Goal: Task Accomplishment & Management: Complete application form

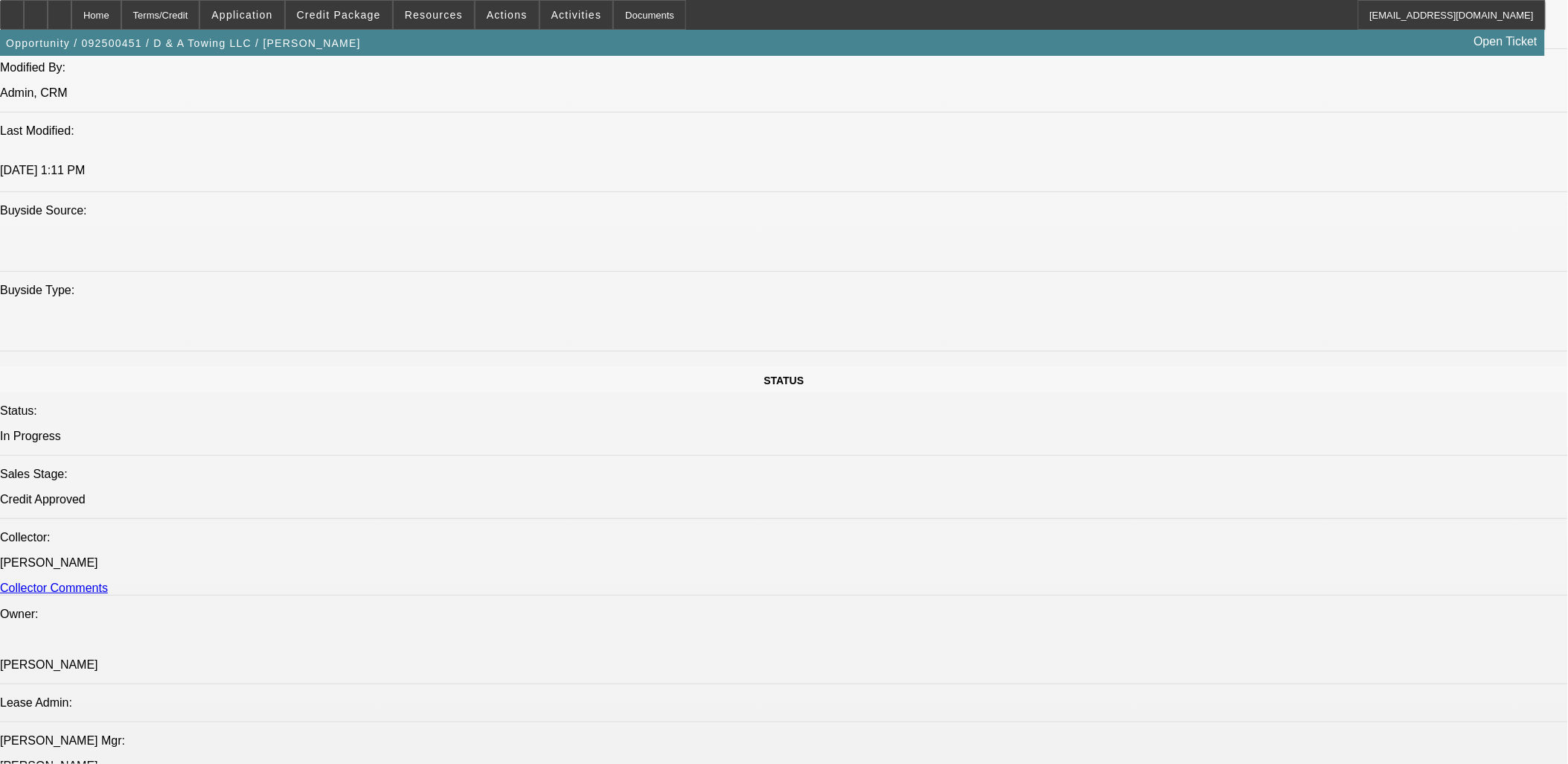
select select "0"
select select "0.1"
select select "0"
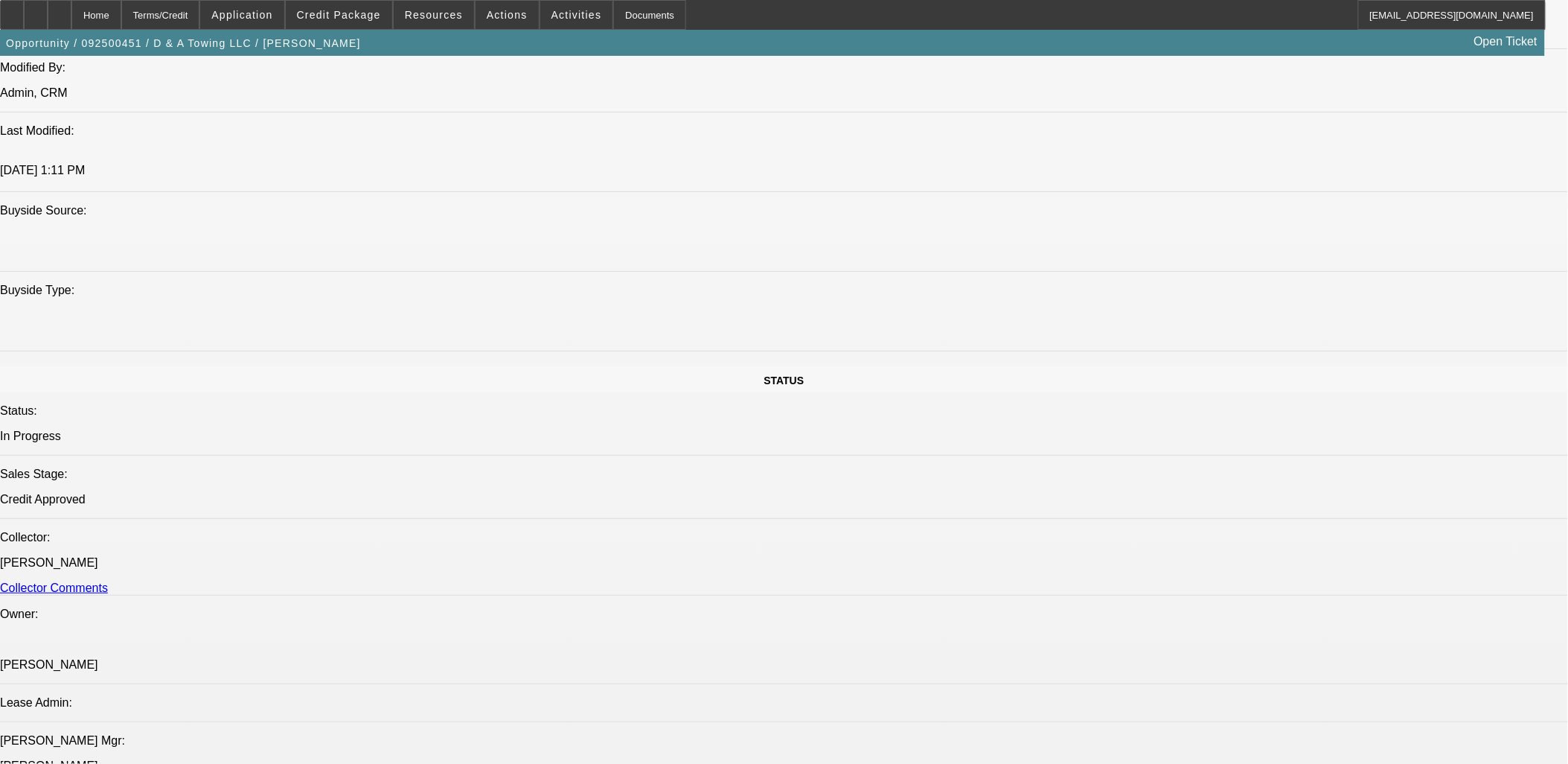
select select "0.1"
select select "0"
select select "0.1"
select select "0"
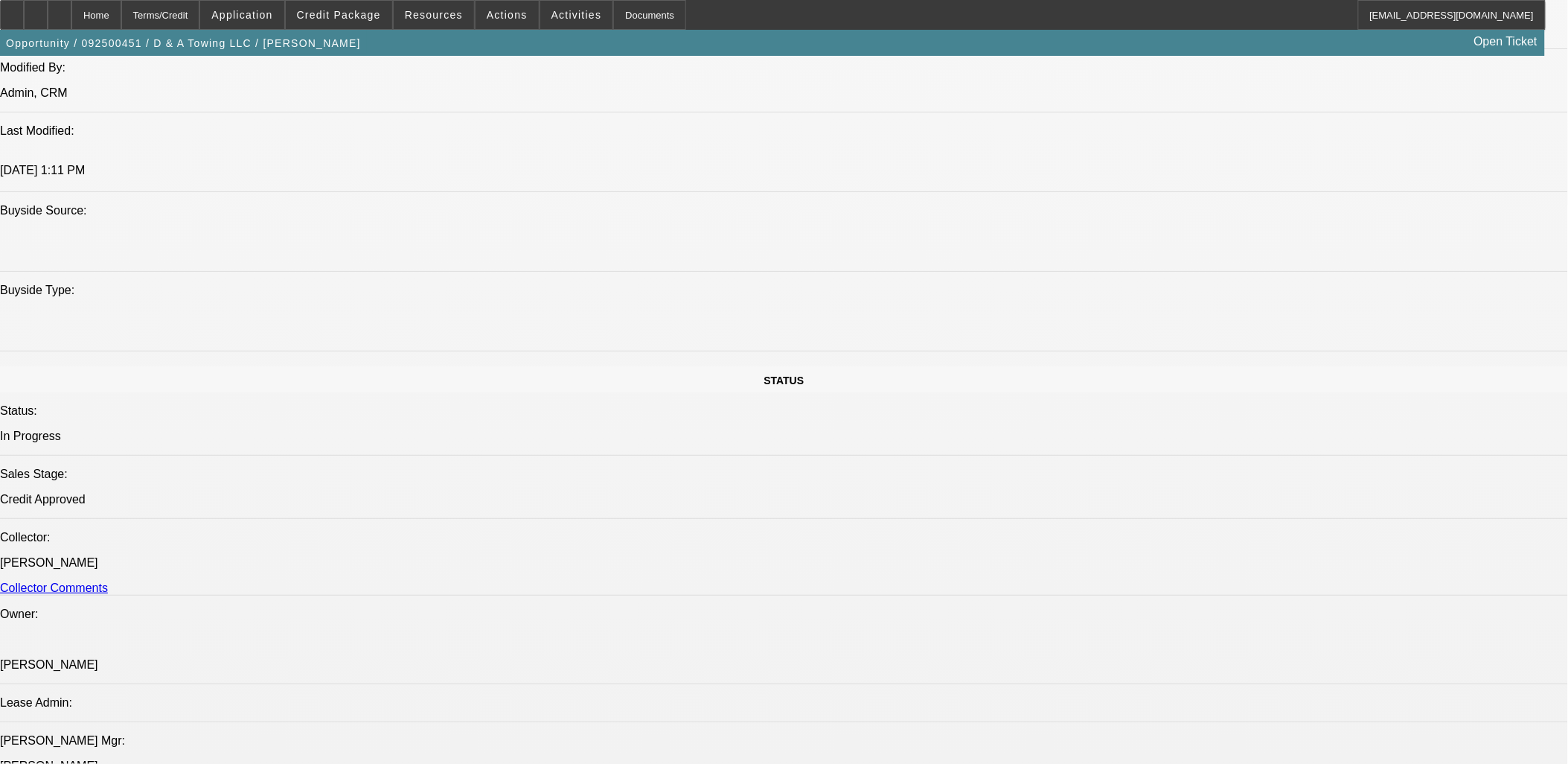
select select "0"
select select "0.2"
select select "1"
select select "3"
select select "4"
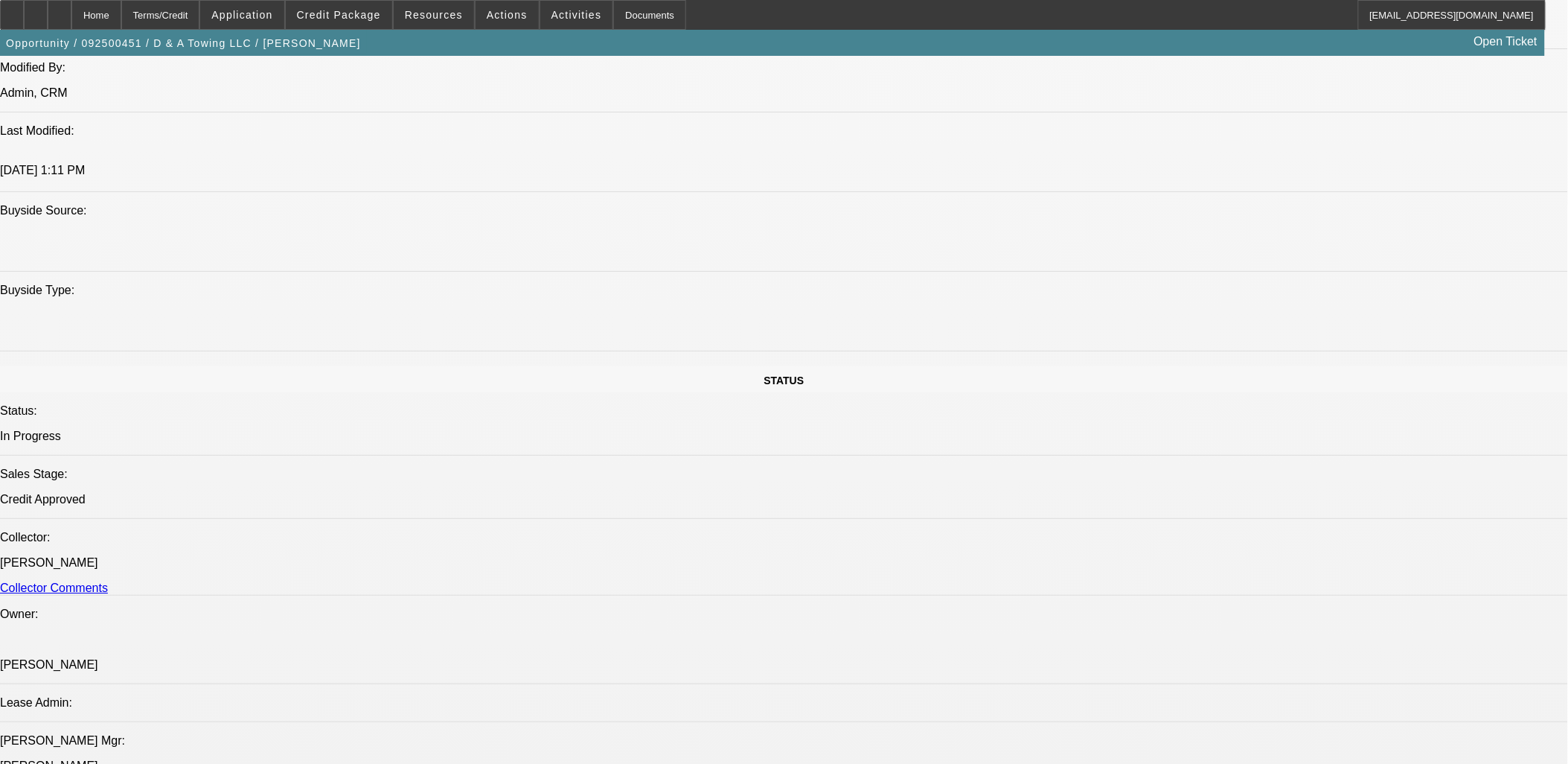
select select "1"
select select "3"
select select "4"
select select "1"
select select "3"
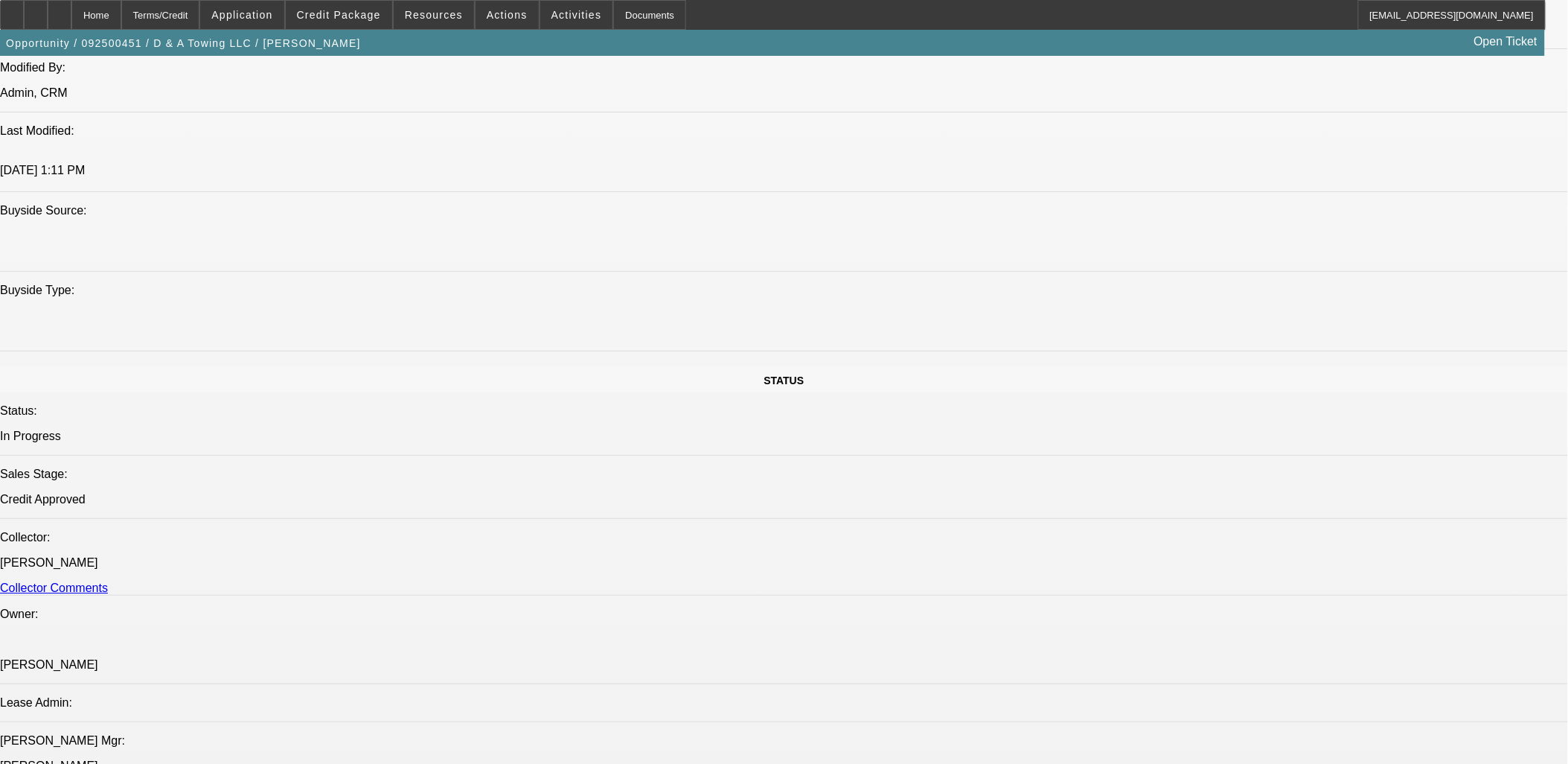
select select "4"
select select "1"
select select "3"
select select "17"
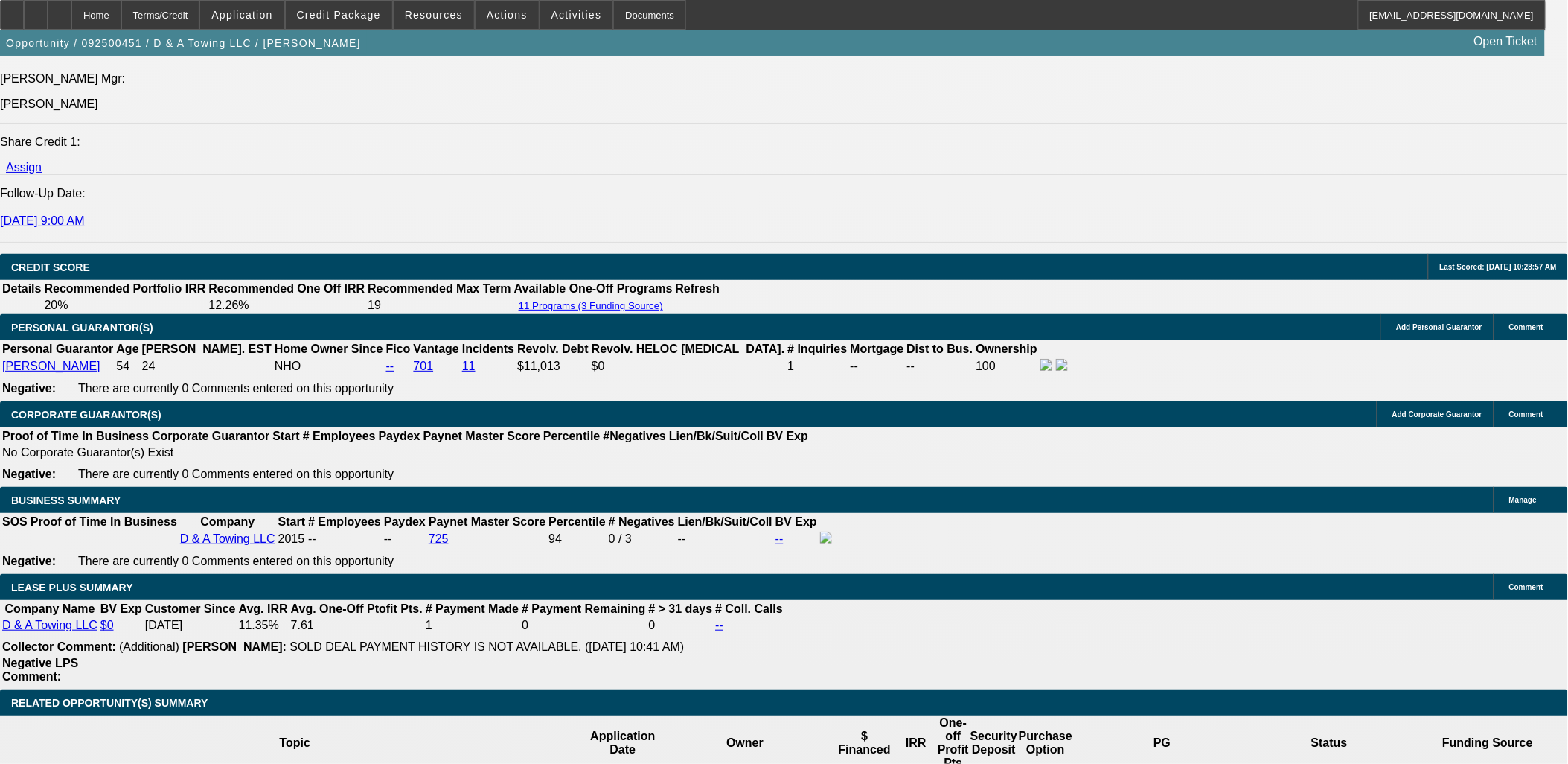
scroll to position [2071, 0]
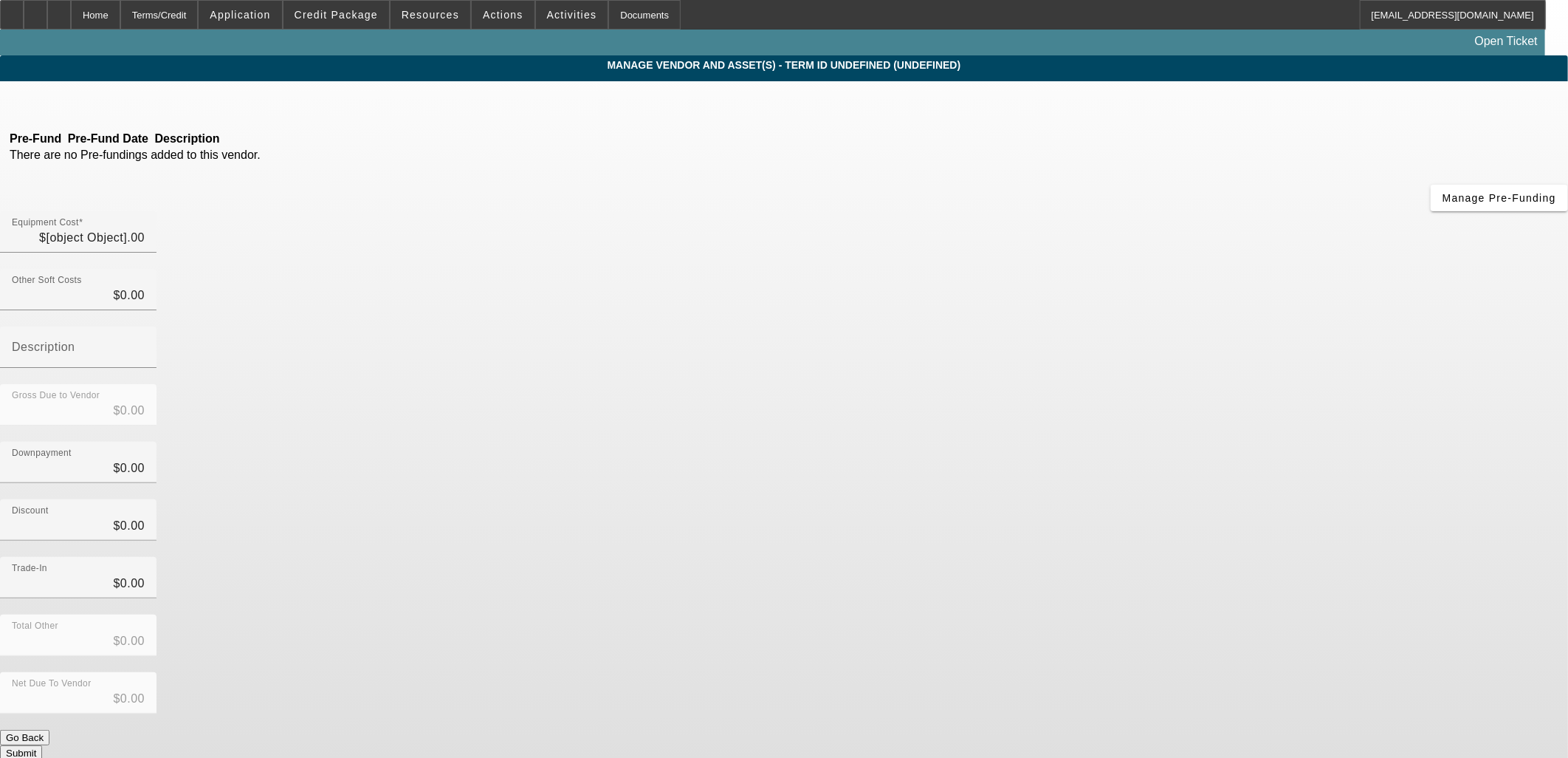
type input "$43,000.00"
click at [145, 229] on input "43000" at bounding box center [78, 237] width 133 height 18
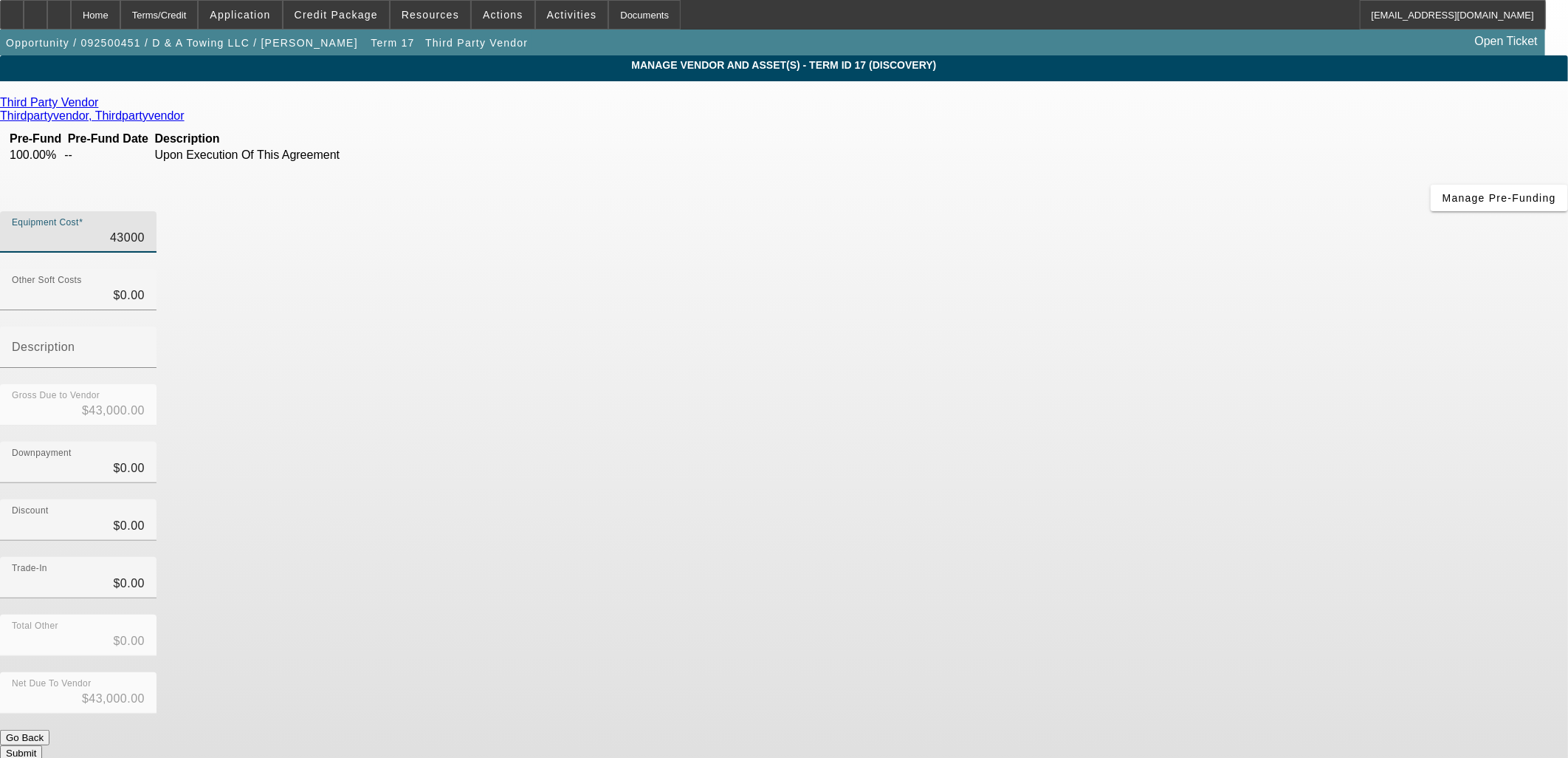
click at [145, 229] on input "43000" at bounding box center [78, 237] width 133 height 18
type input "48000"
type input "$48,000.00"
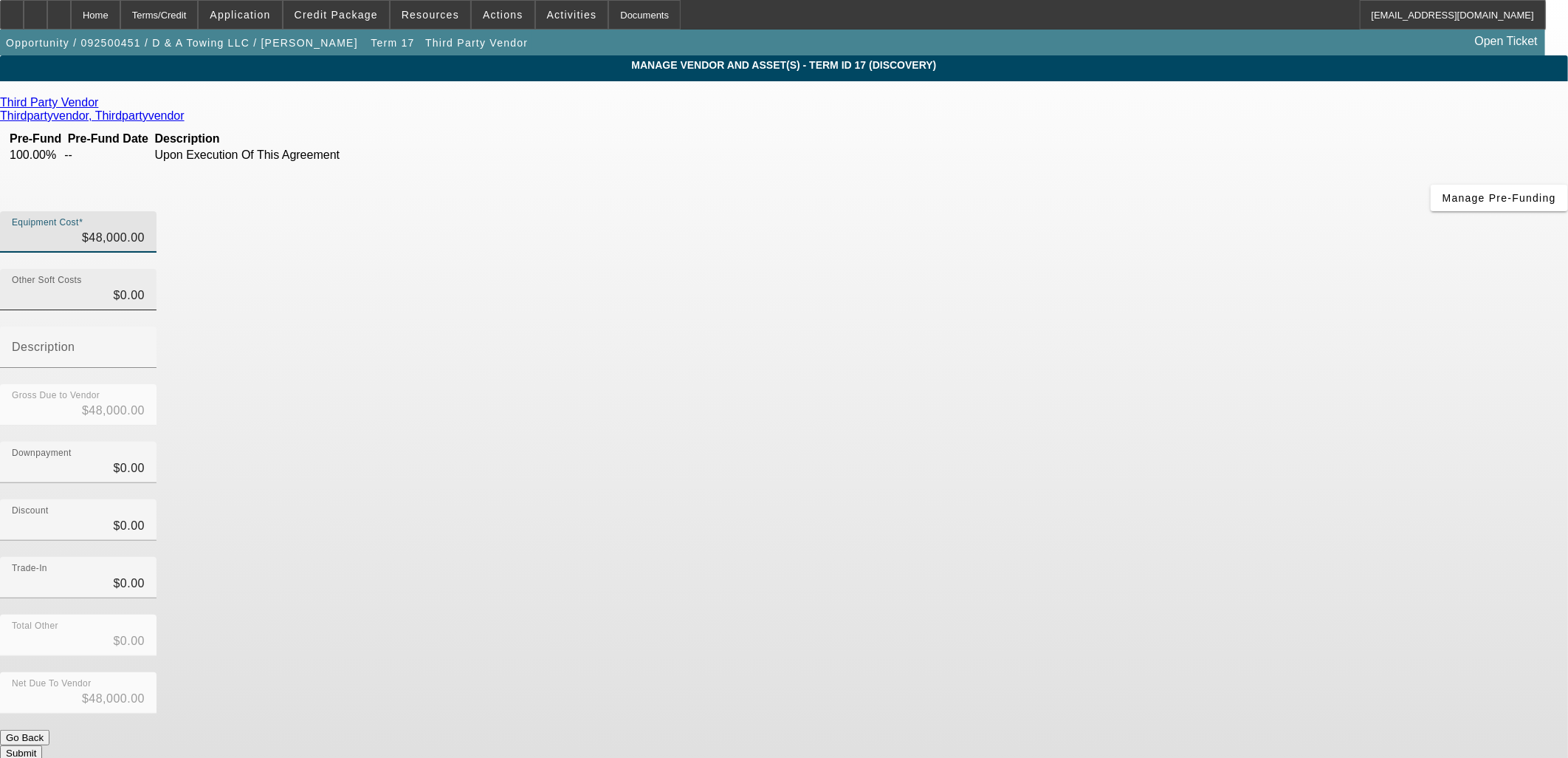
click at [145, 269] on div "Other Soft Costs $0.00" at bounding box center [78, 290] width 133 height 41
type input "$0.00"
click at [145, 459] on input "0" at bounding box center [78, 468] width 133 height 18
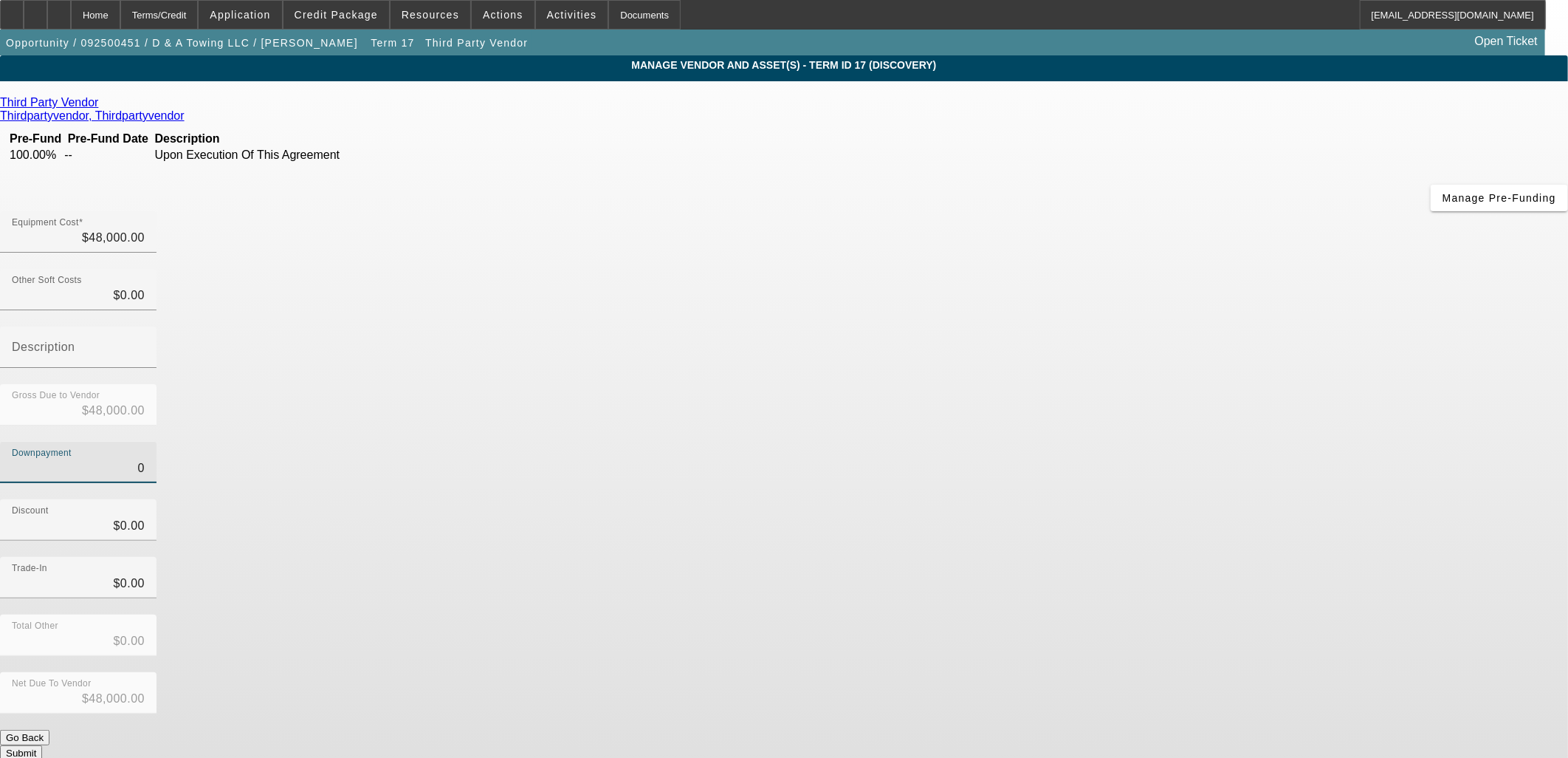
type input "50"
type input "$50.00"
type input "$47,950.00"
type input "500"
type input "$500.00"
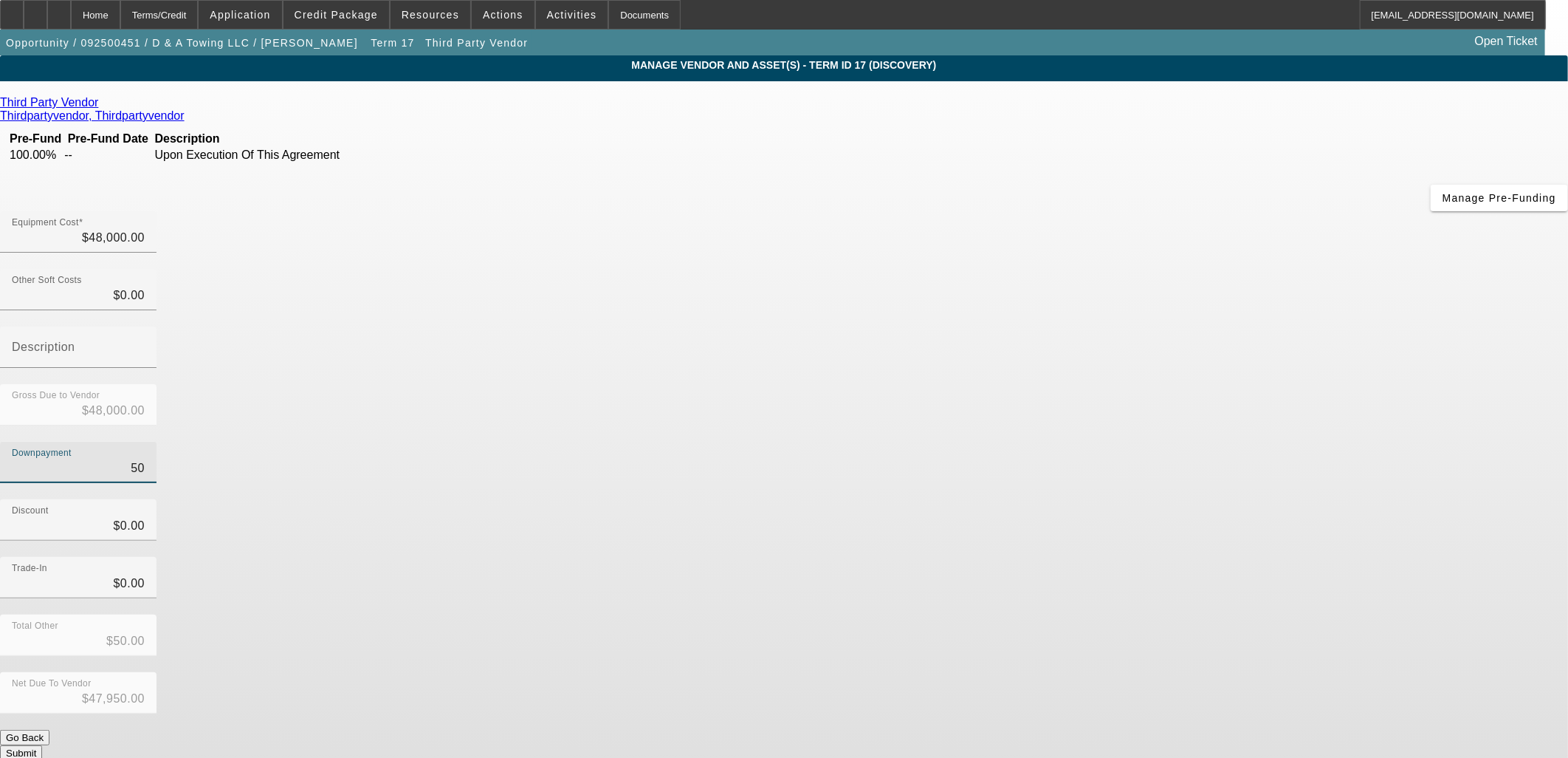
type input "$47,500.00"
type input "5000"
type input "$5,000.00"
type input "$43,000.00"
click at [1016, 442] on div "Downpayment $5,000.00" at bounding box center [784, 471] width 1568 height 58
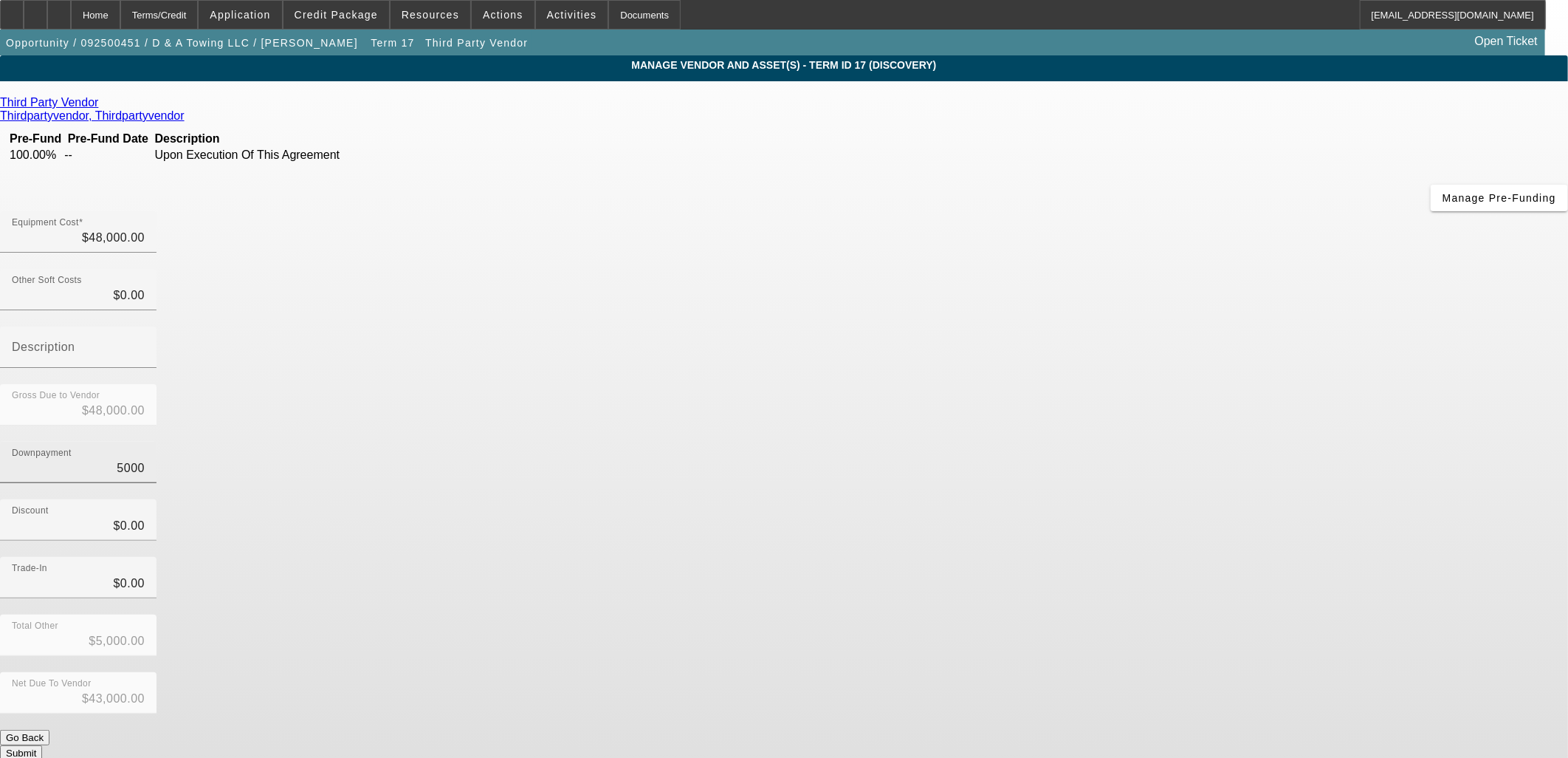
click at [145, 459] on input "5000" at bounding box center [78, 468] width 133 height 18
drag, startPoint x: 971, startPoint y: 297, endPoint x: 890, endPoint y: 293, distance: 81.1
click at [145, 459] on input "5000" at bounding box center [78, 468] width 133 height 18
type input "0"
type input "$0.00"
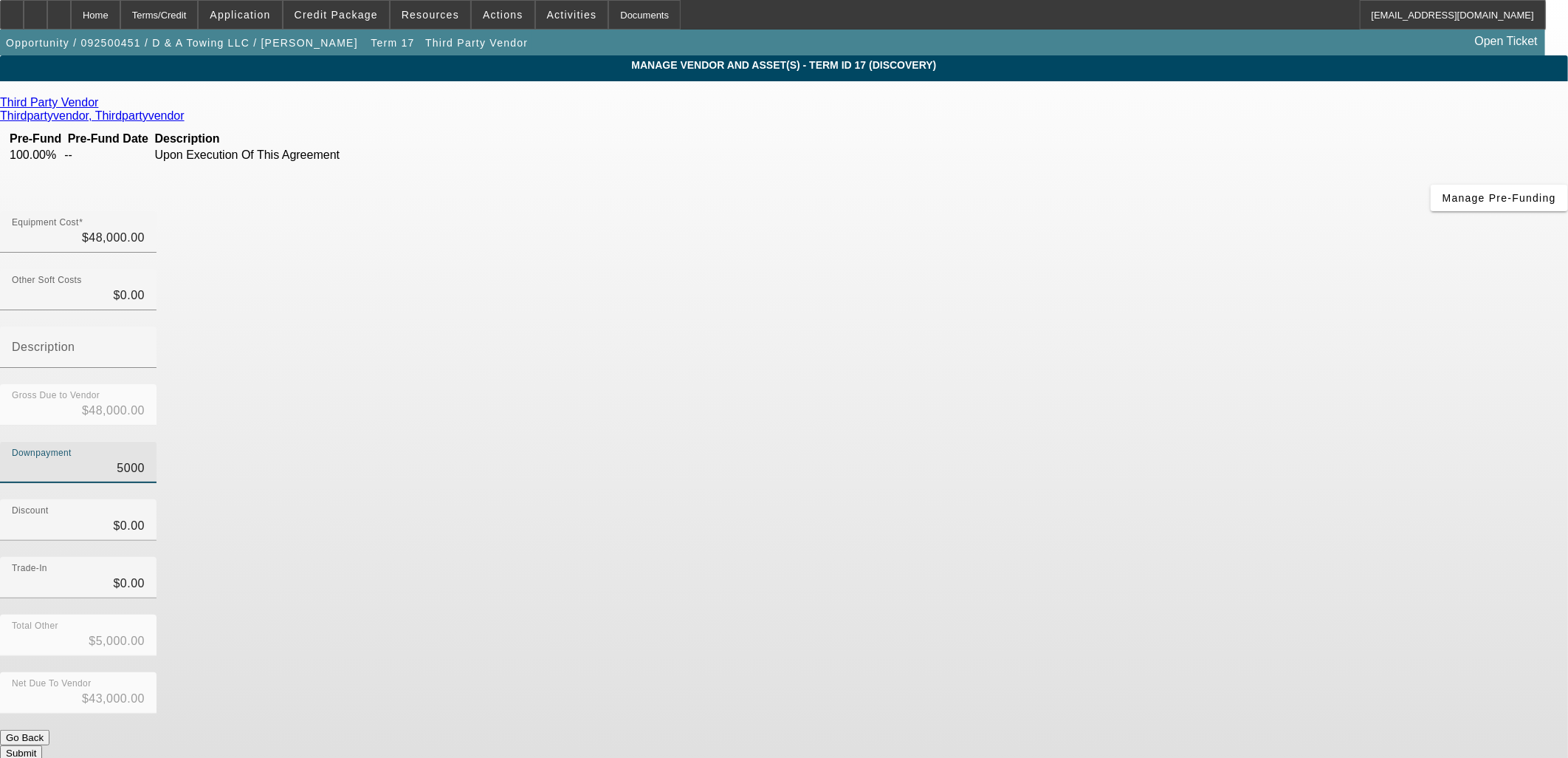
type input "$48,000.00"
type input "$0.00"
click at [1045, 442] on div "Downpayment $0.00" at bounding box center [784, 471] width 1568 height 58
click at [145, 211] on div "Equipment Cost $48,000.00" at bounding box center [78, 231] width 133 height 41
click at [145, 229] on input "48000" at bounding box center [78, 237] width 133 height 18
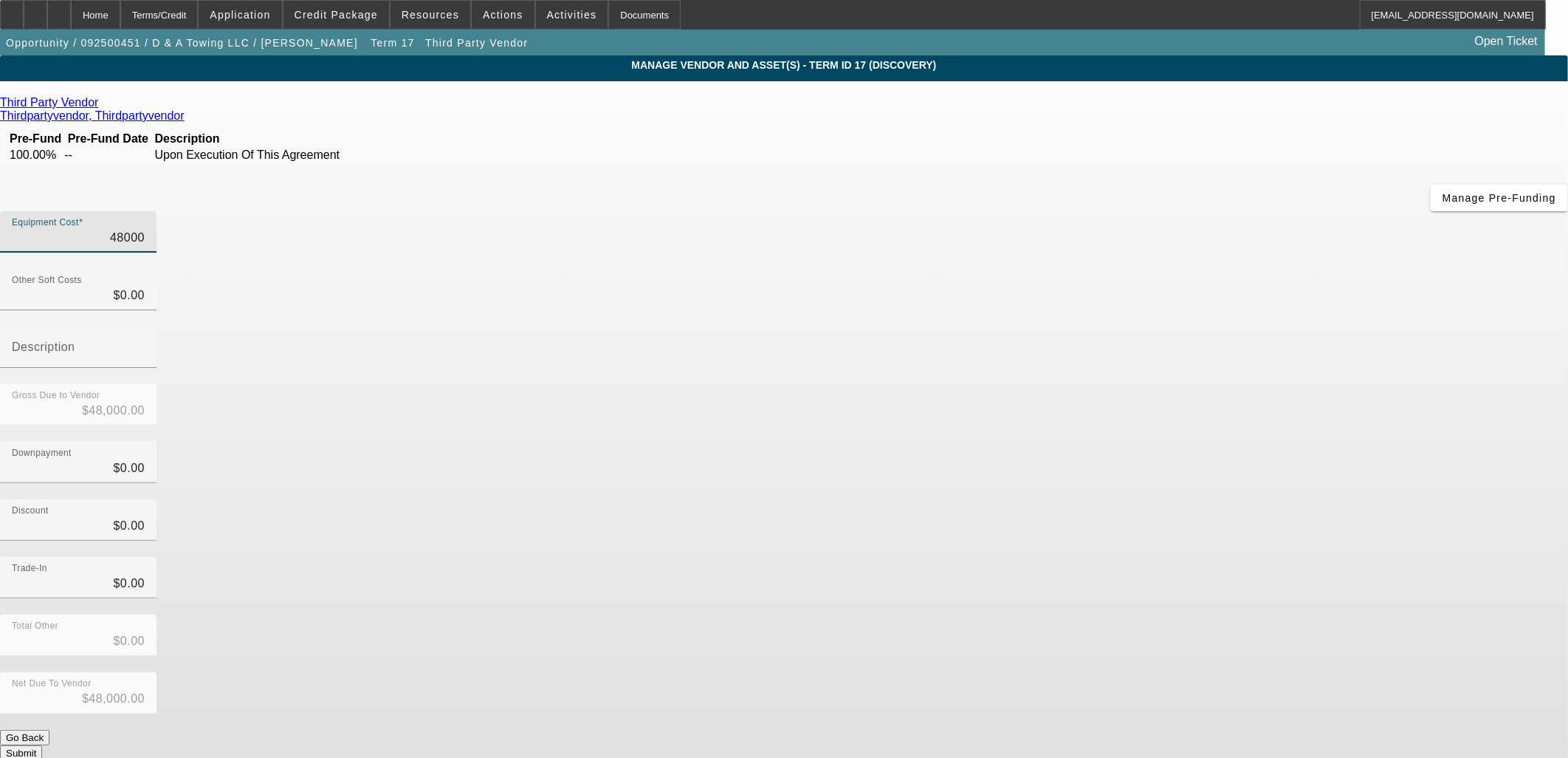
type input "43000"
type input "$43,000.00"
click at [1090, 442] on div "Downpayment $0.00" at bounding box center [784, 471] width 1568 height 58
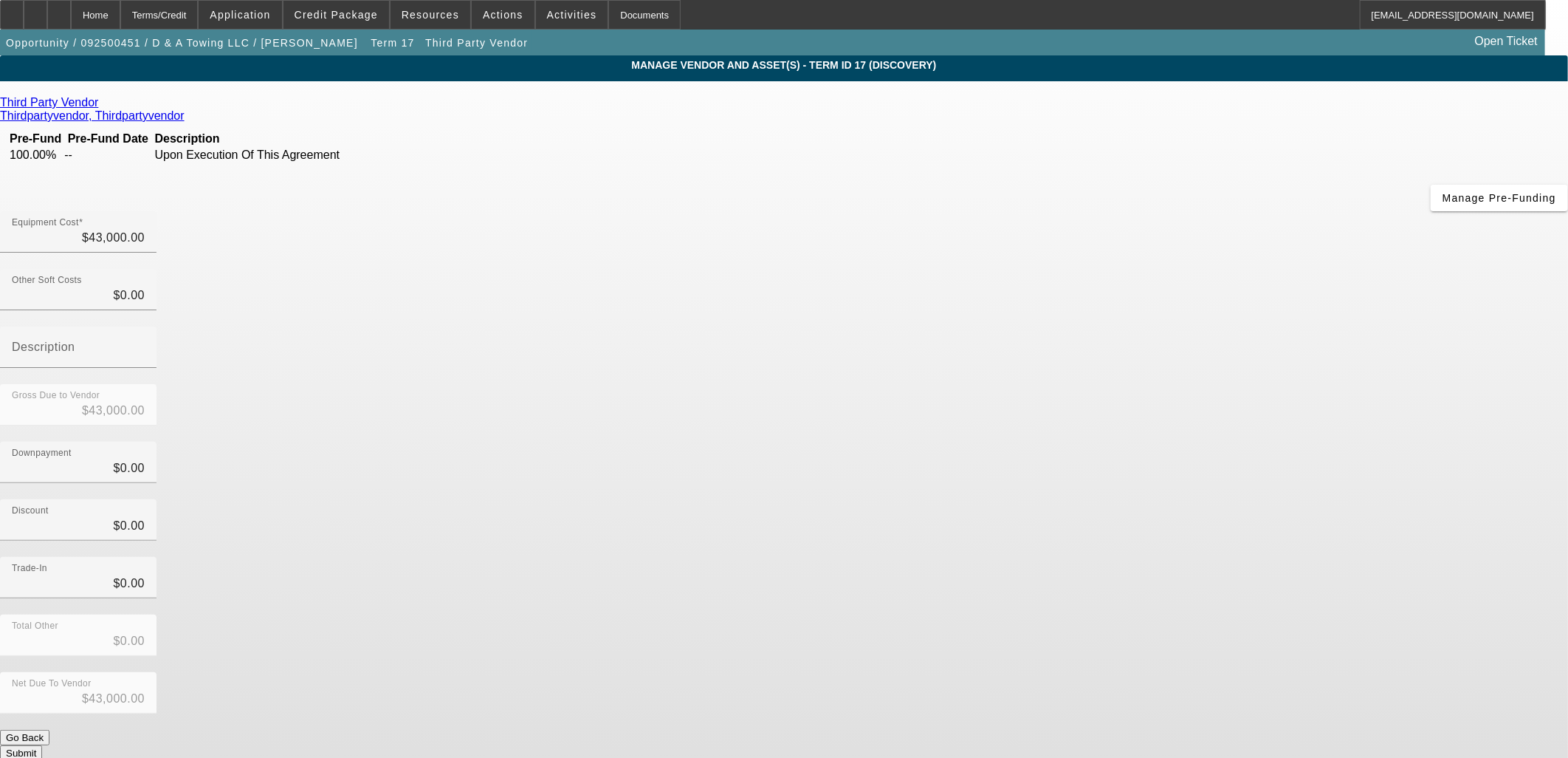
click at [42, 746] on button "Submit" at bounding box center [21, 753] width 42 height 16
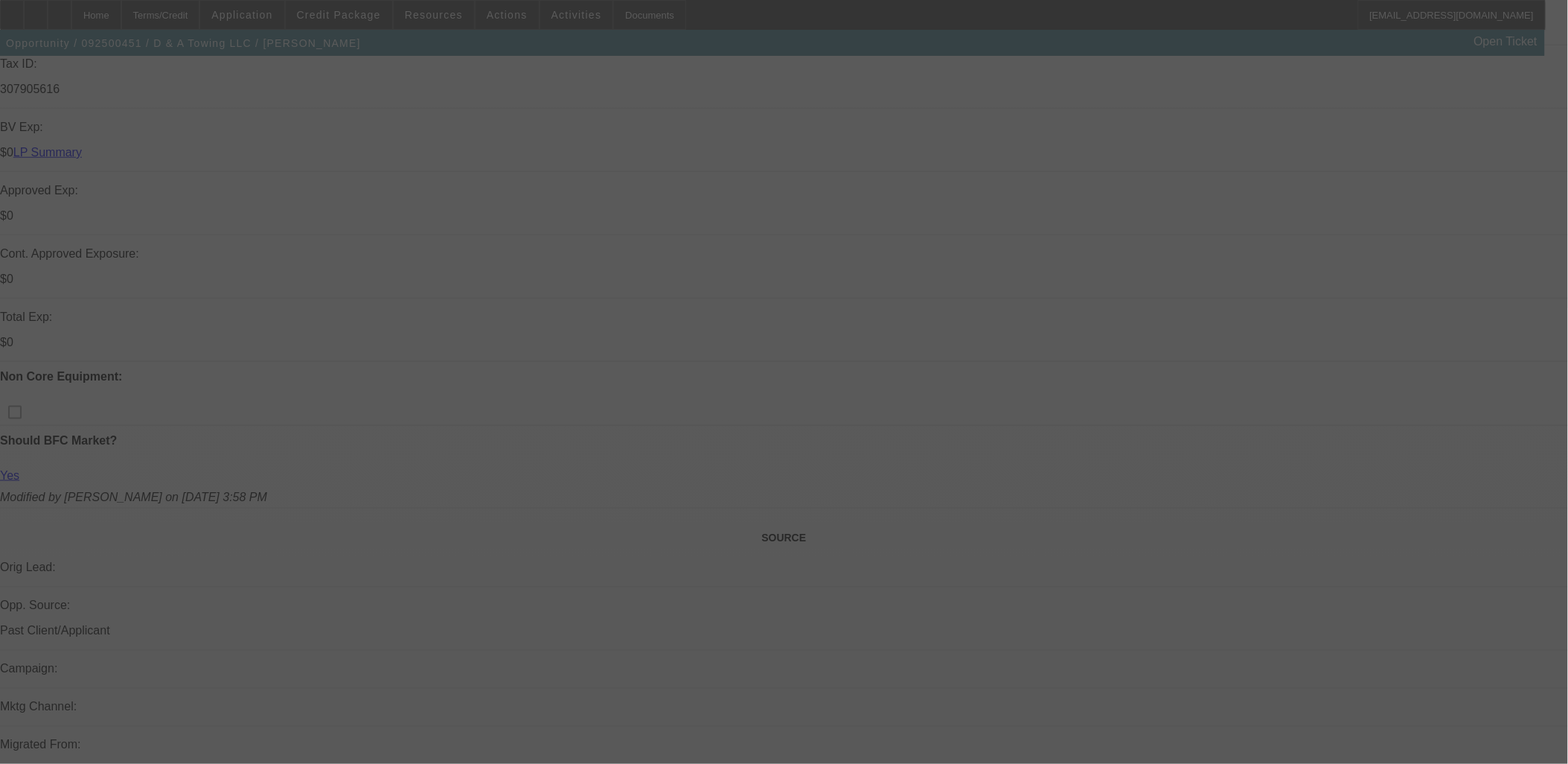
scroll to position [199, 0]
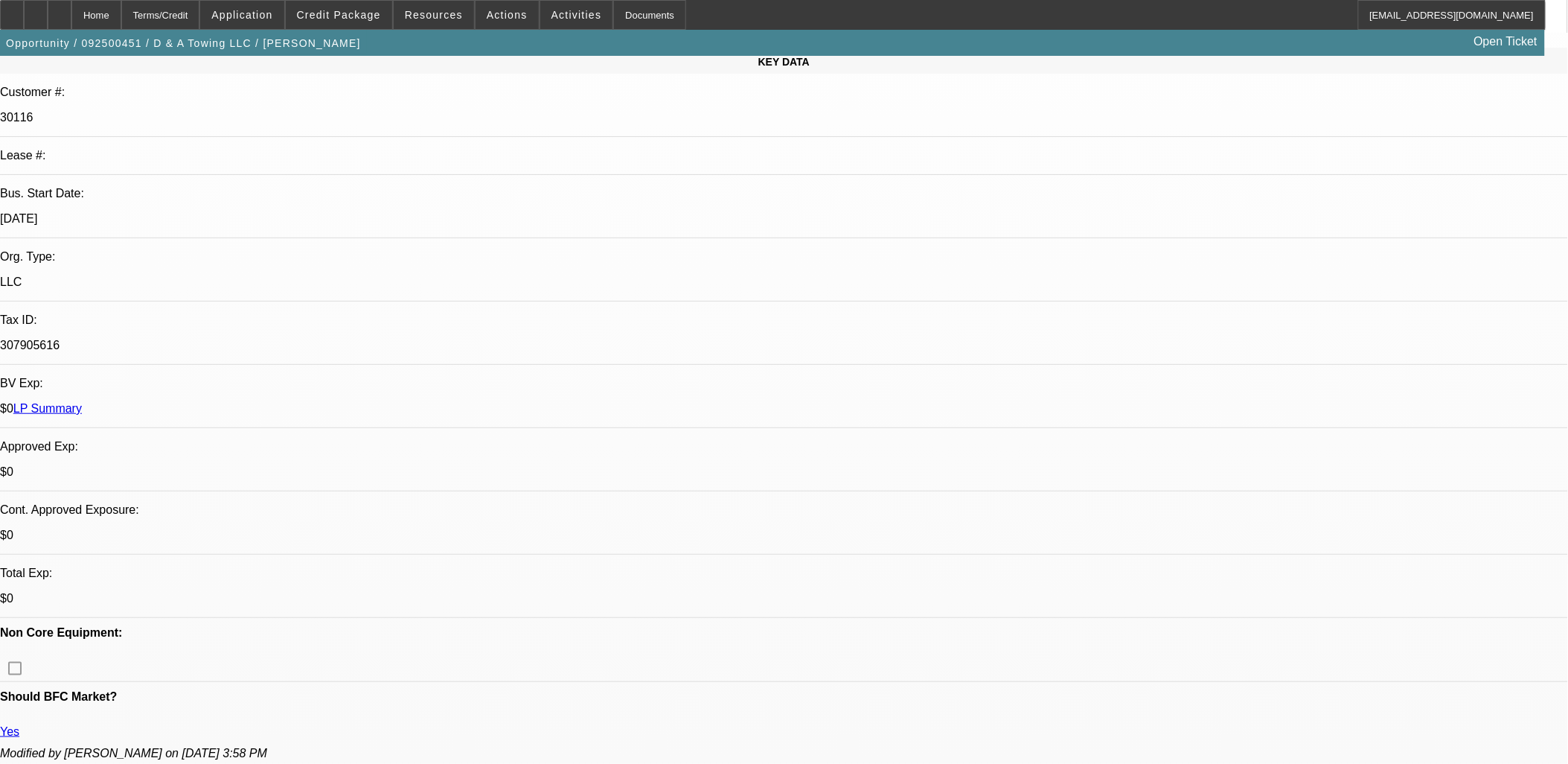
select select "0"
select select "3"
select select "0.1"
select select "4"
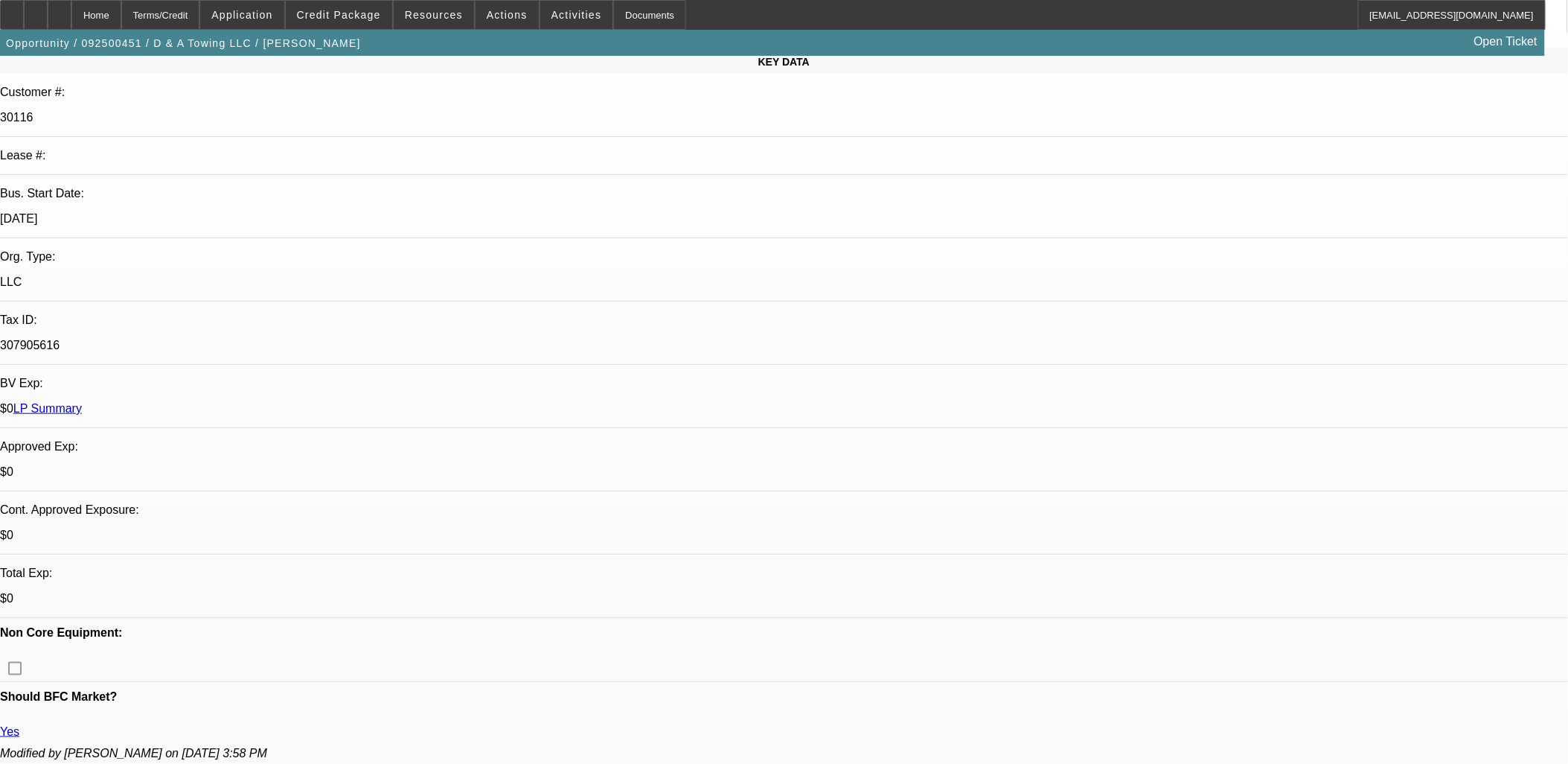
select select "0"
select select "3"
select select "0.1"
select select "4"
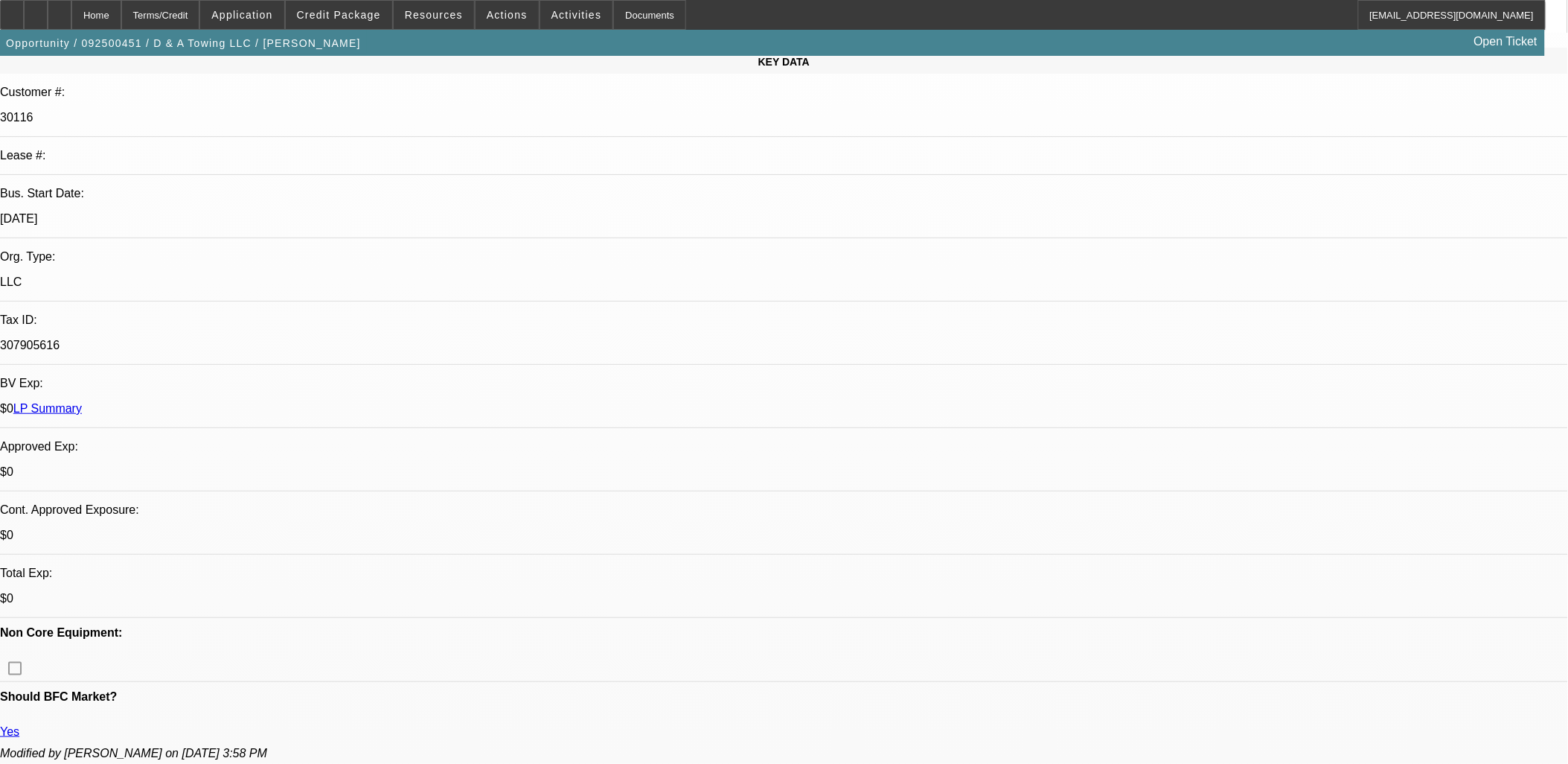
select select "0"
select select "3"
select select "0.1"
select select "4"
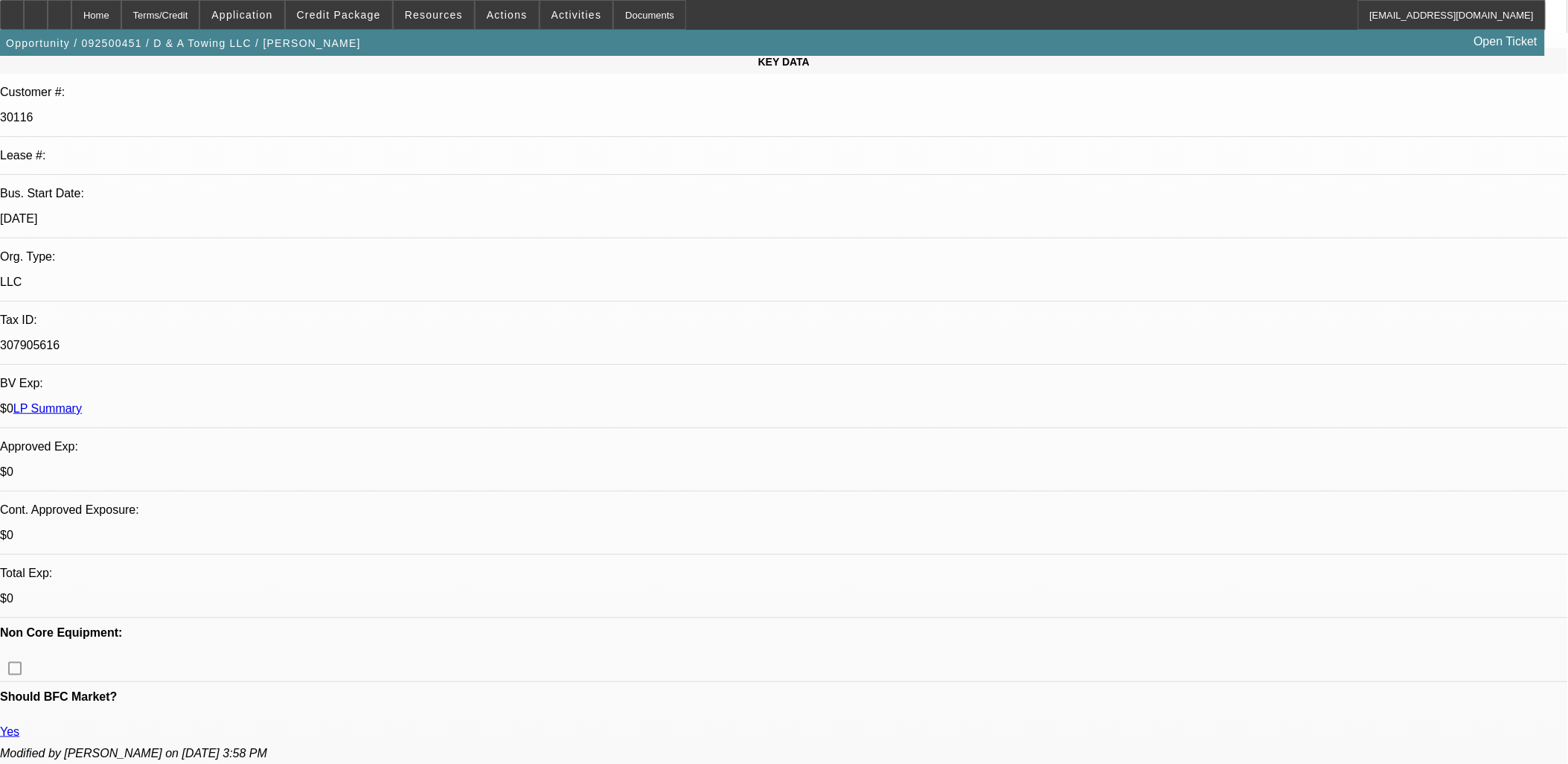
select select "0"
select select "3"
select select "0.2"
select select "17"
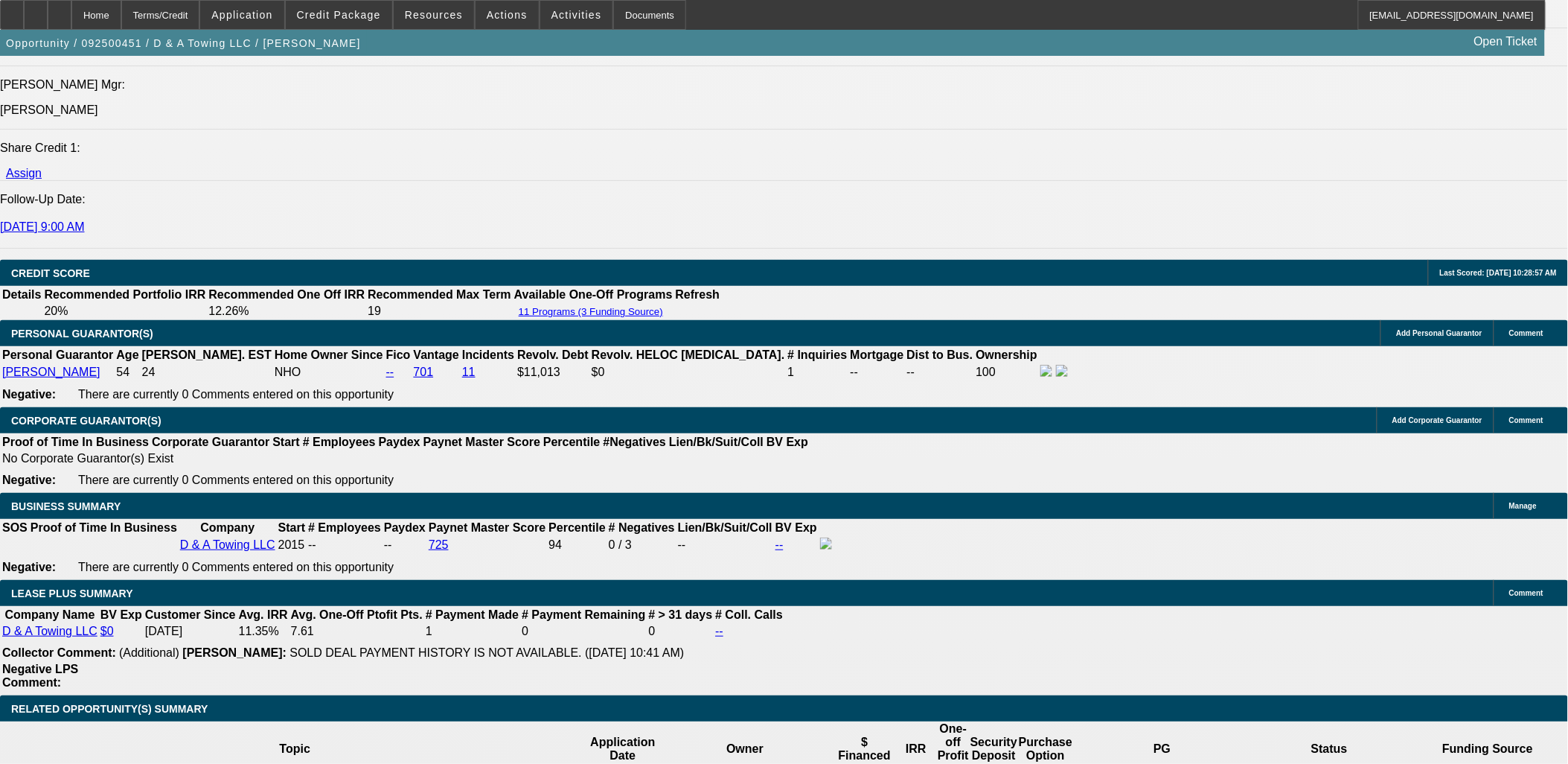
scroll to position [2065, 0]
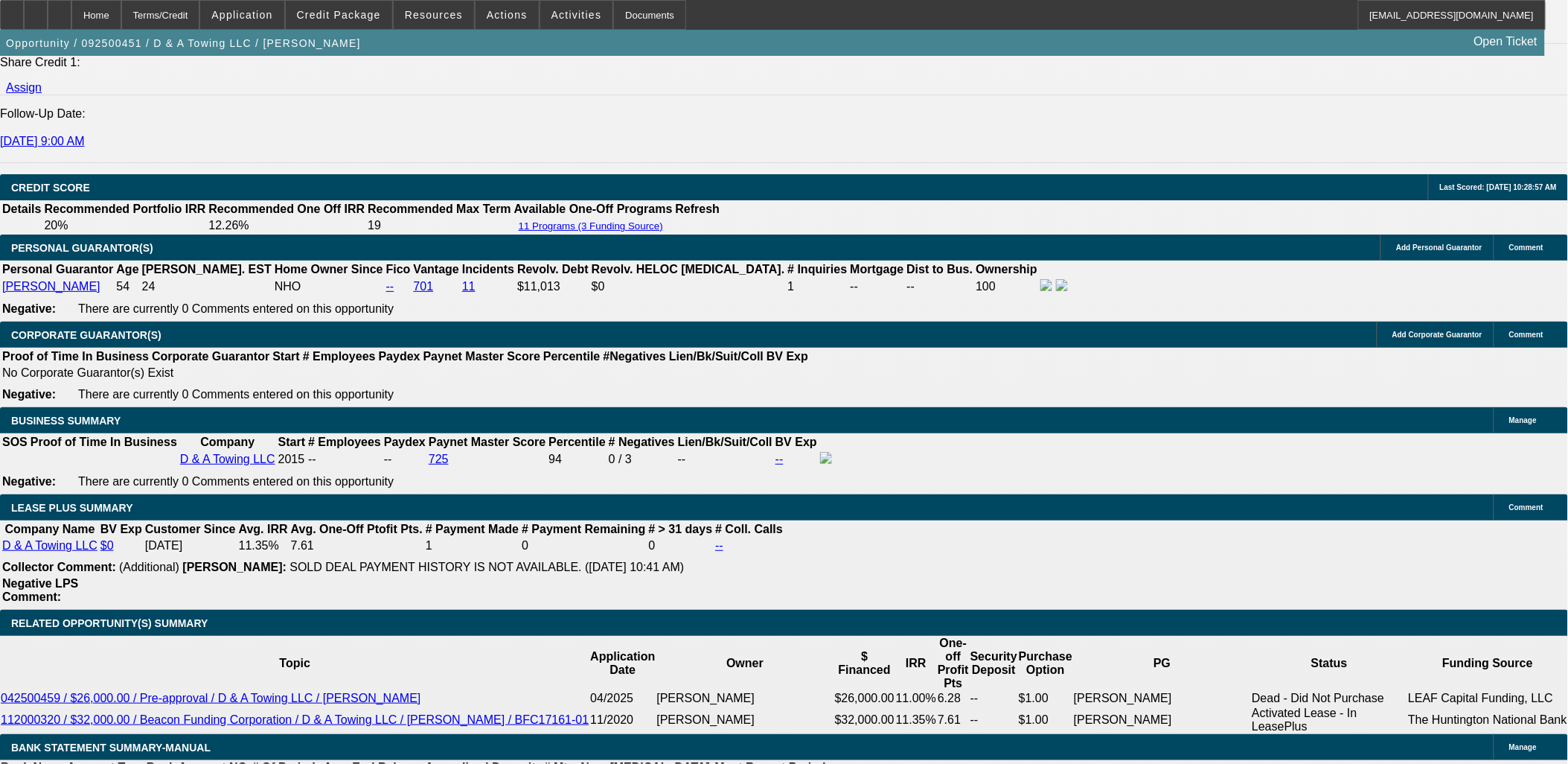
drag, startPoint x: 68, startPoint y: 243, endPoint x: 52, endPoint y: 186, distance: 59.2
drag, startPoint x: 52, startPoint y: 186, endPoint x: 50, endPoint y: 231, distance: 45.0
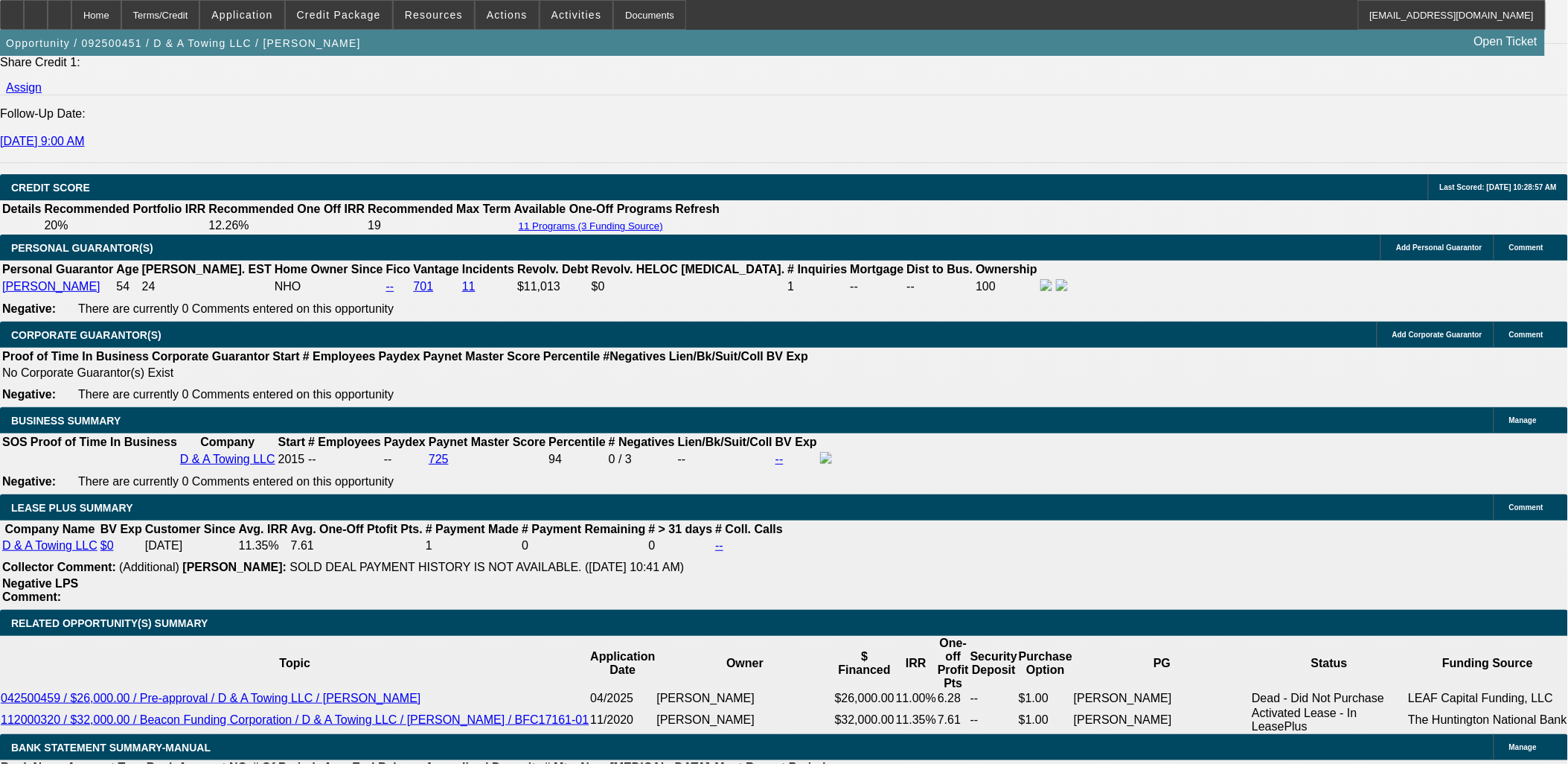
drag, startPoint x: 20, startPoint y: 216, endPoint x: 39, endPoint y: 310, distance: 95.9
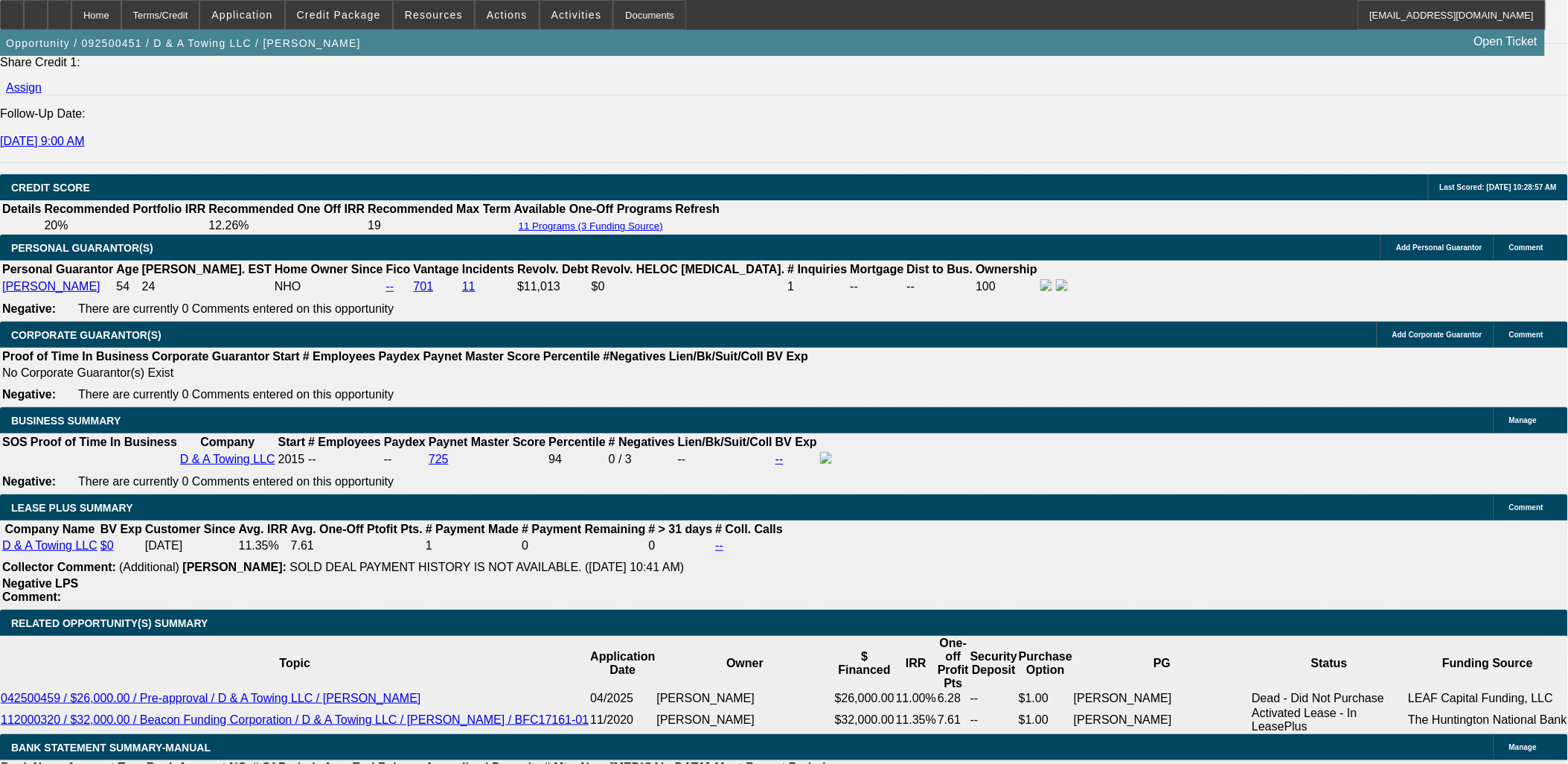
drag, startPoint x: 269, startPoint y: 477, endPoint x: 358, endPoint y: 475, distance: 89.0
type input "1734"
type input "UNKNOWN"
type input "1734."
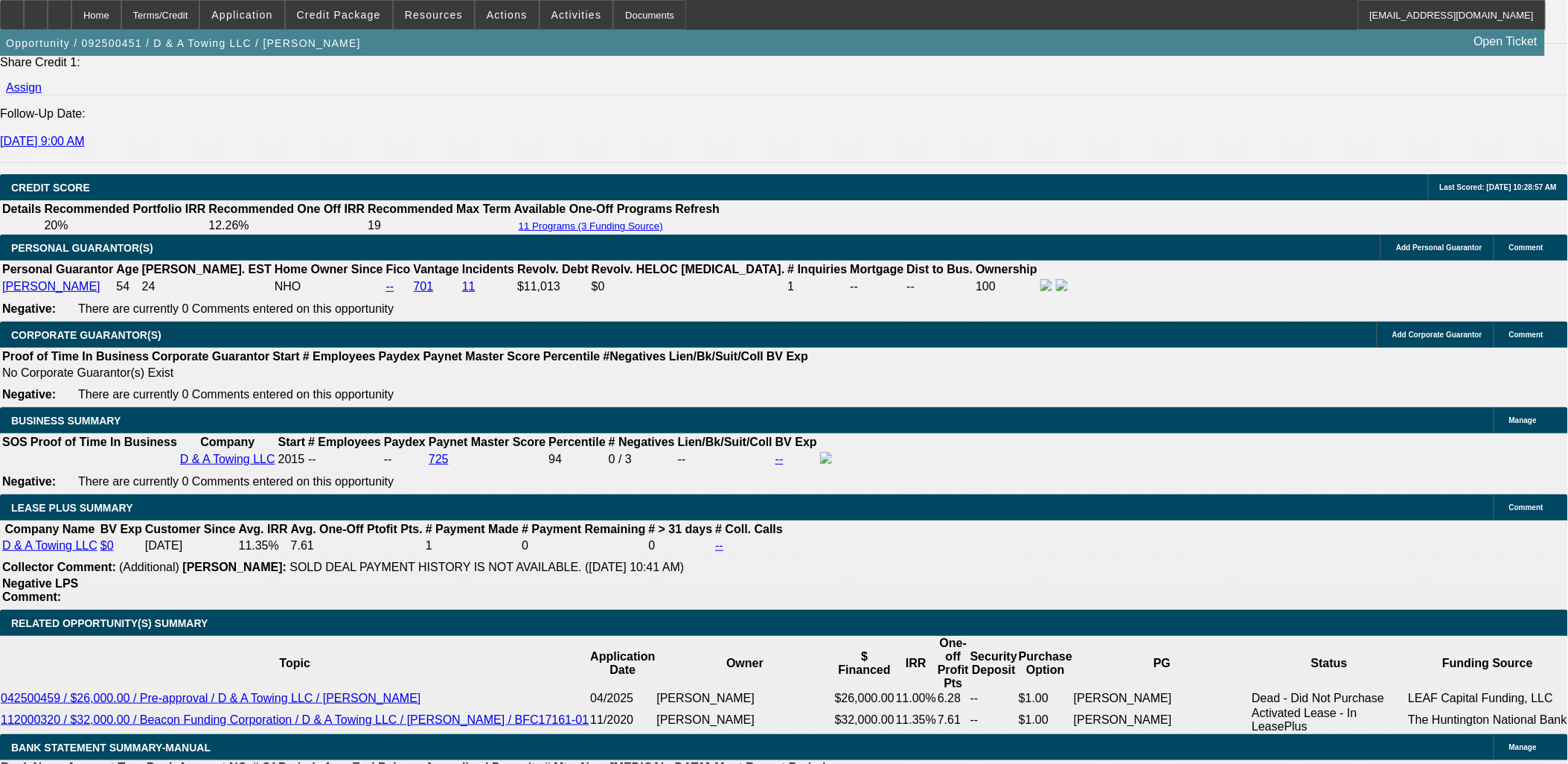
type input "15.3"
type input "1734.99"
type input "15.4"
type input "$1,734.99"
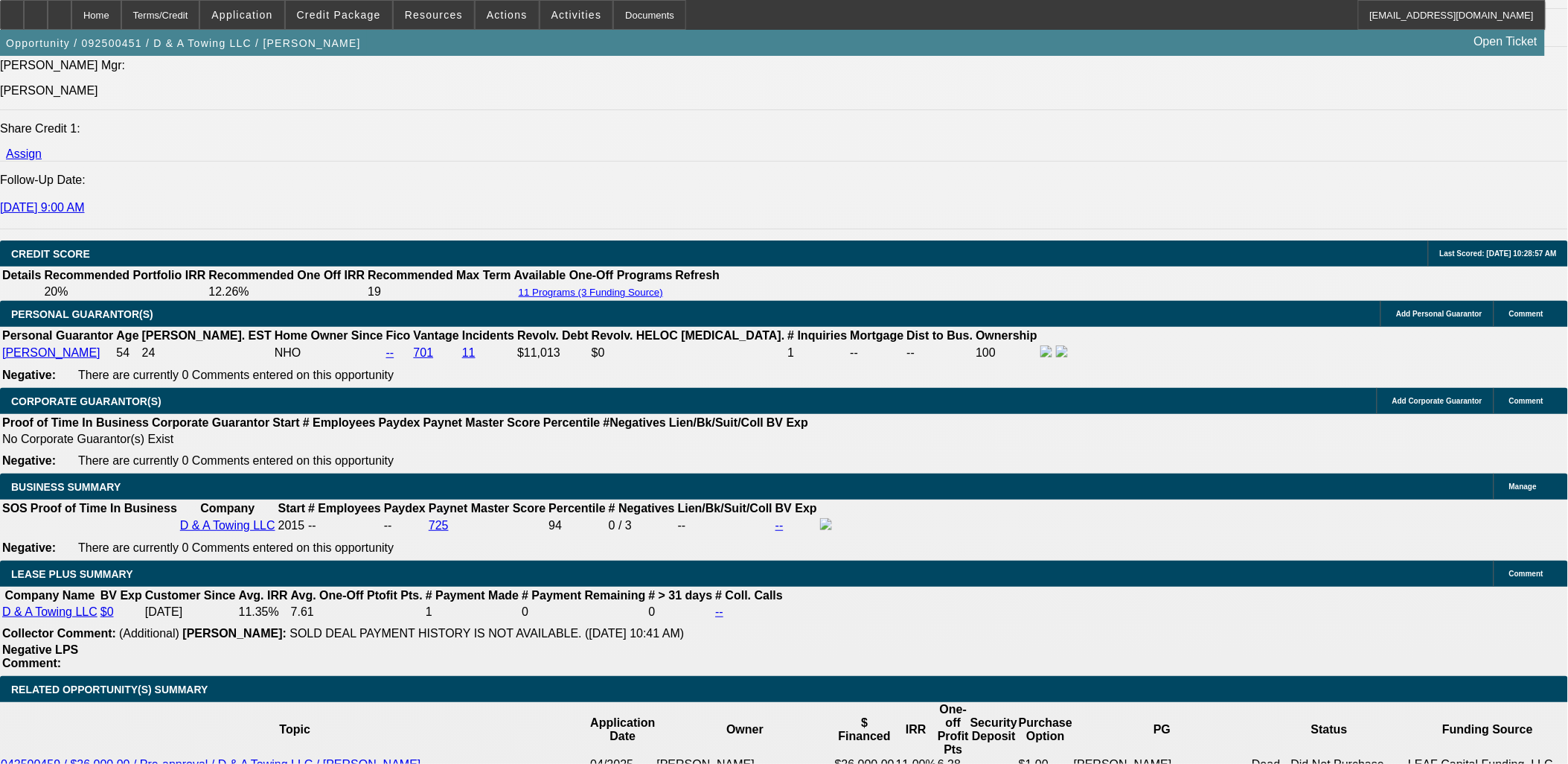
scroll to position [1982, 0]
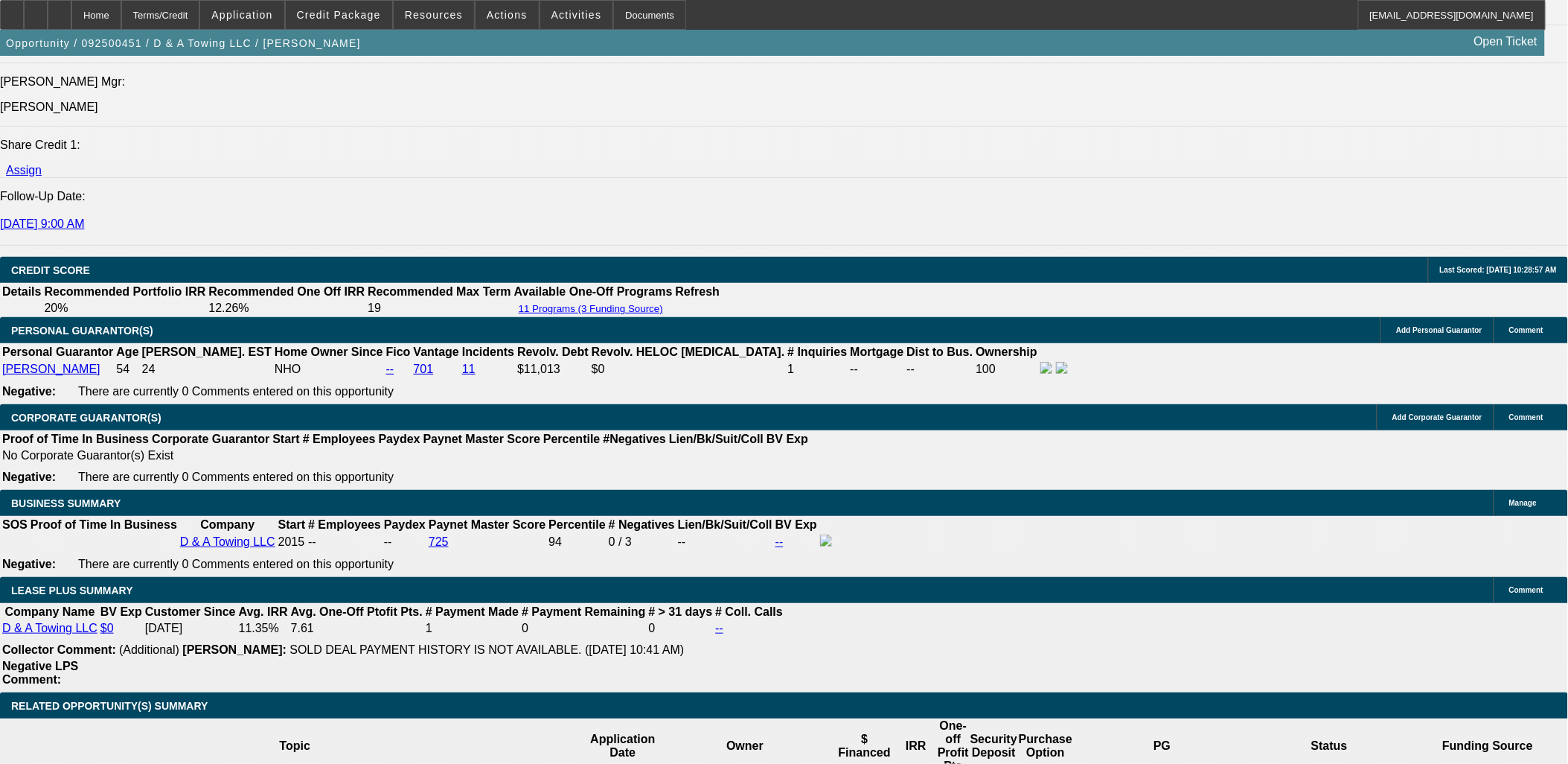
select select "0"
select select "3"
select select "0.15"
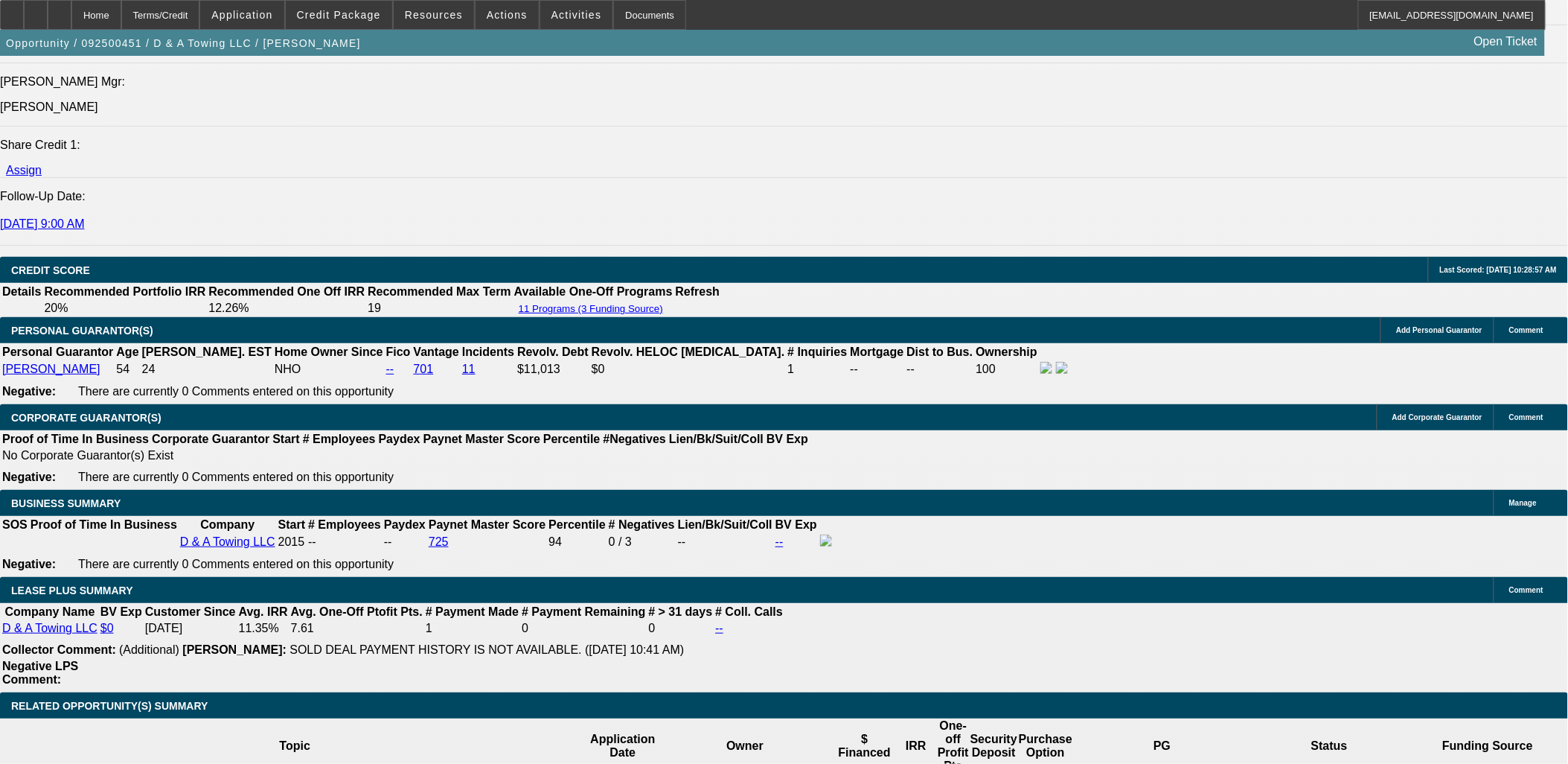
select select "16"
select select "0"
select select "3"
select select "0.1"
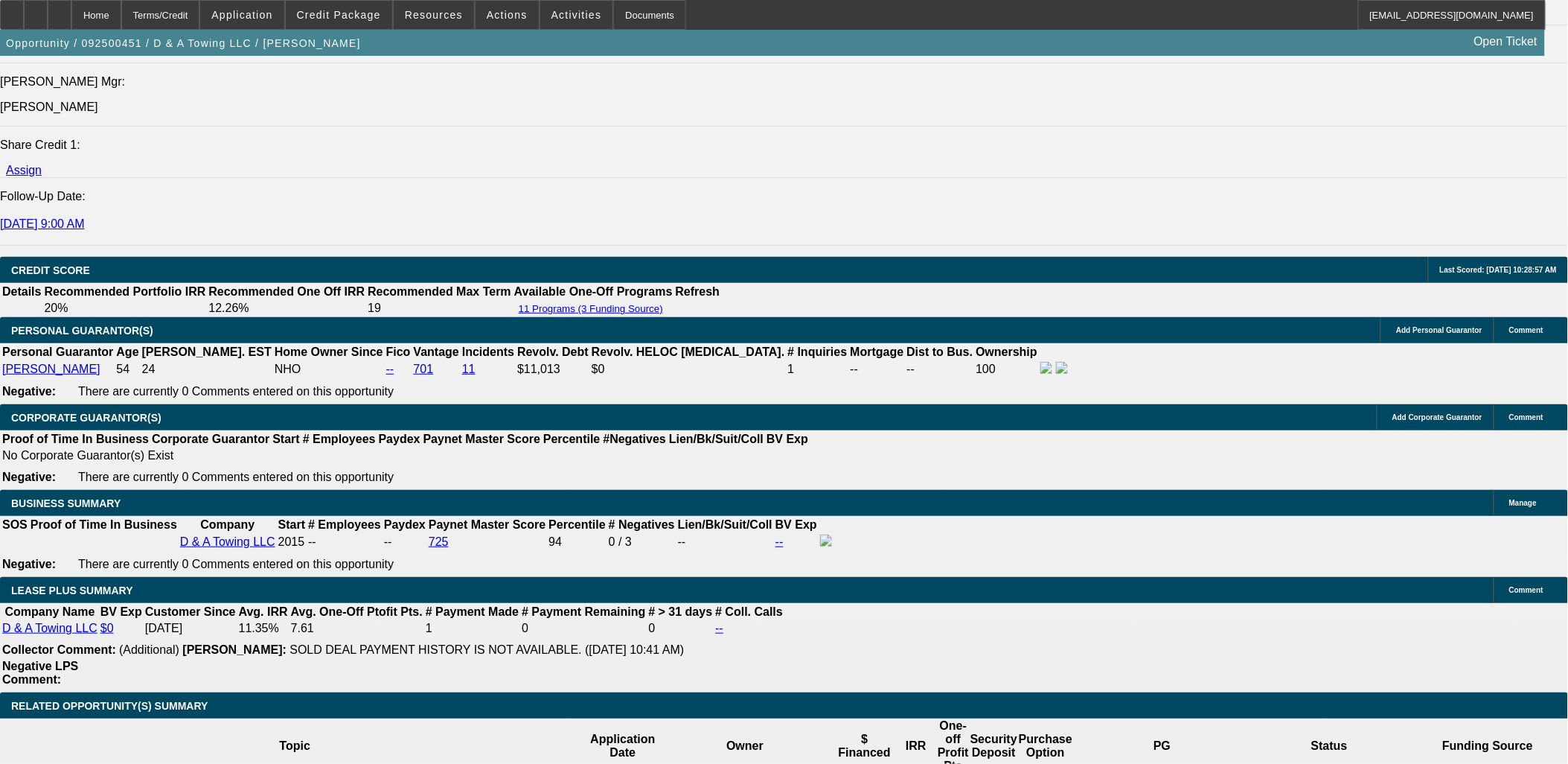
select select "4"
select select "0"
select select "3"
select select "0"
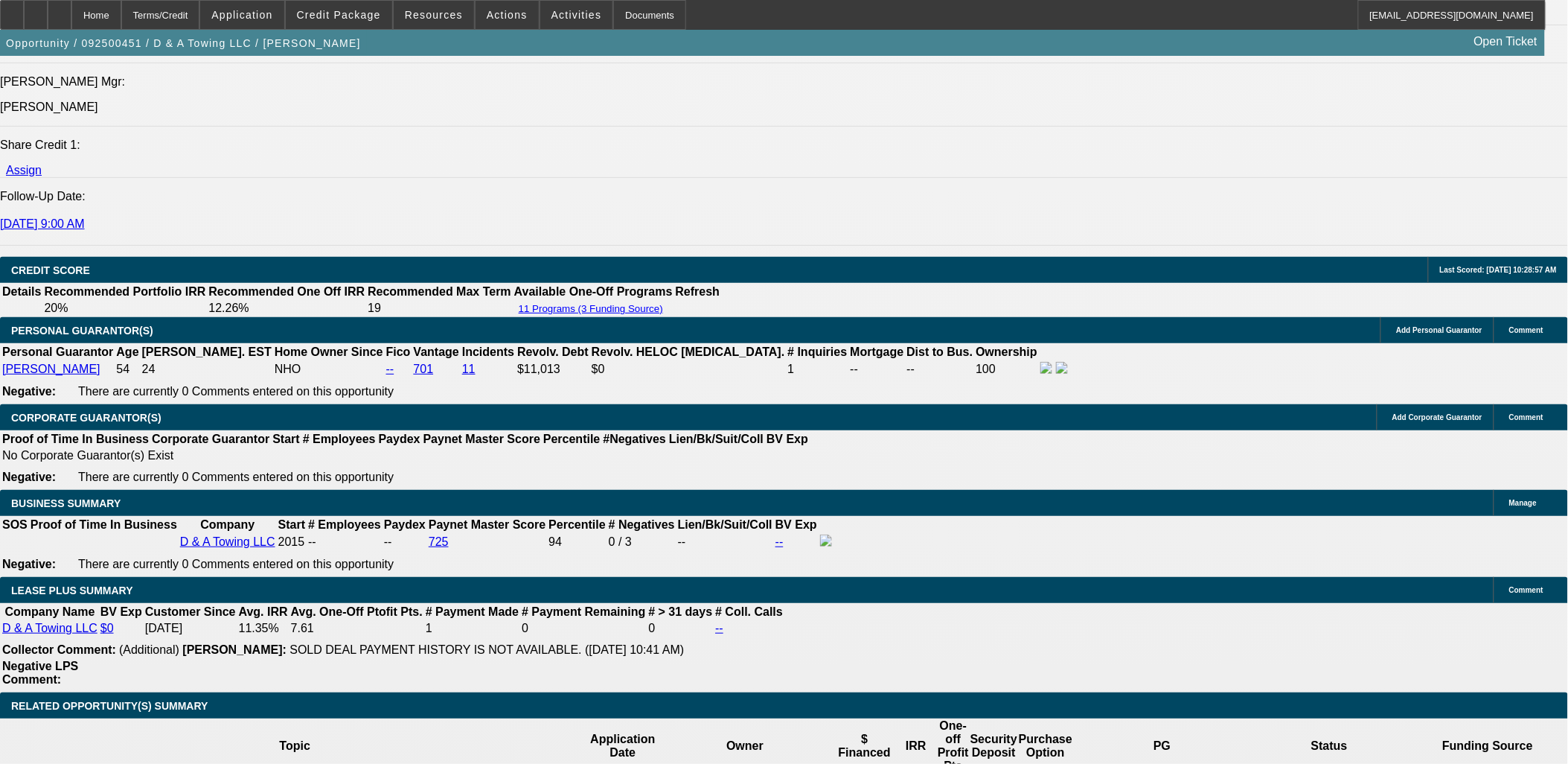
select select "2"
select select "0"
select select "3"
select select "0"
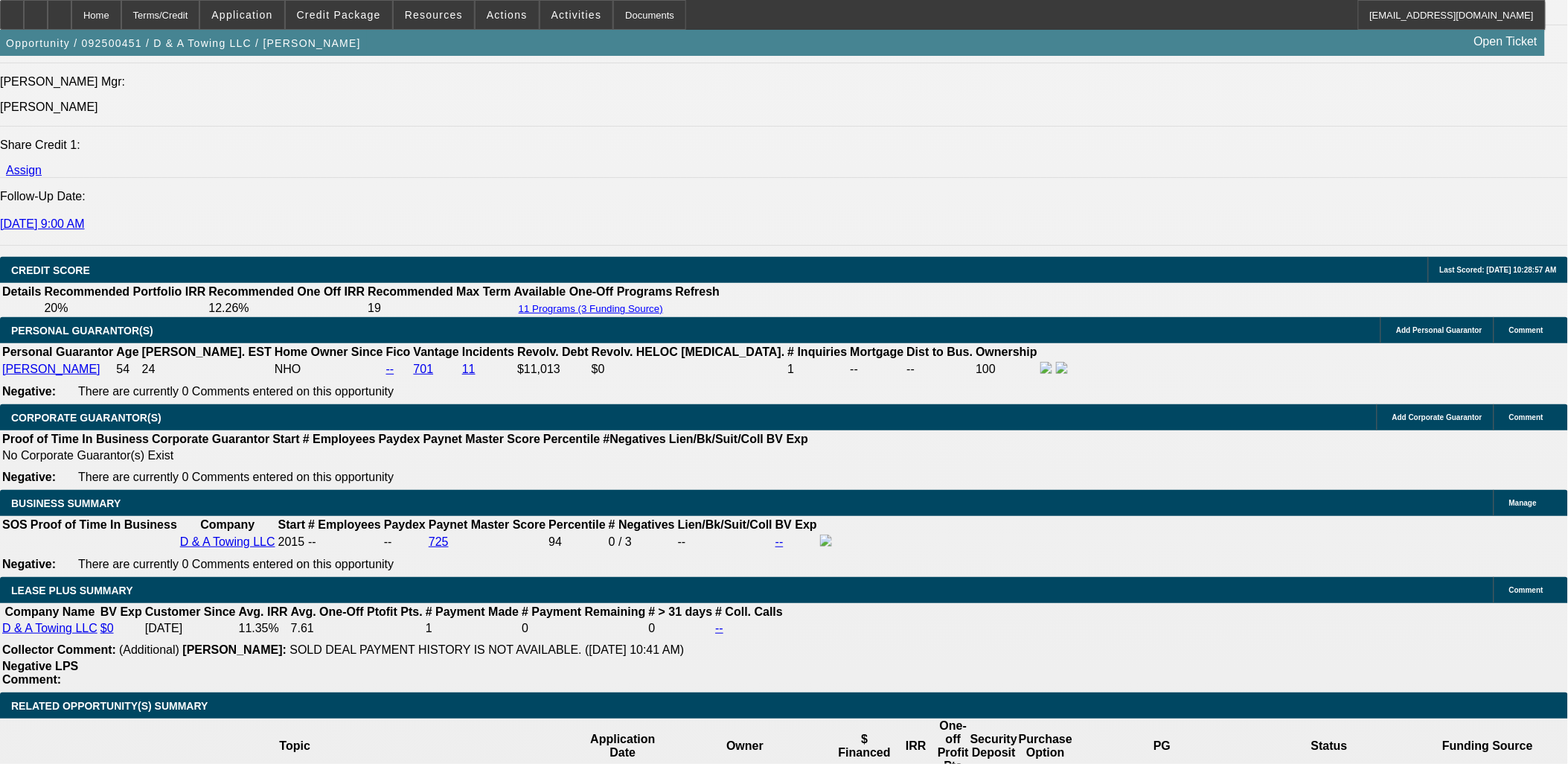
select select "2"
select select "0"
select select "3"
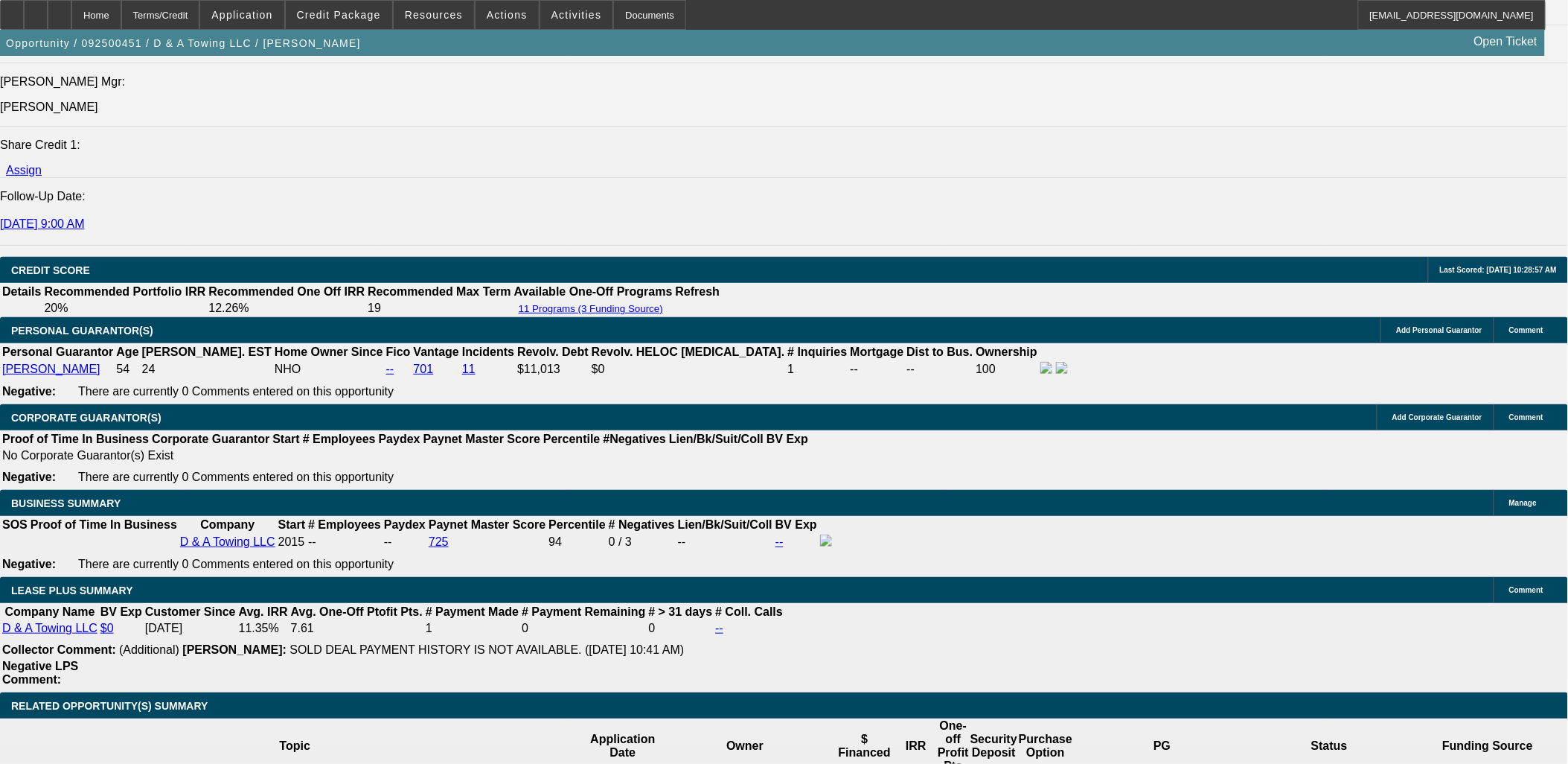
select select "0.1"
select select "4"
select select "0"
select select "3"
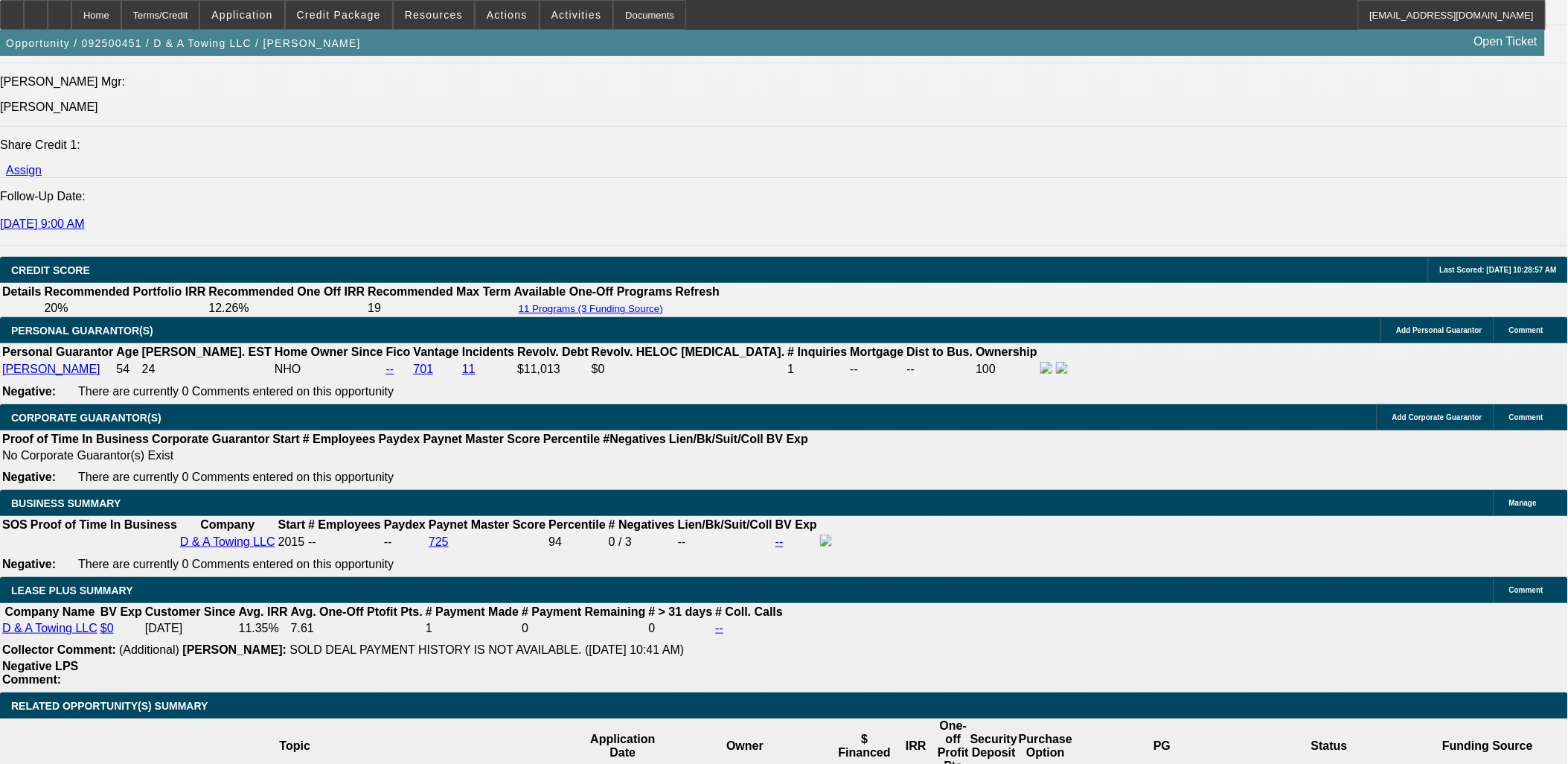
select select "0.1"
select select "4"
select select "0"
select select "3"
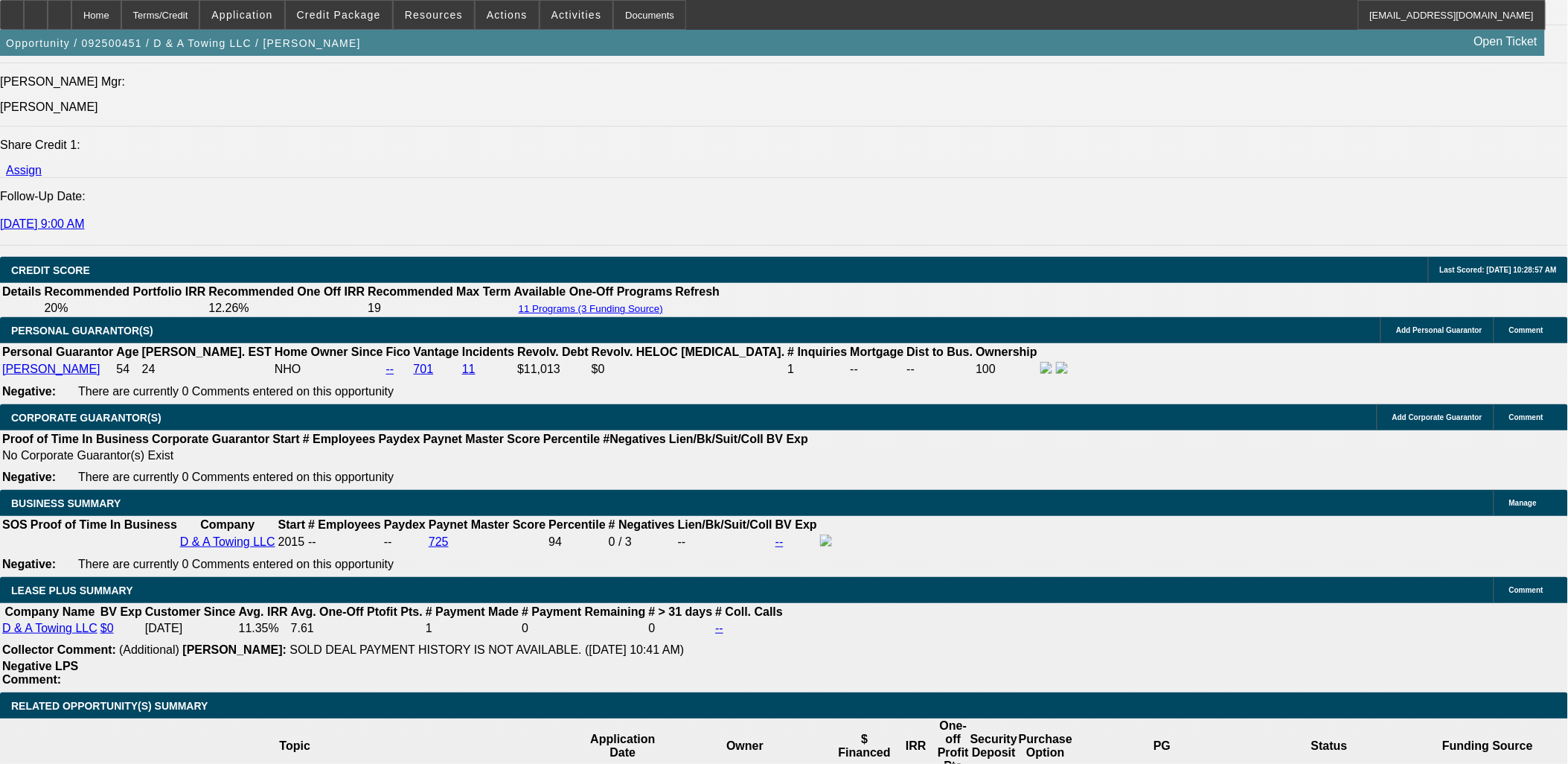
select select "0.1"
select select "4"
select select "0"
select select "3"
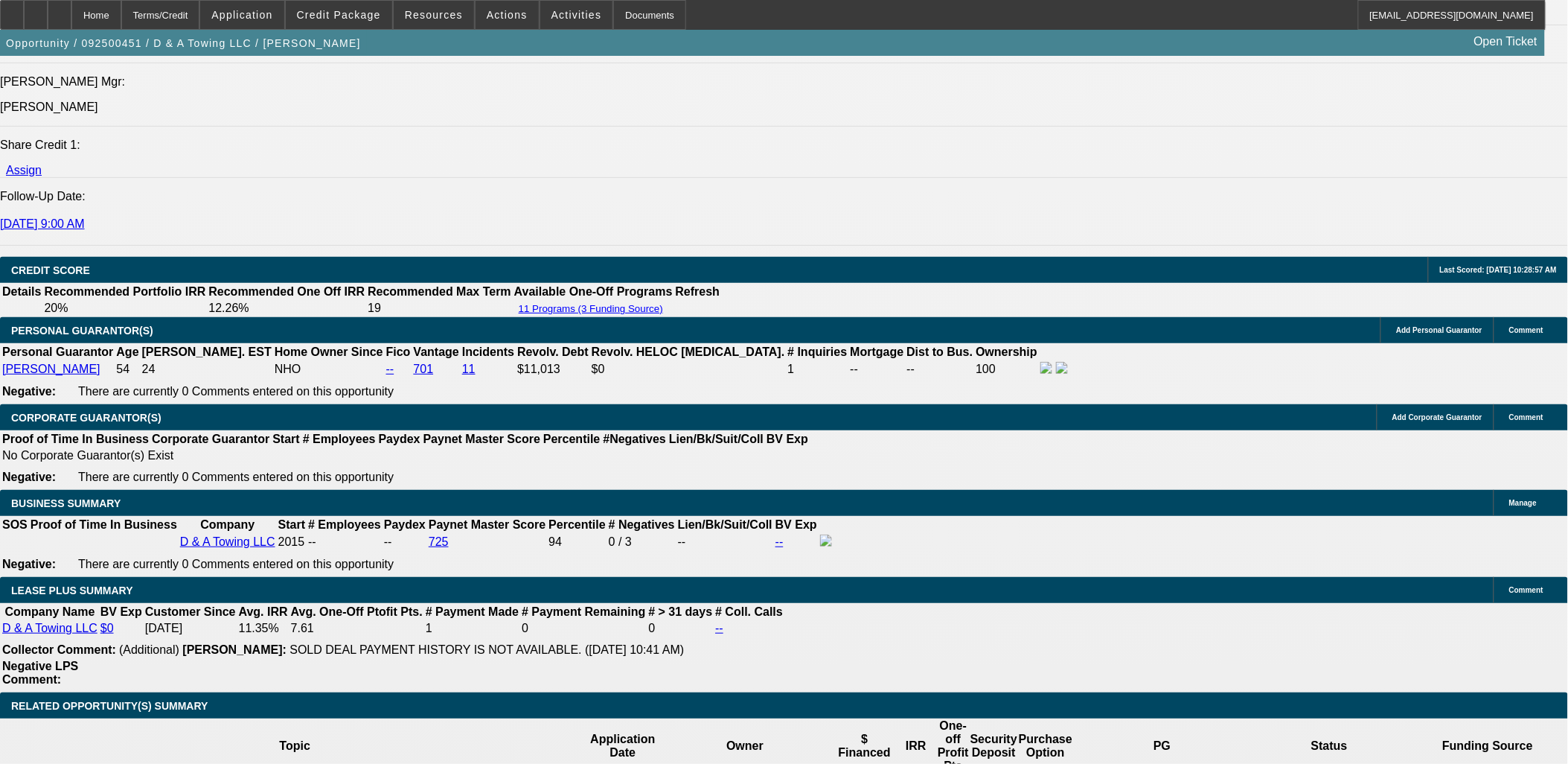
select select "0.2"
select select "17"
click at [373, 18] on span "Credit Package" at bounding box center [339, 14] width 84 height 12
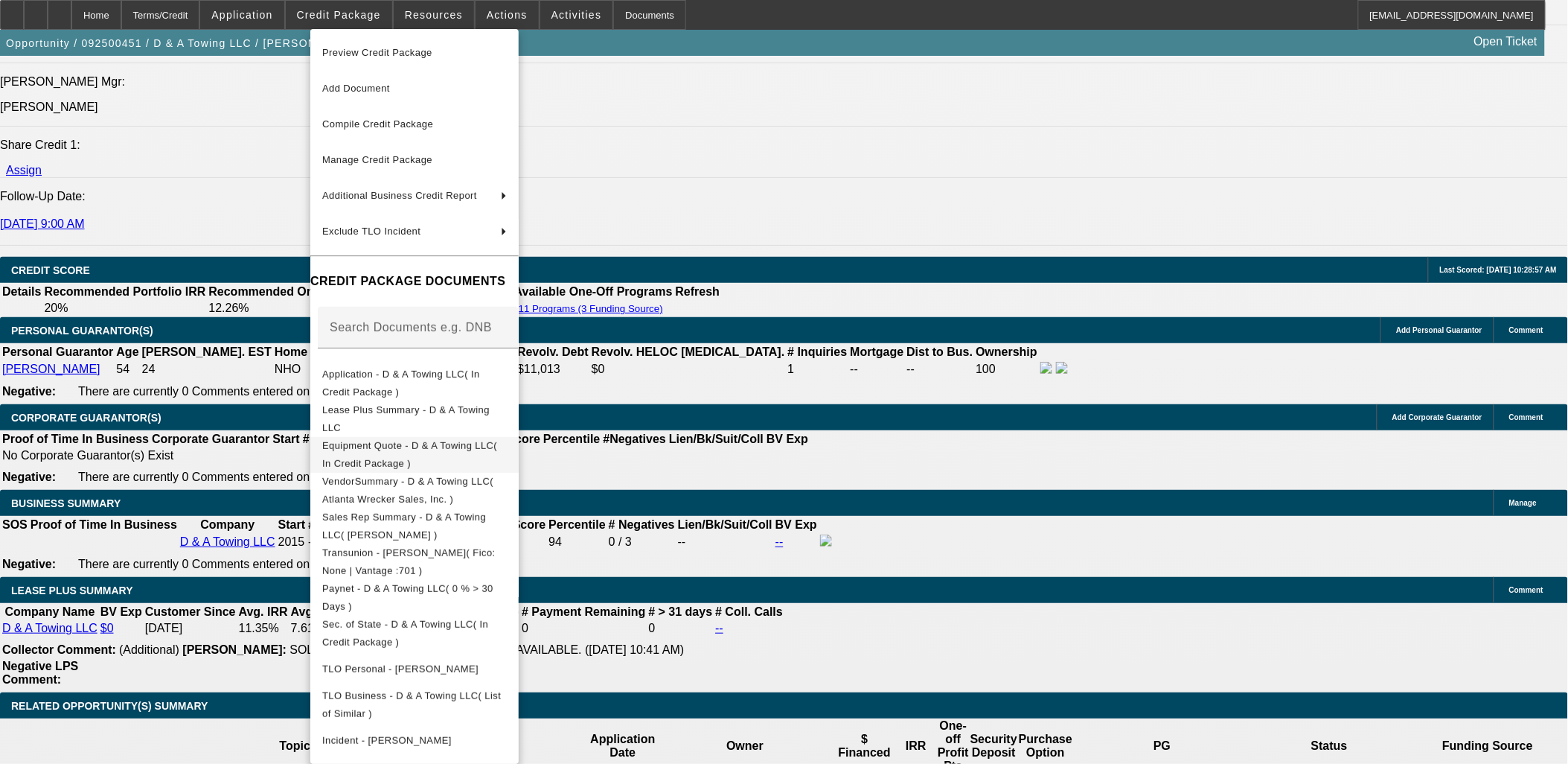
click at [427, 441] on span "Equipment Quote - D & A Towing LLC( In Credit Package )" at bounding box center [414, 454] width 184 height 36
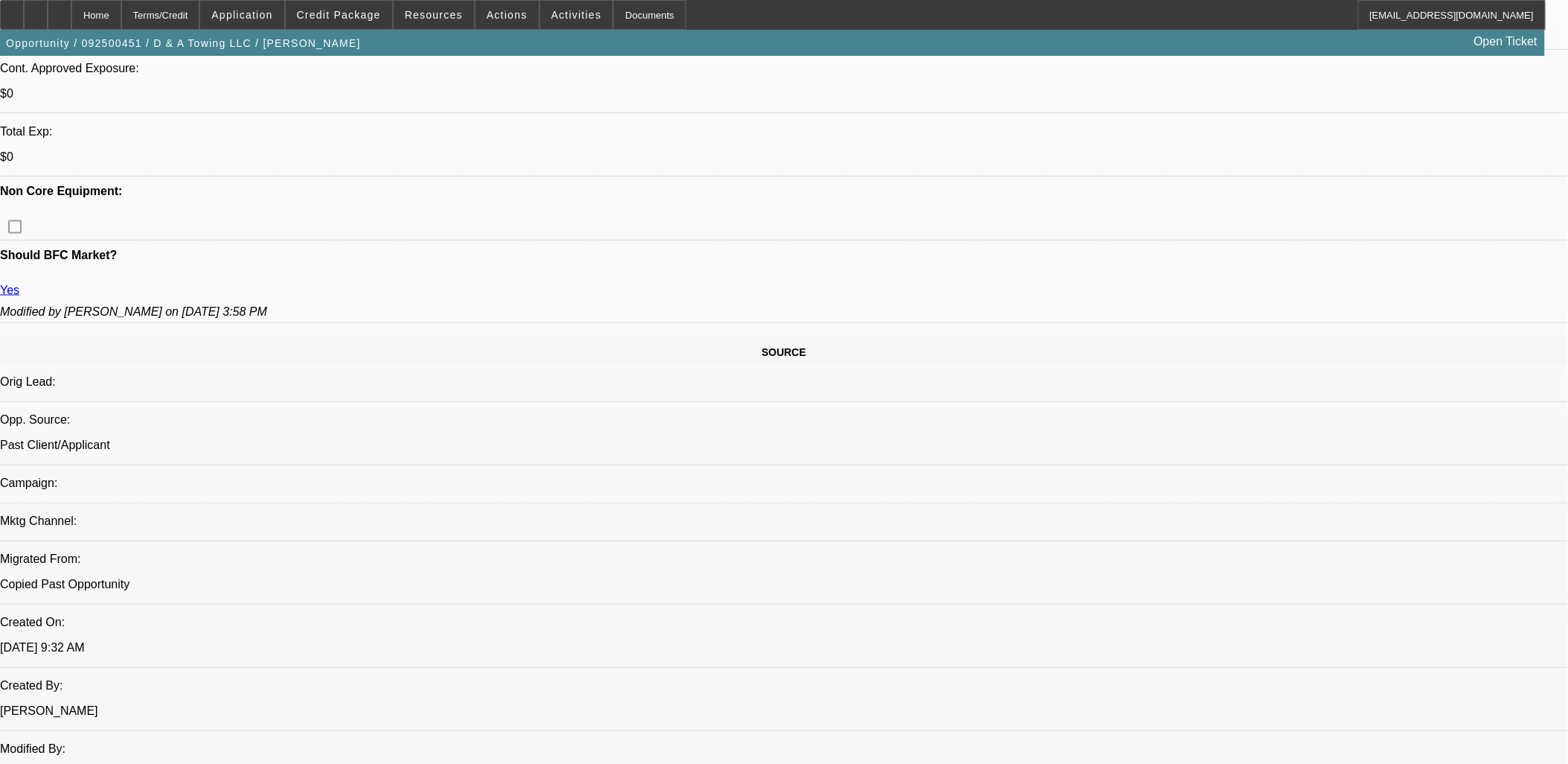
scroll to position [493, 0]
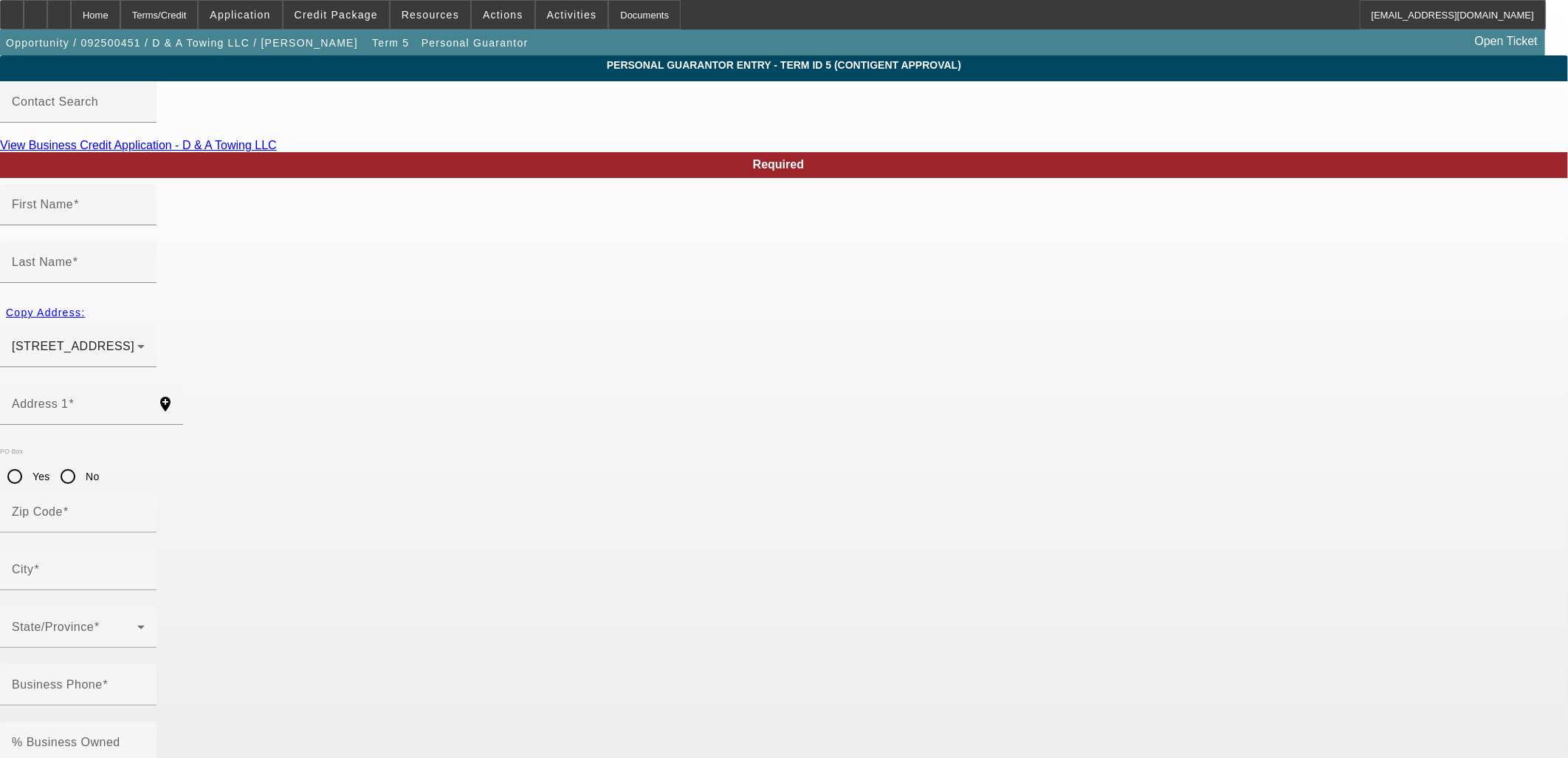
type input "Dennis"
type input "Mason"
type input "7005 East 450 North"
radio input "true"
type input "47649"
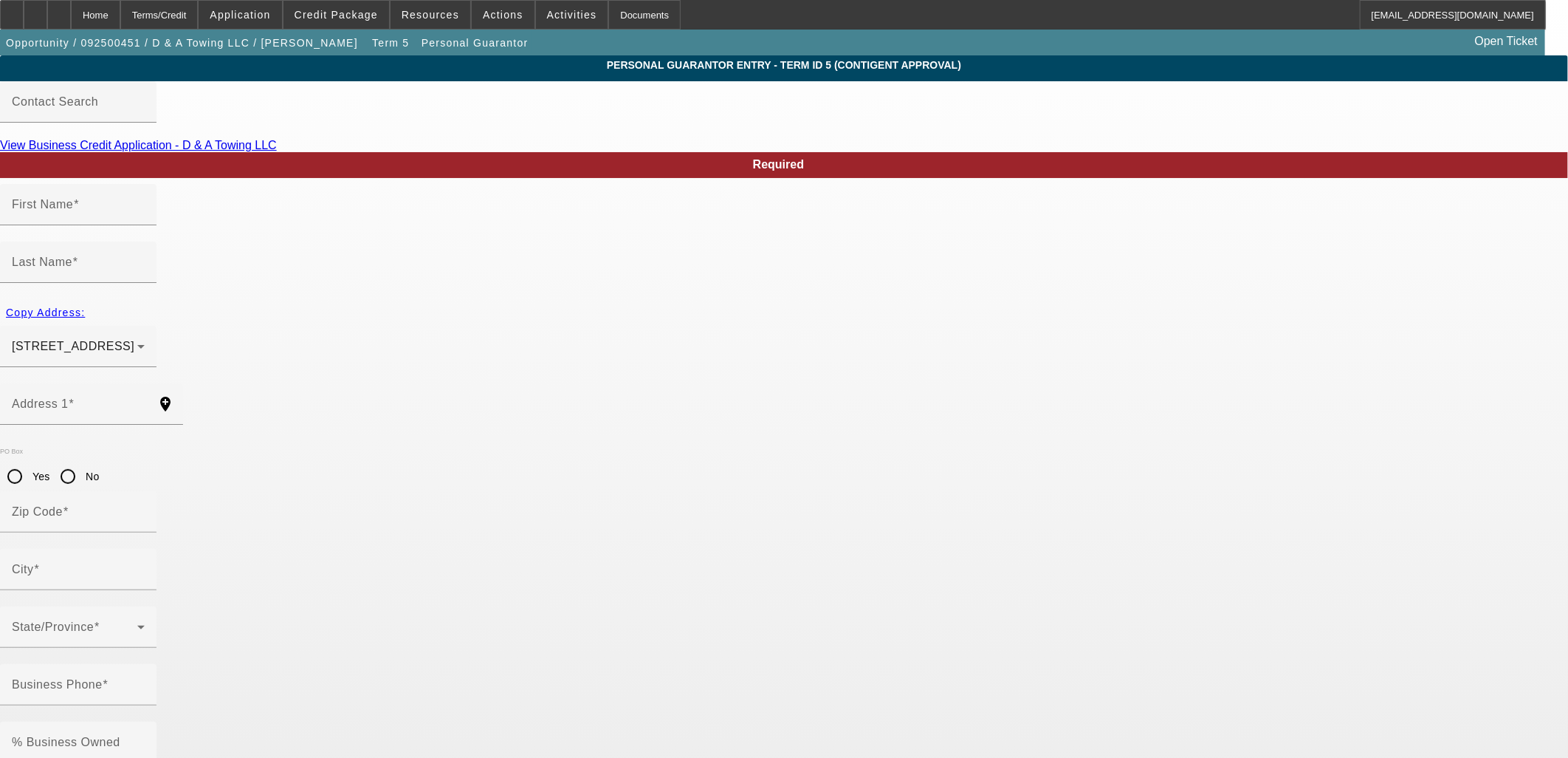
type input "Francisco"
type input "(812) 664-7550"
type input "100"
type input "307-90-5616"
type input "dennismason1971@gmail.com"
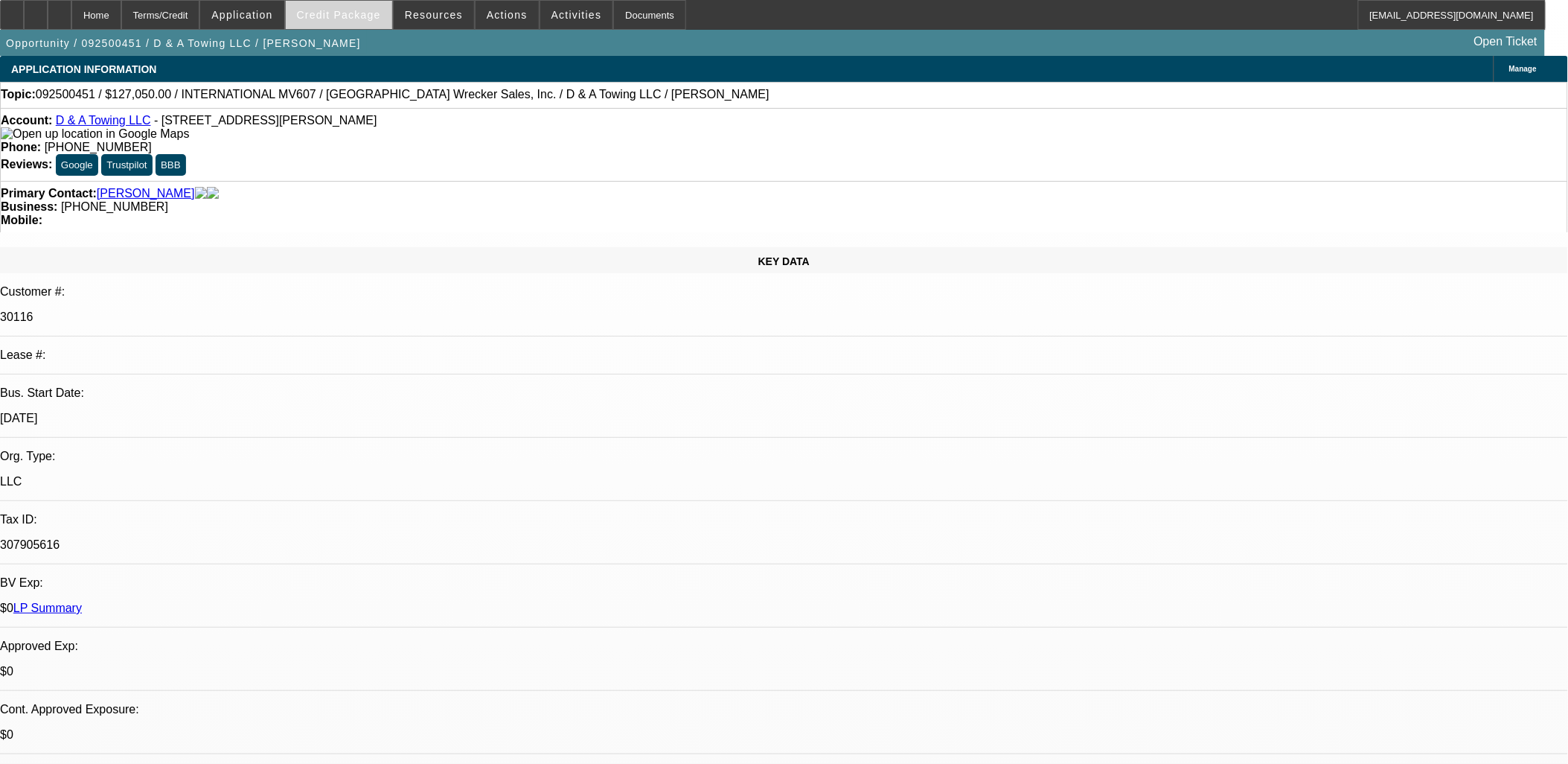
select select "0"
select select "3"
select select "0.1"
select select "4"
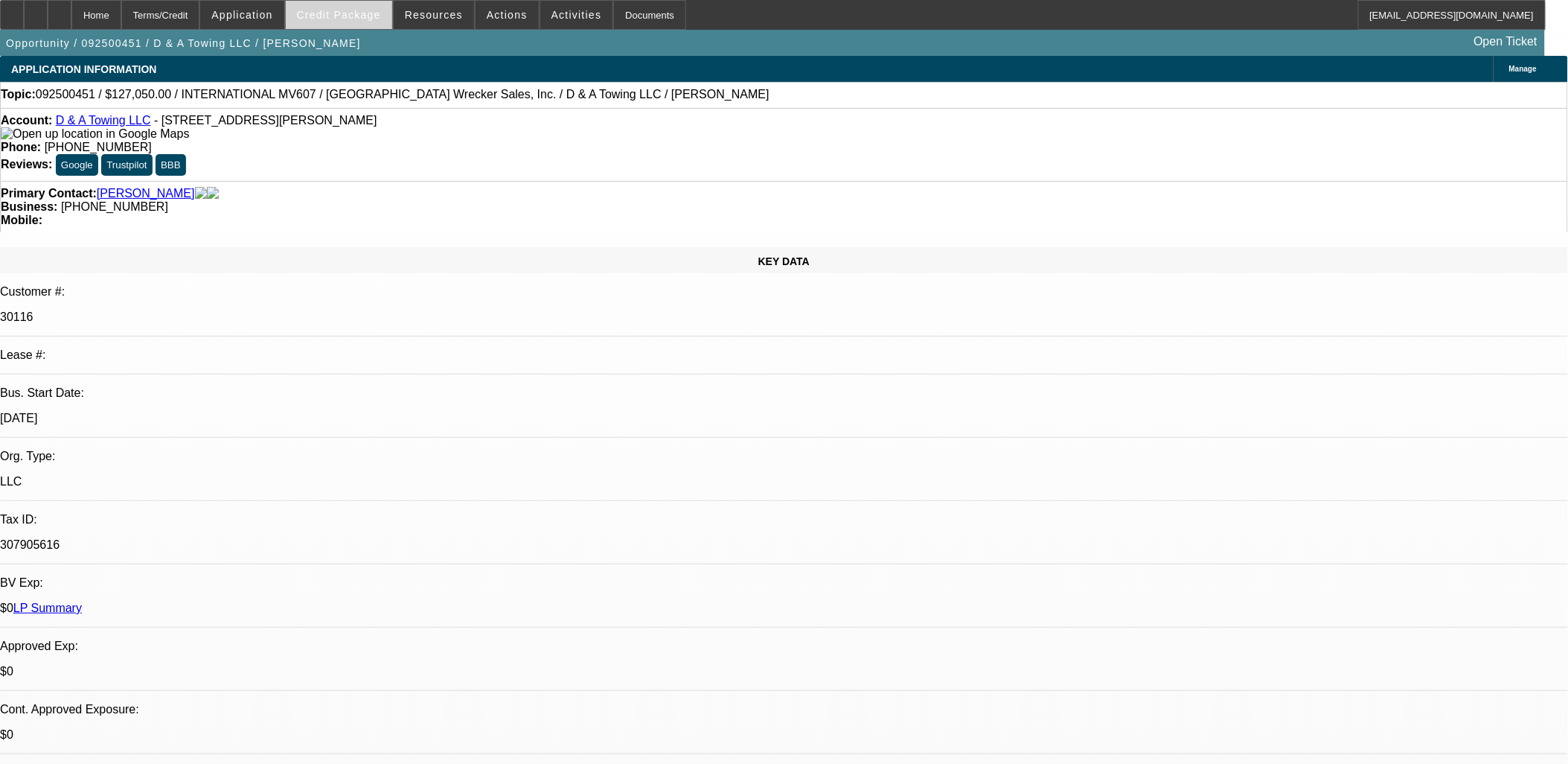
select select "0"
select select "3"
select select "0.1"
select select "4"
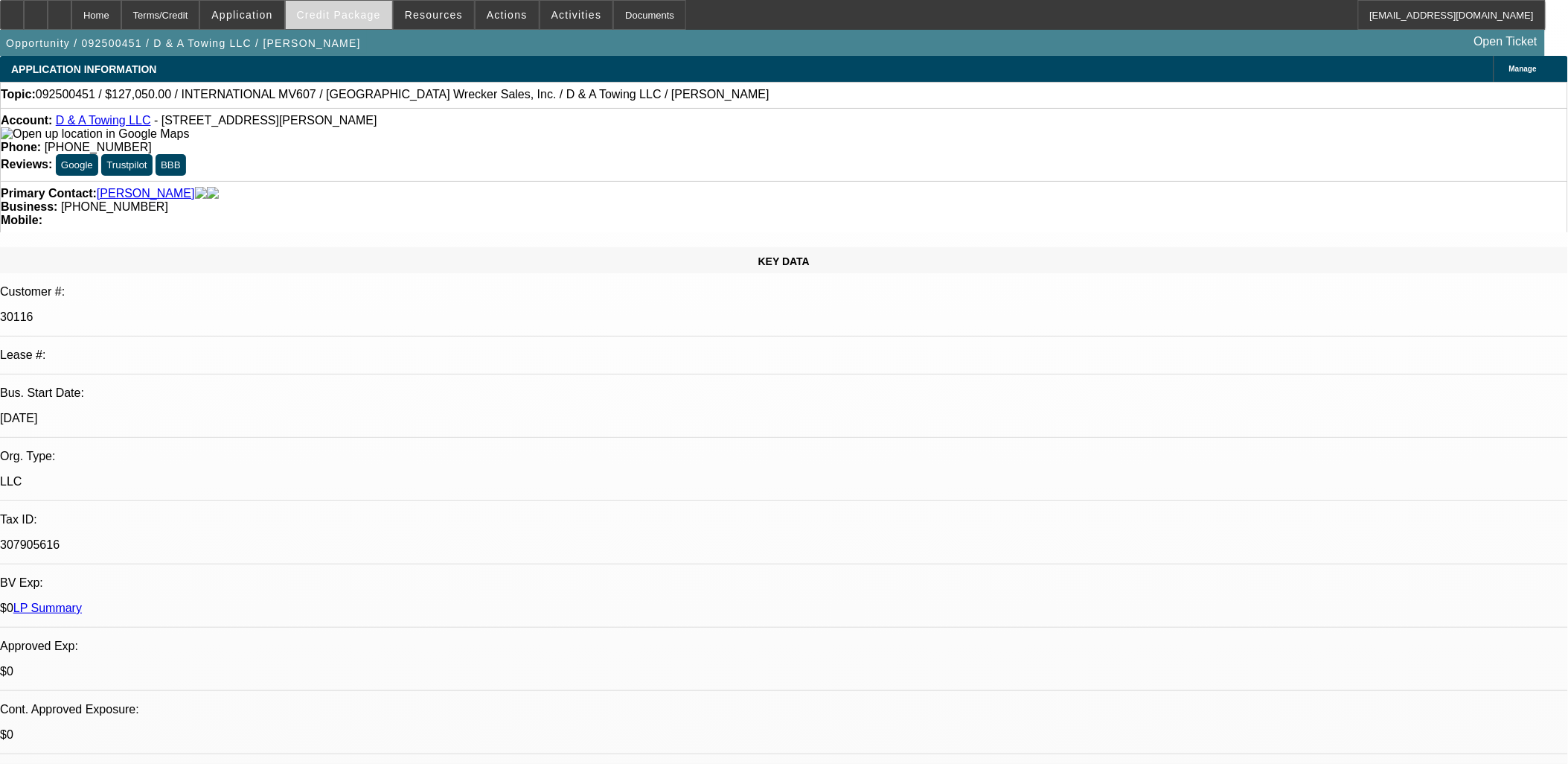
select select "0"
select select "3"
select select "0.1"
select select "4"
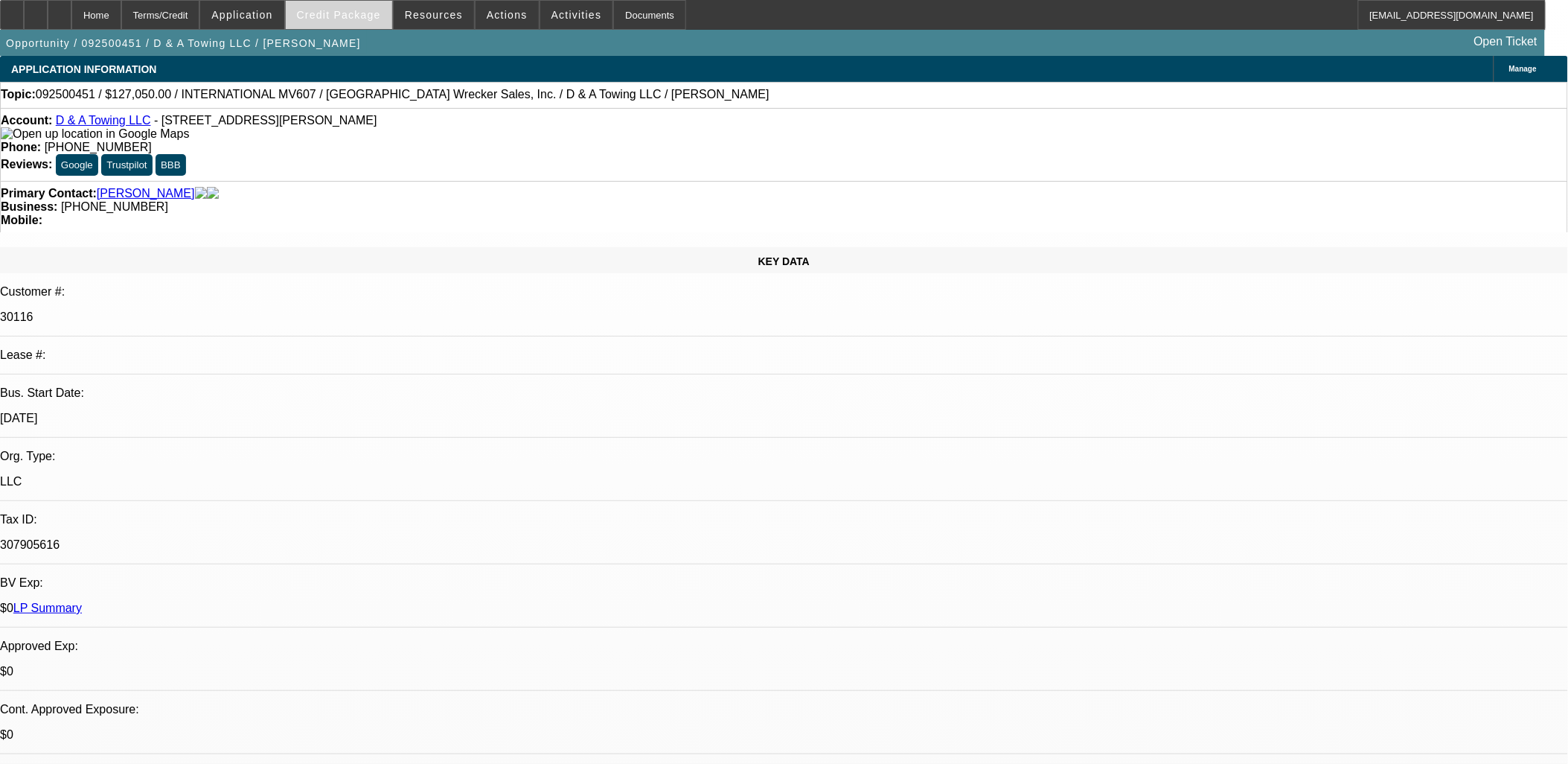
select select "0"
select select "3"
select select "0.2"
select select "17"
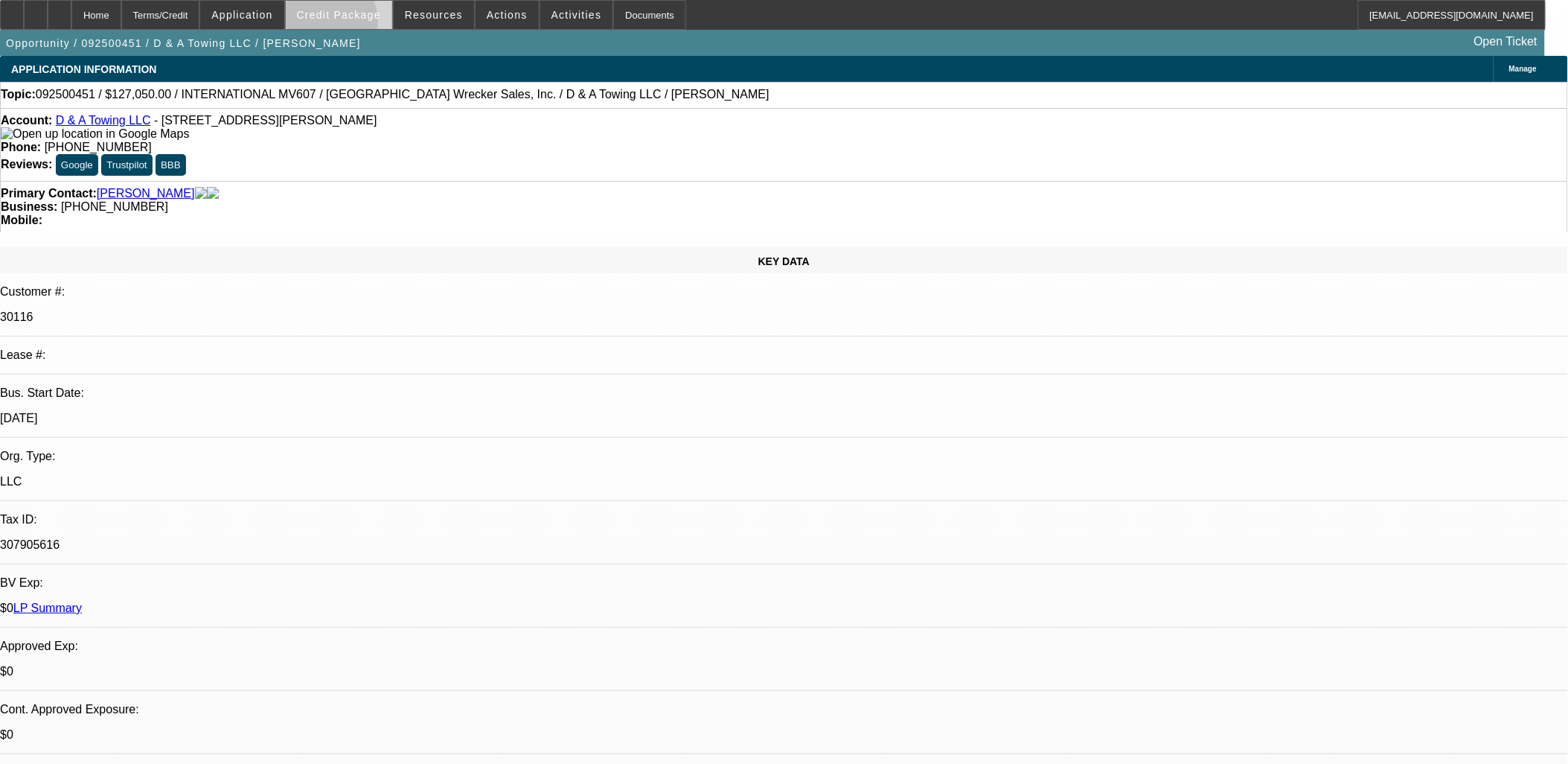
click at [352, 24] on span at bounding box center [339, 15] width 107 height 36
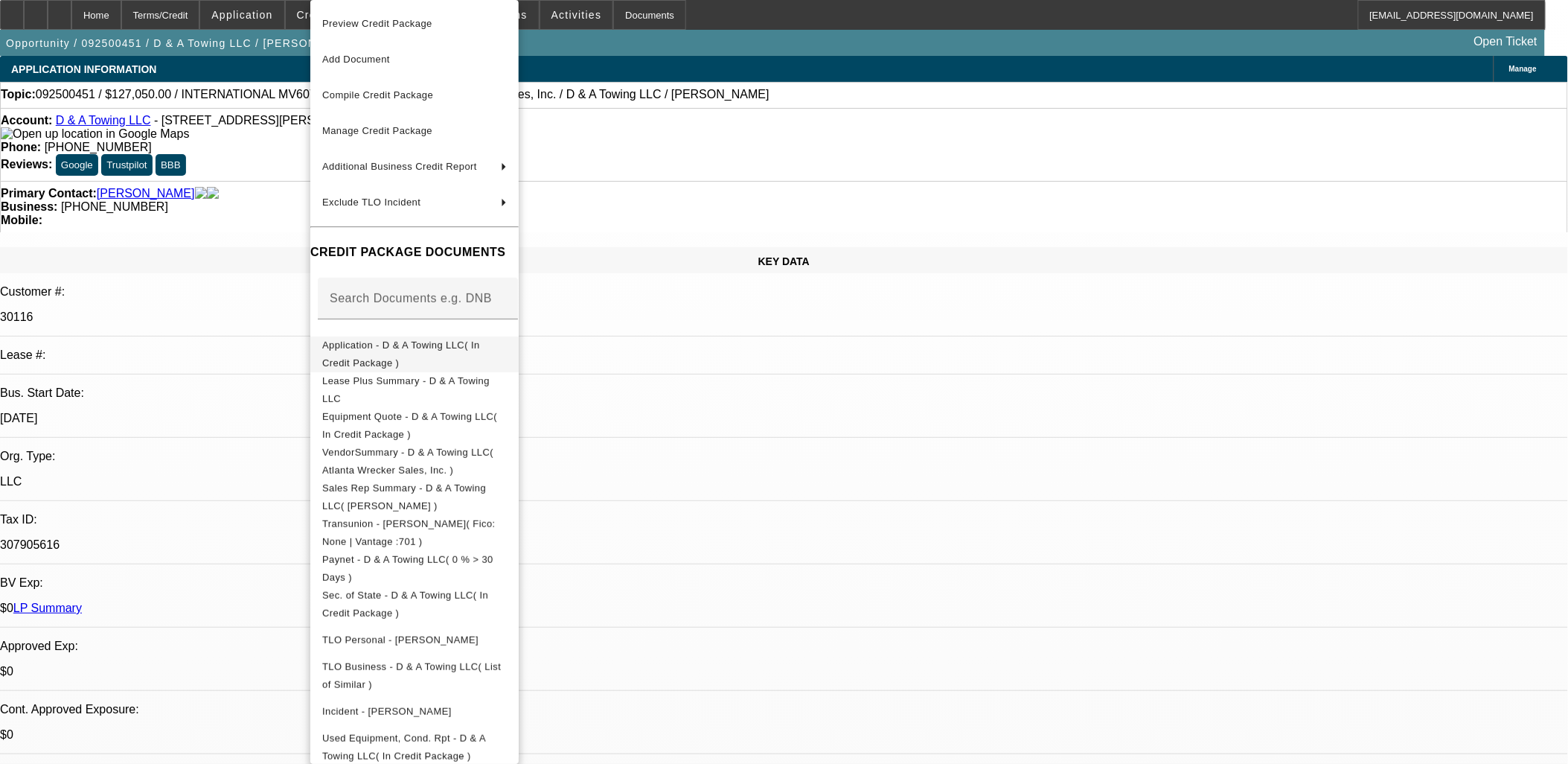
click at [401, 355] on span "Application - D & A Towing LLC( In Credit Package )" at bounding box center [414, 355] width 184 height 36
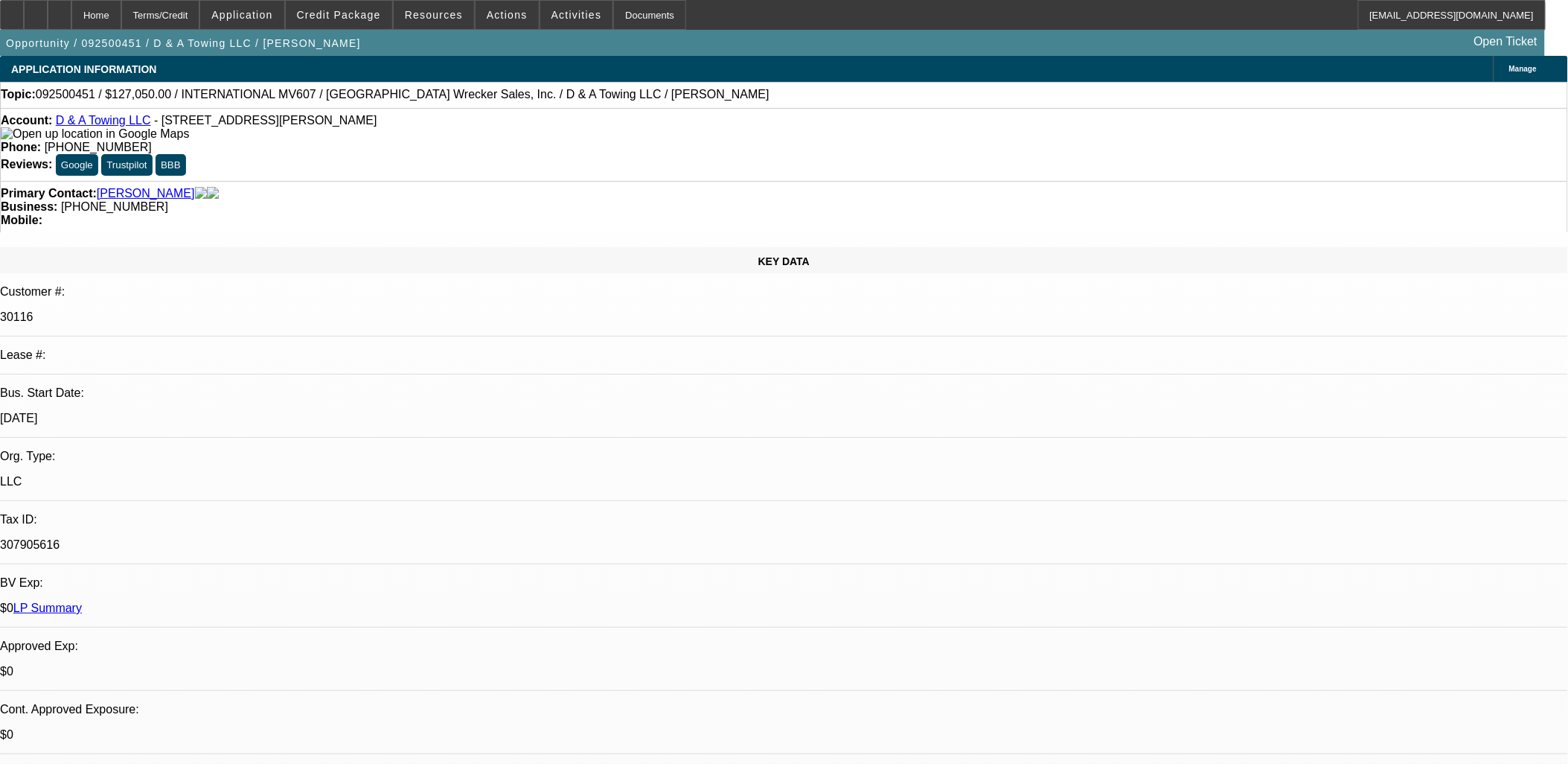
drag, startPoint x: 621, startPoint y: 418, endPoint x: 630, endPoint y: 352, distance: 66.6
drag, startPoint x: 623, startPoint y: 366, endPoint x: 353, endPoint y: 324, distance: 273.2
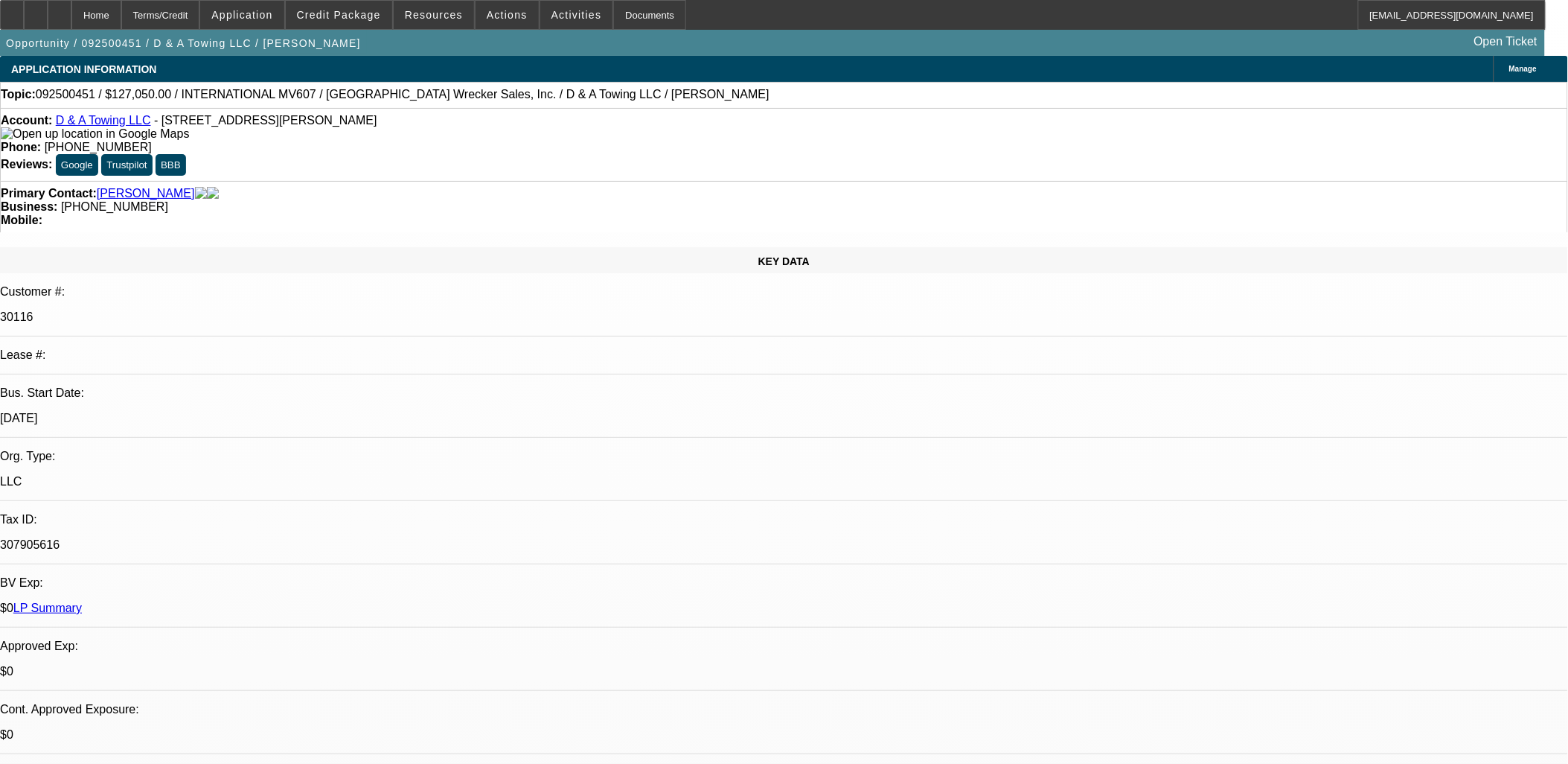
drag, startPoint x: 353, startPoint y: 324, endPoint x: 619, endPoint y: 367, distance: 269.5
drag, startPoint x: 619, startPoint y: 367, endPoint x: 604, endPoint y: 366, distance: 15.0
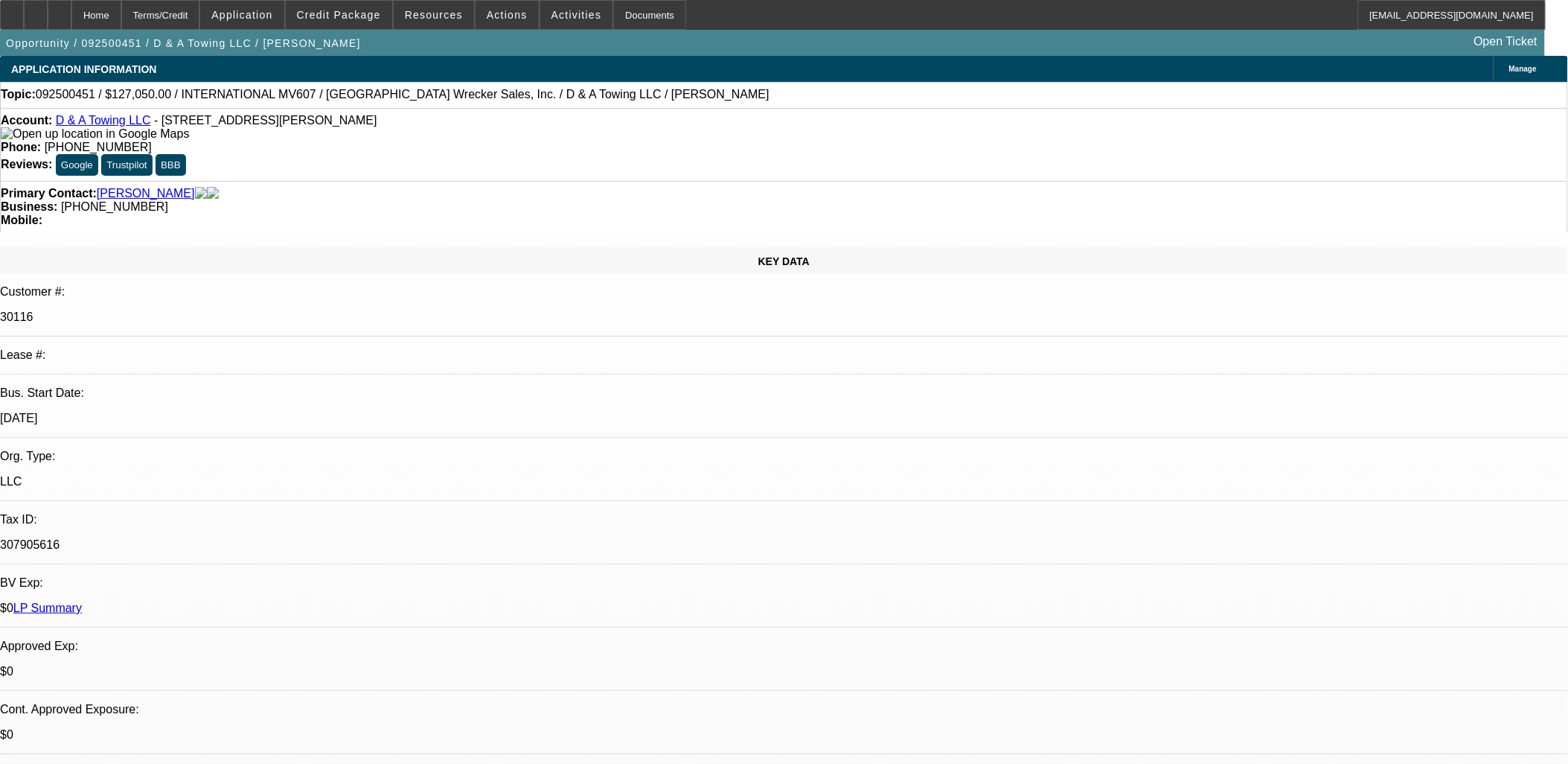
click at [48, 21] on div at bounding box center [35, 15] width 24 height 30
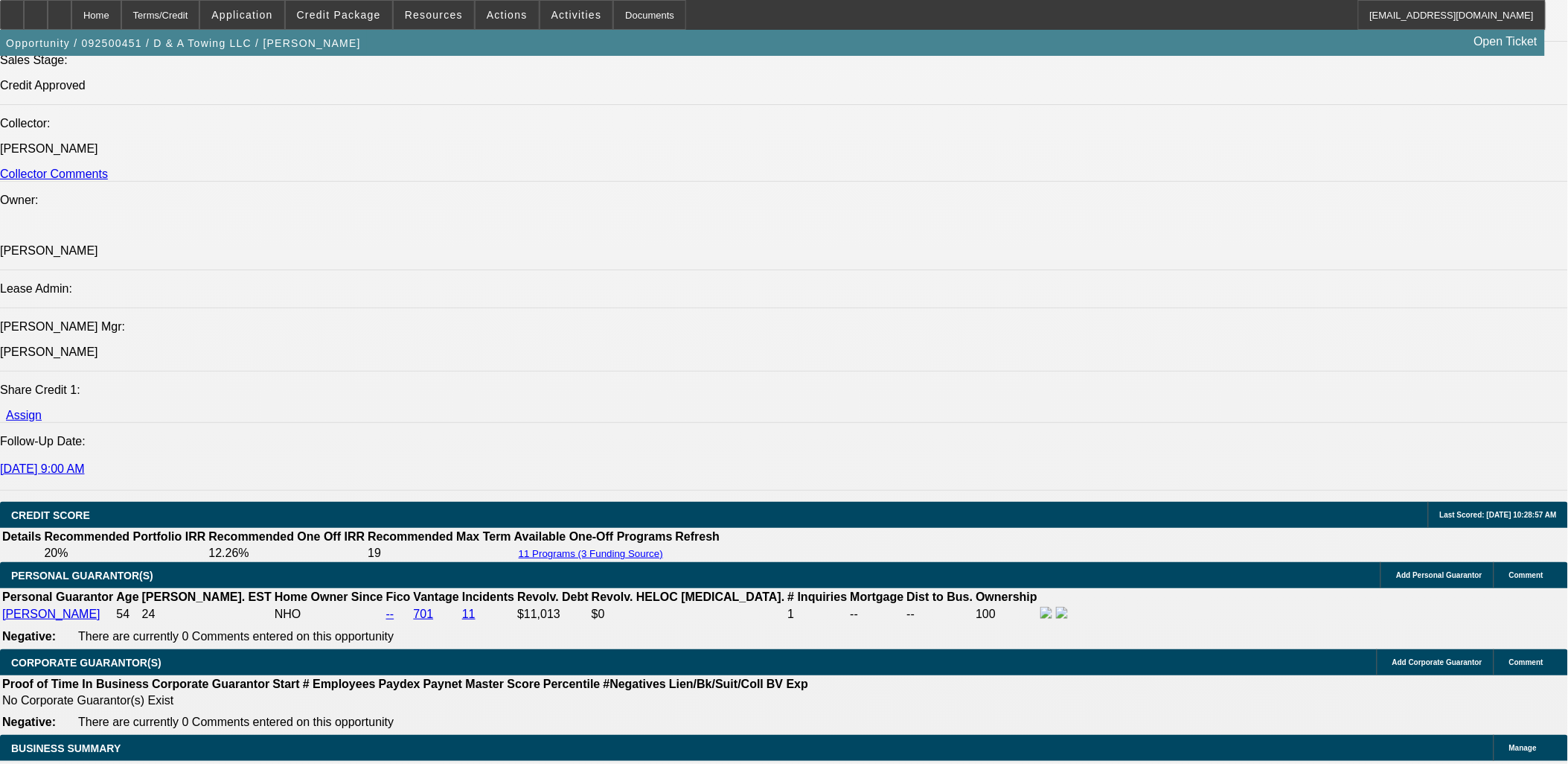
scroll to position [2068, 0]
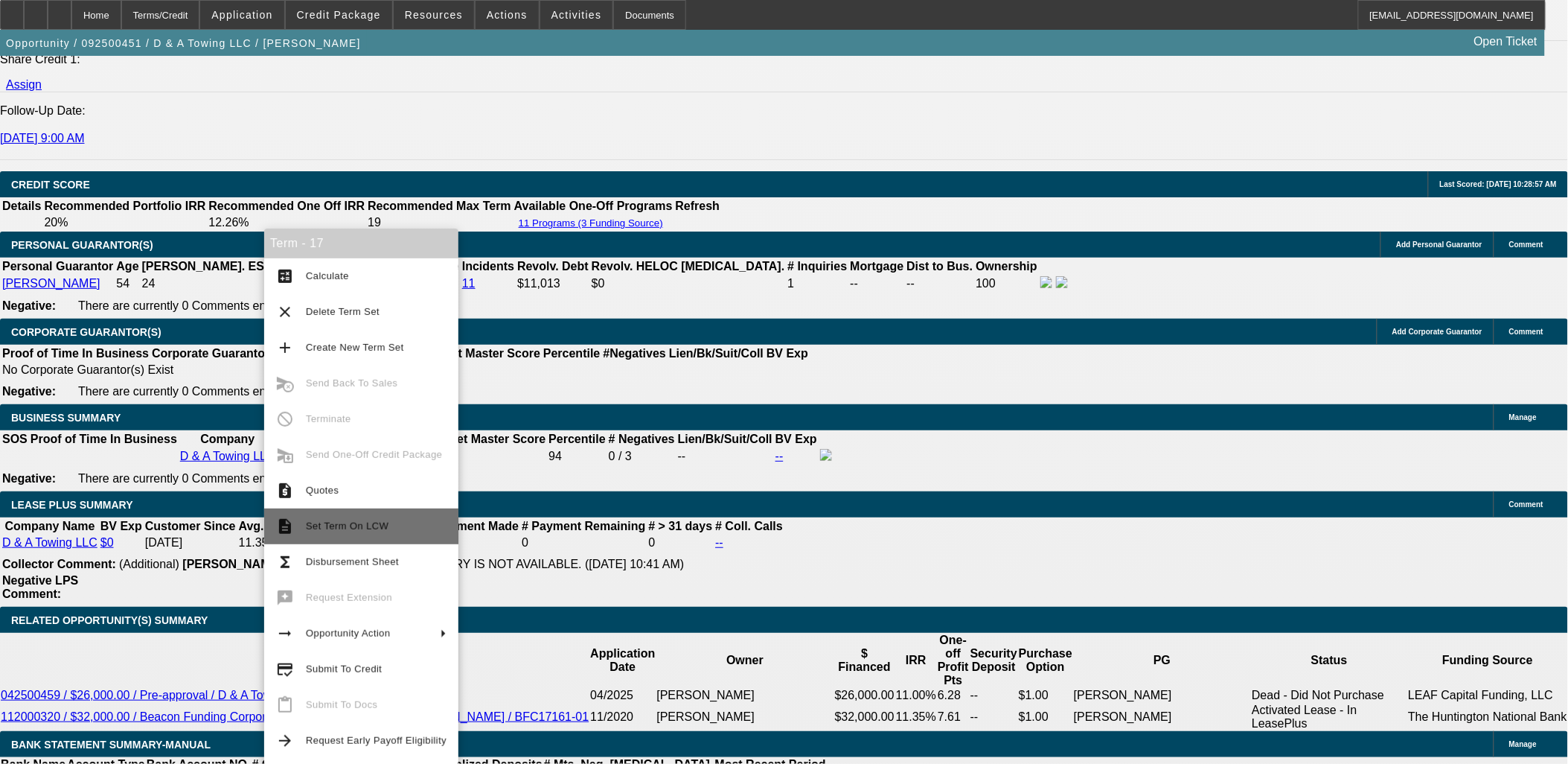
click at [374, 538] on button "description Set Term On LCW" at bounding box center [361, 526] width 194 height 36
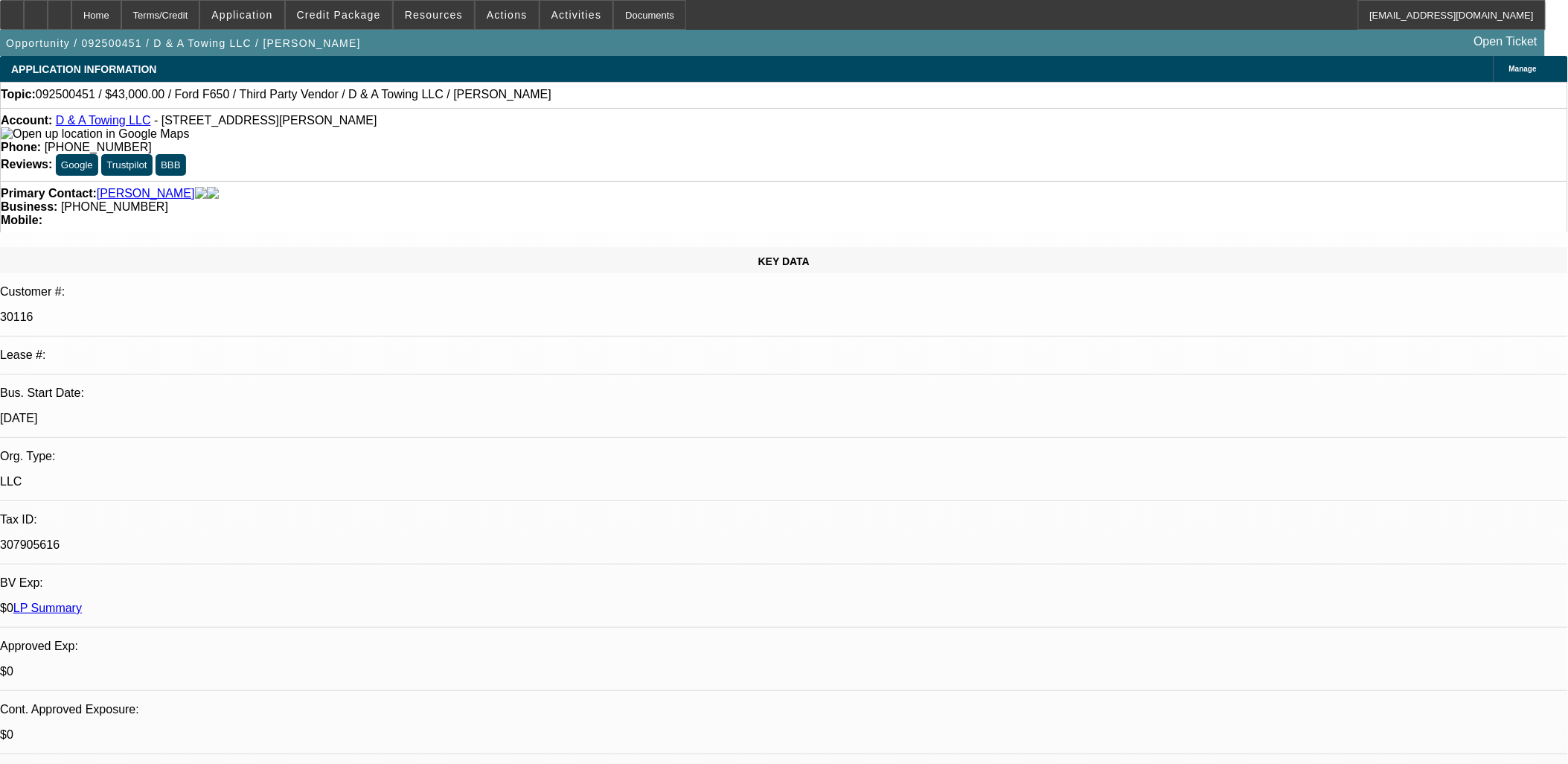
select select "0"
select select "0.1"
select select "0"
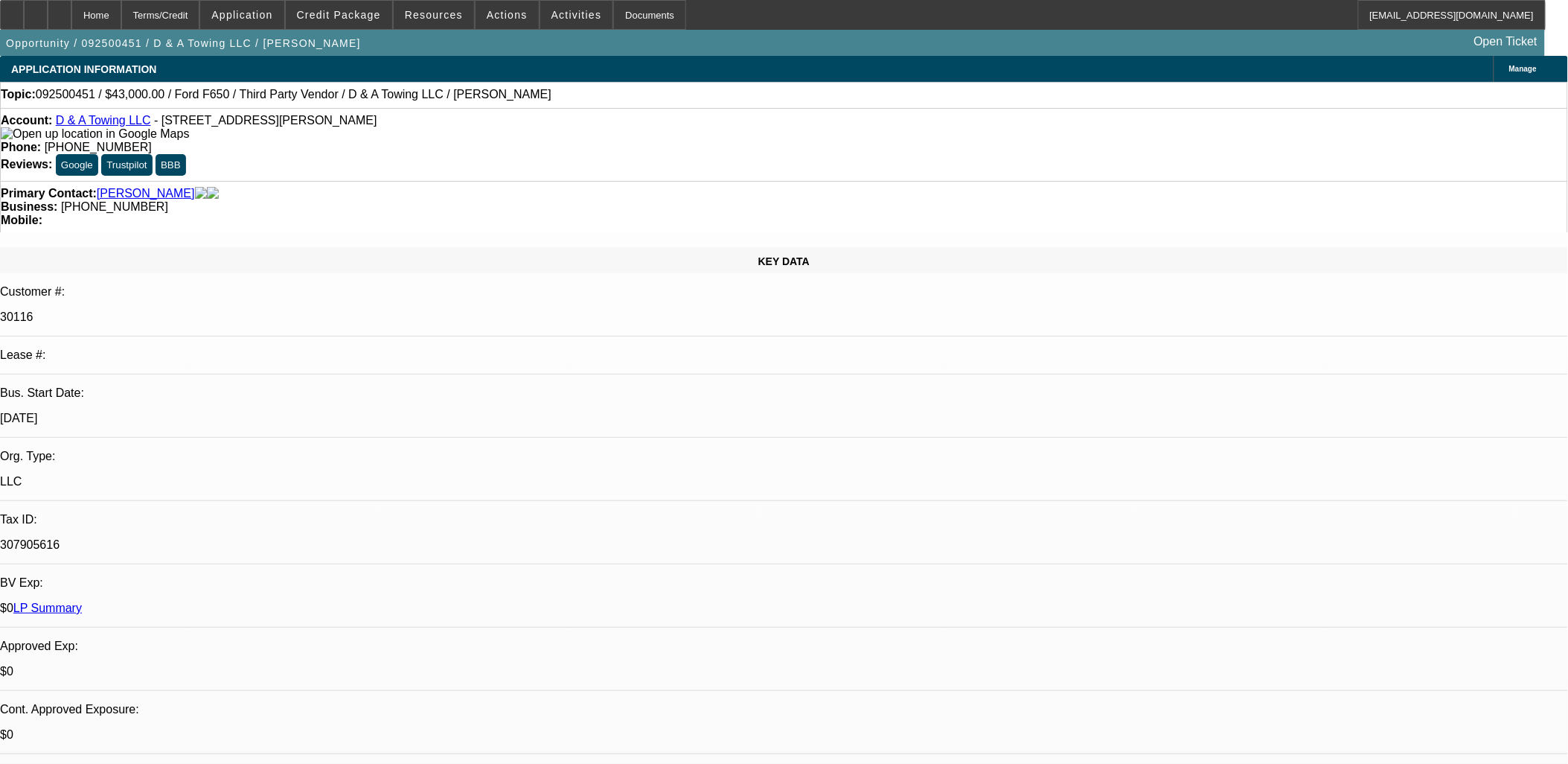
select select "0.1"
select select "0"
select select "0.1"
select select "0"
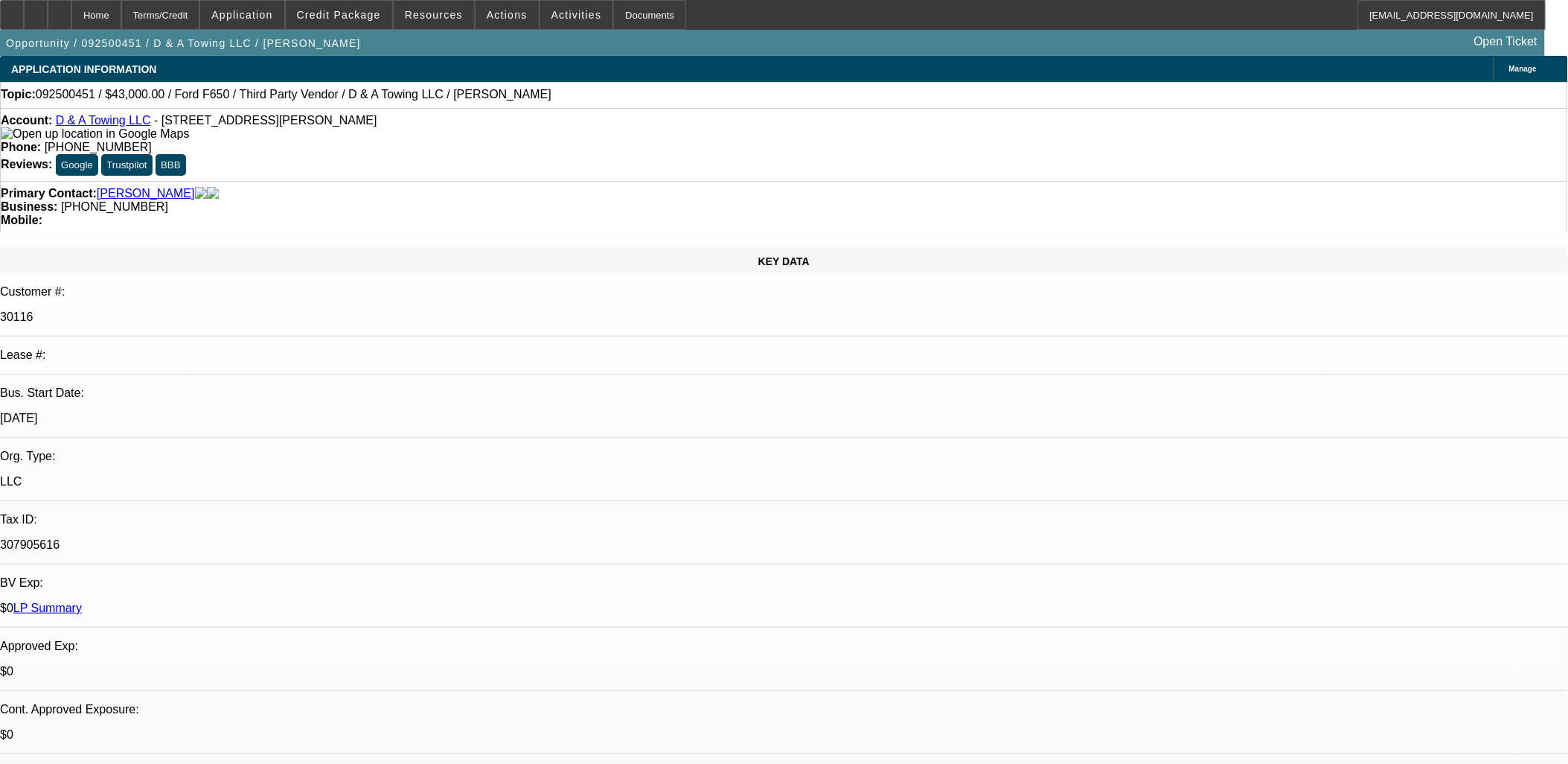
select select "0"
select select "0.2"
select select "1"
select select "3"
select select "4"
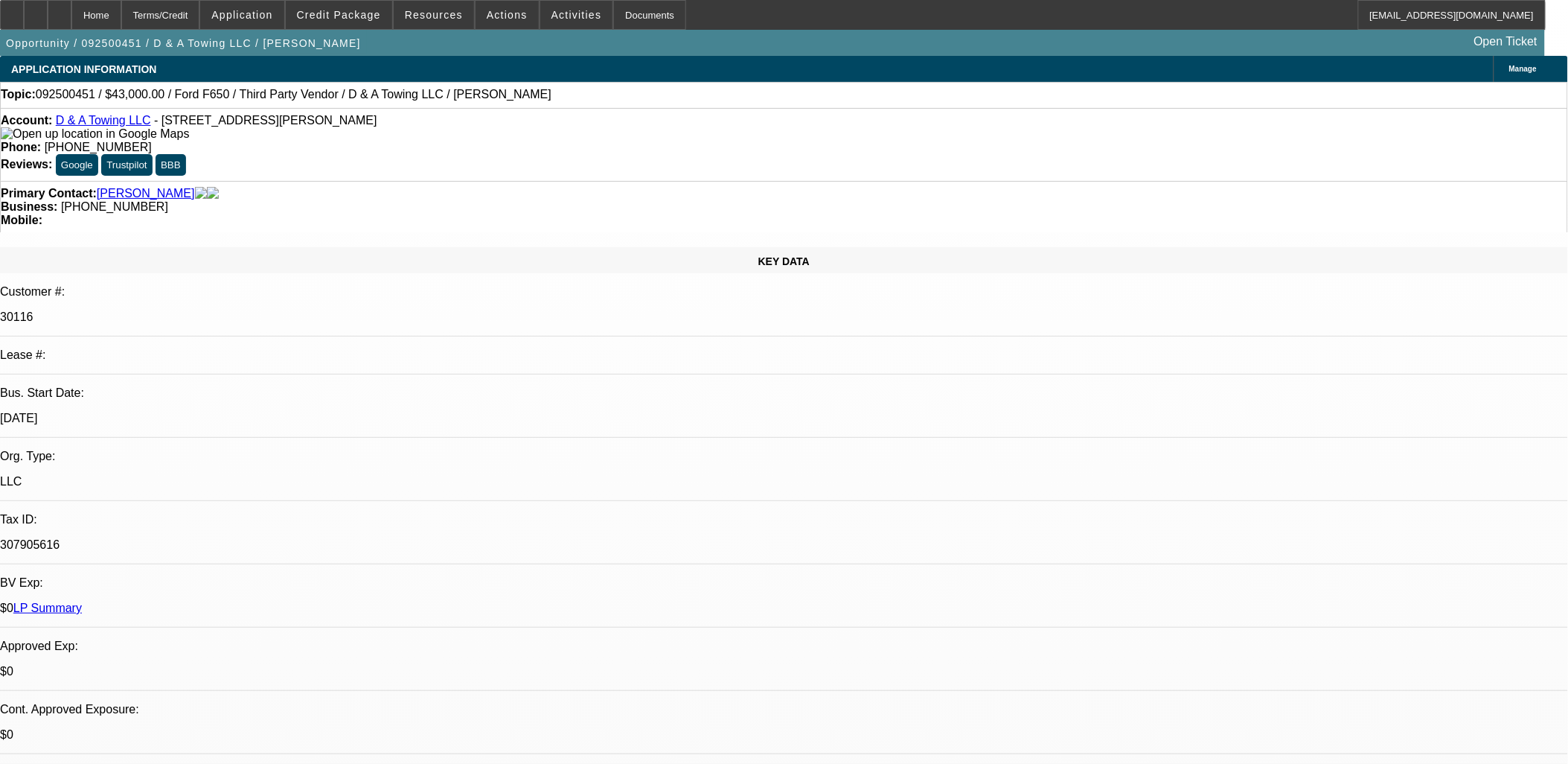
select select "1"
select select "3"
select select "4"
select select "1"
select select "3"
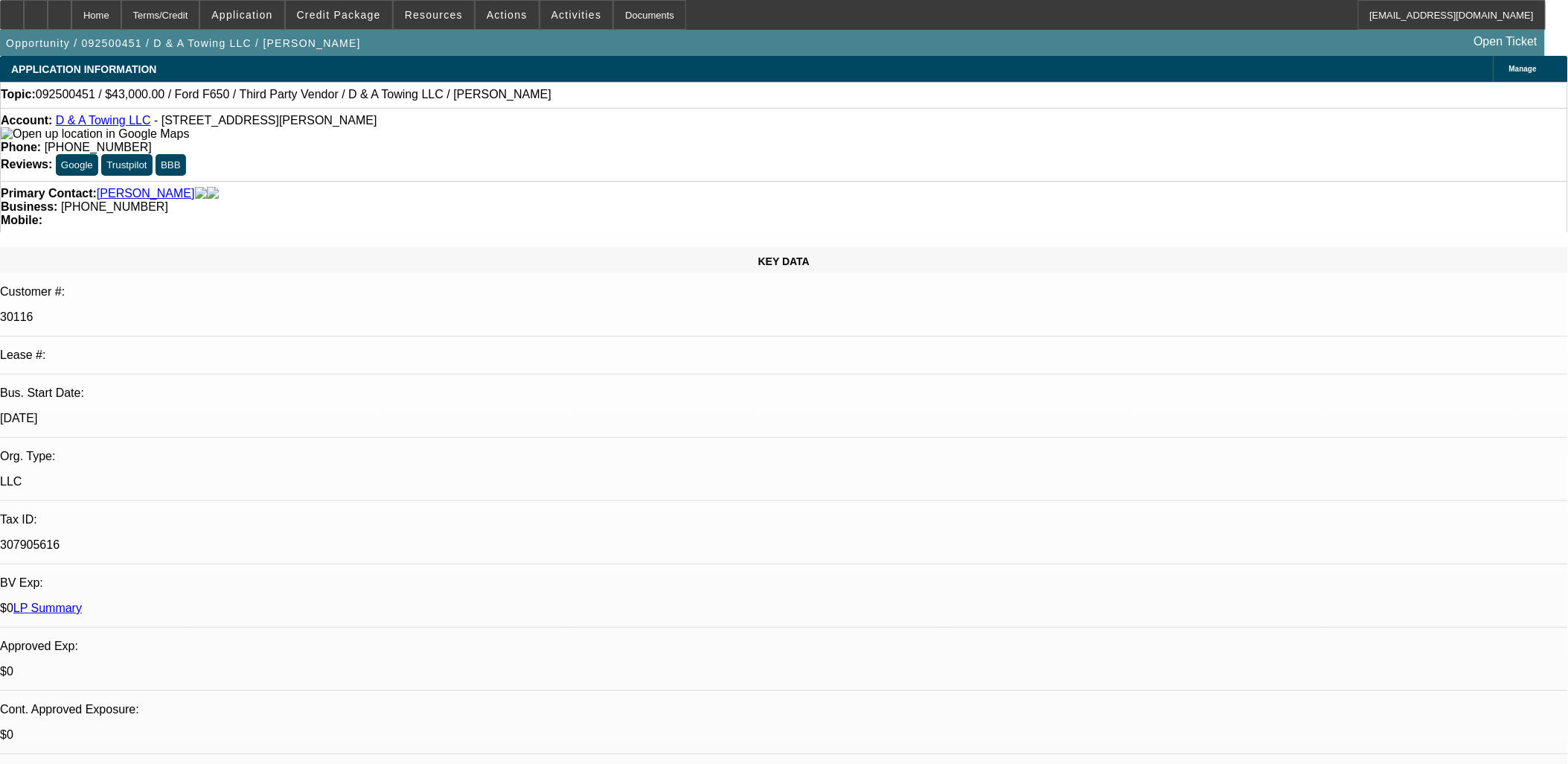
select select "4"
select select "1"
select select "3"
select select "17"
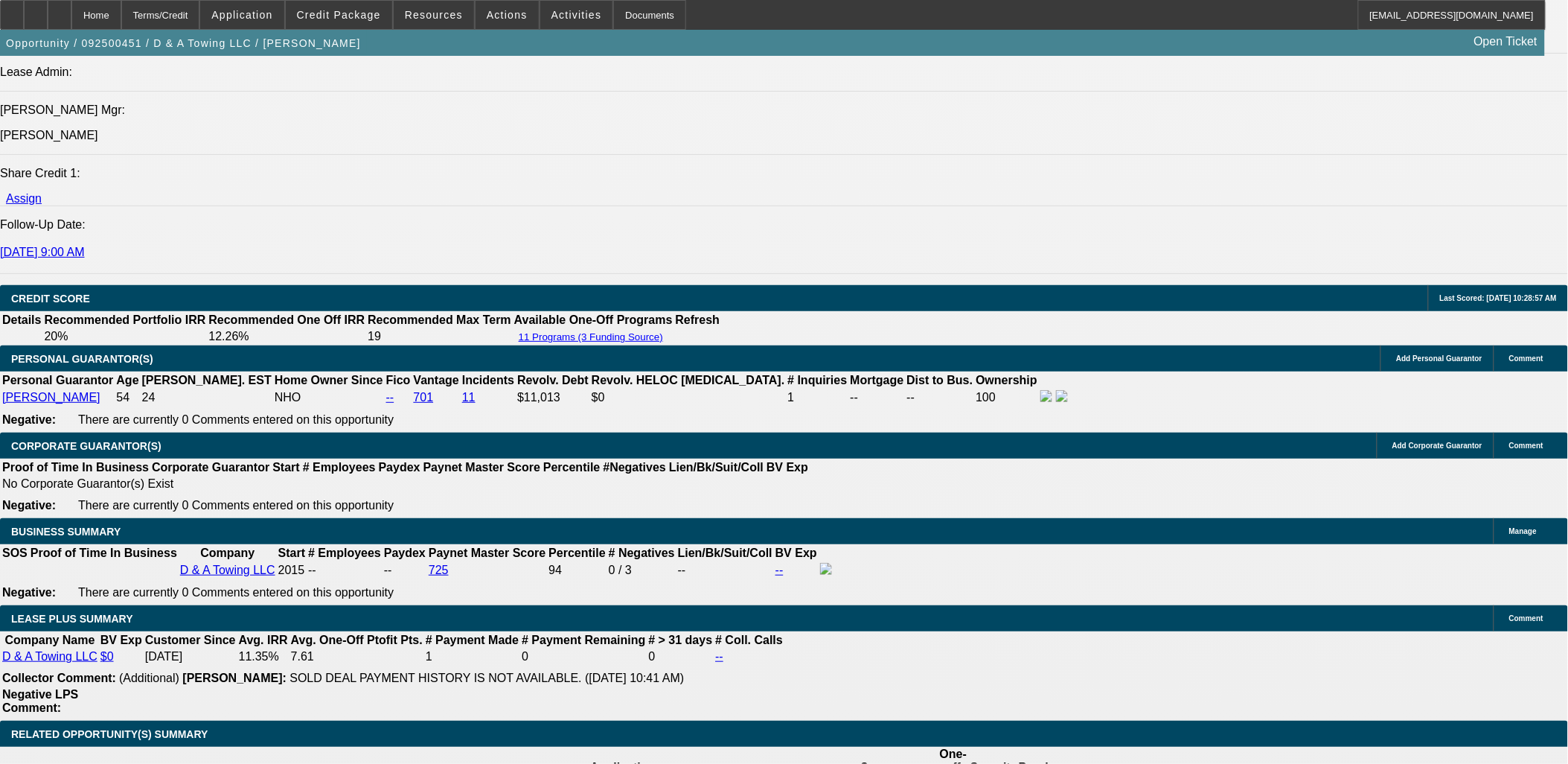
scroll to position [2039, 0]
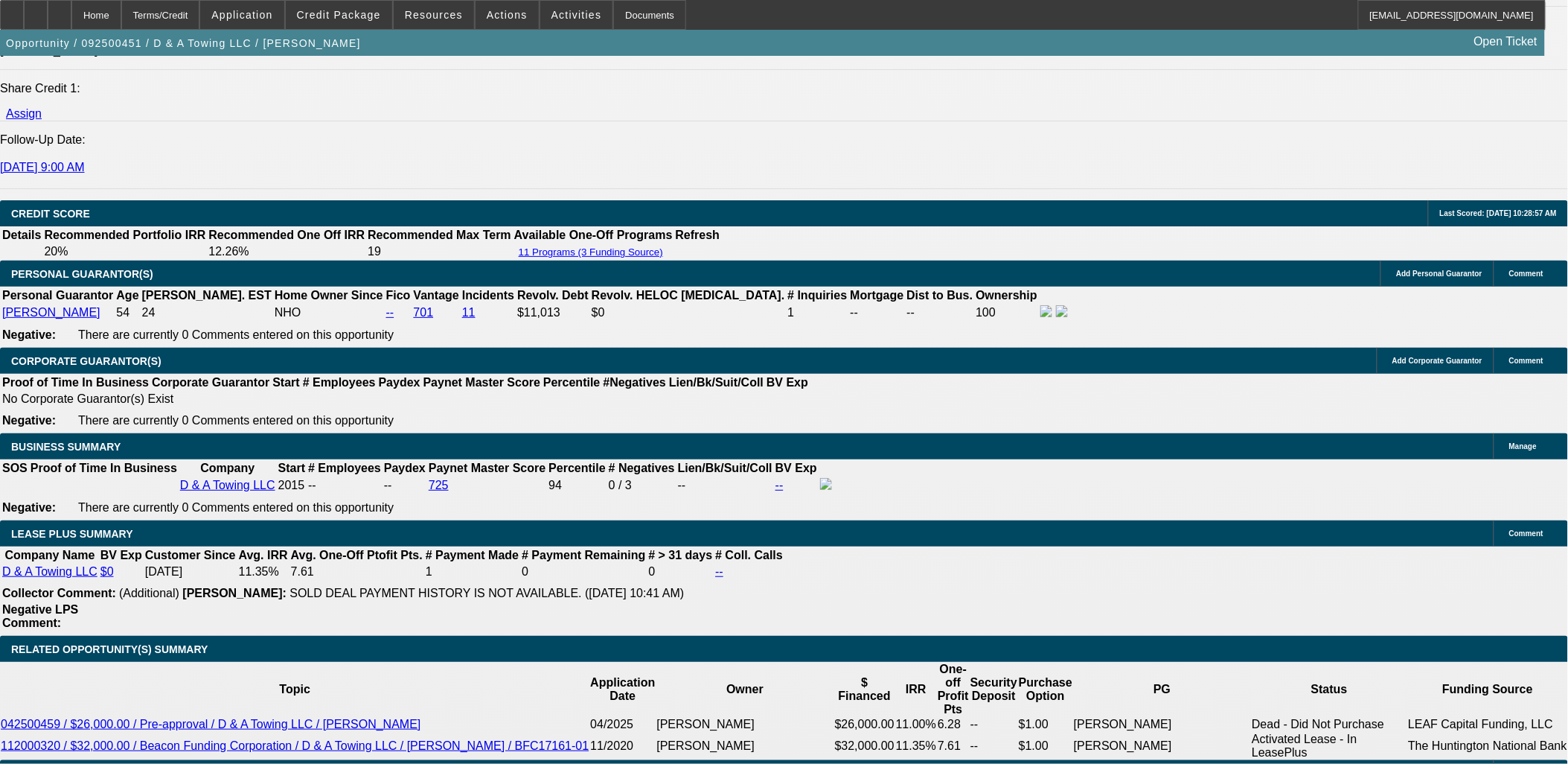
drag, startPoint x: 132, startPoint y: 315, endPoint x: 127, endPoint y: 329, distance: 14.9
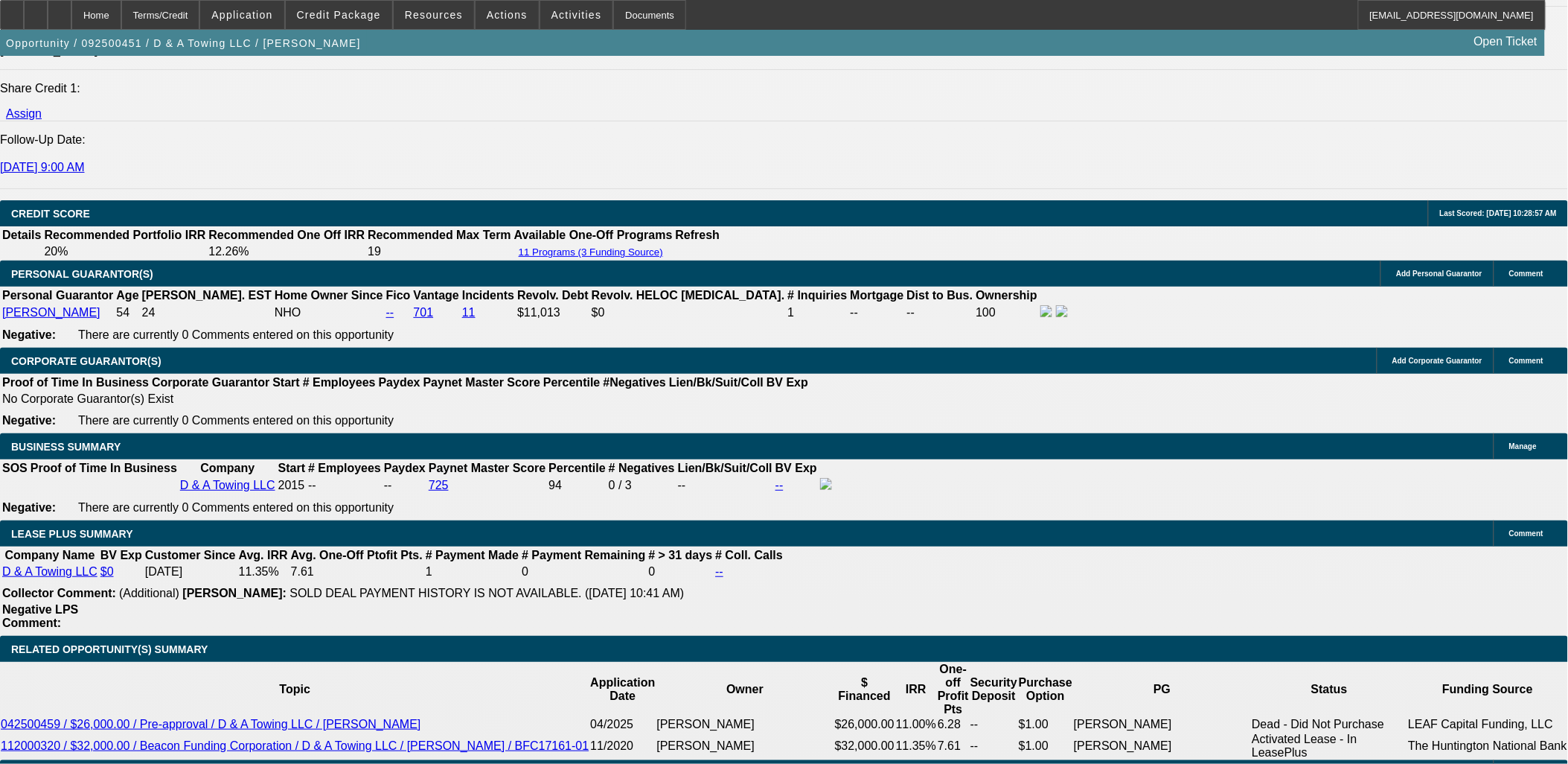
drag, startPoint x: 562, startPoint y: 93, endPoint x: 568, endPoint y: 85, distance: 10.0
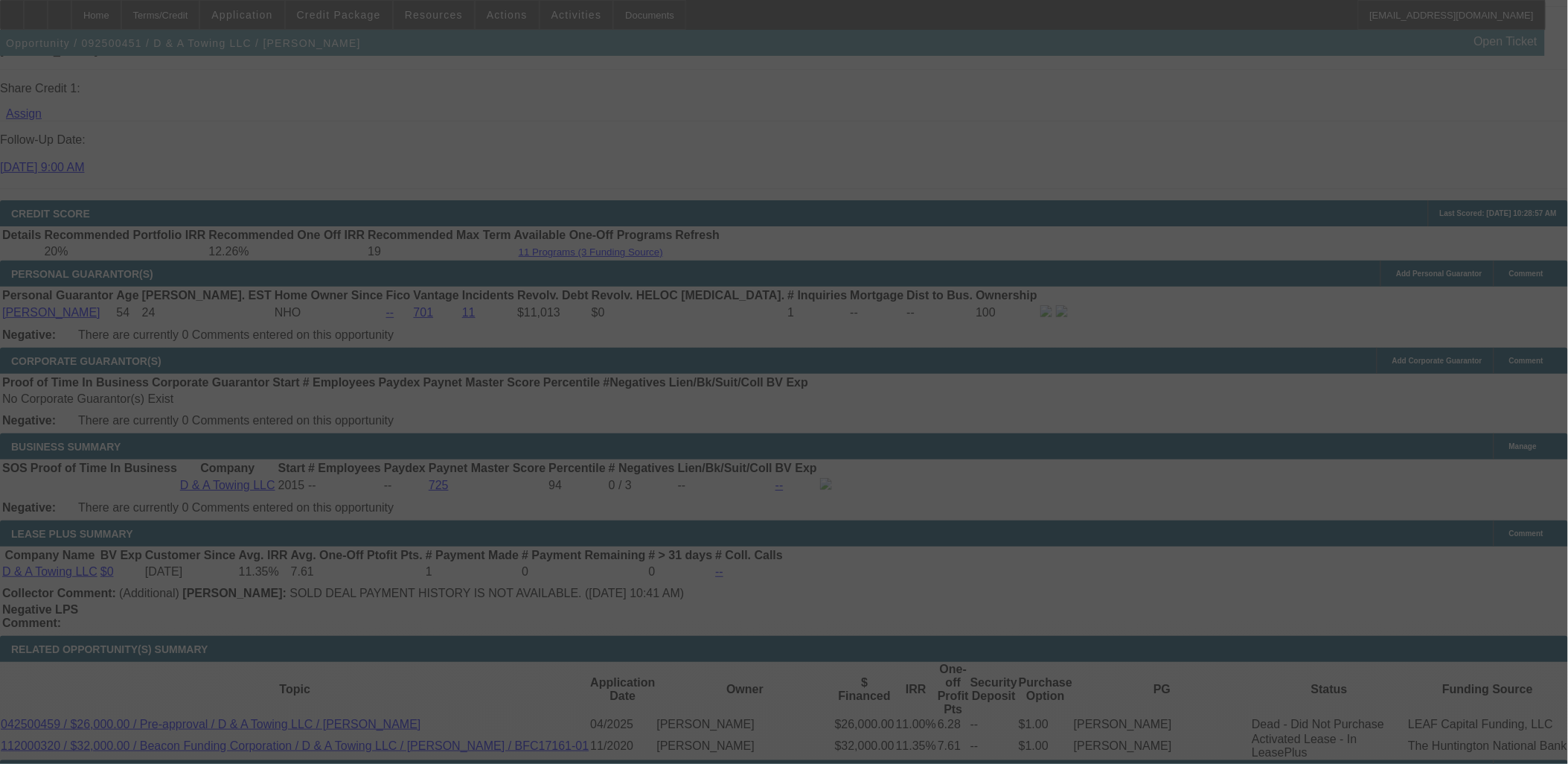
click at [107, 134] on div at bounding box center [784, 382] width 1568 height 764
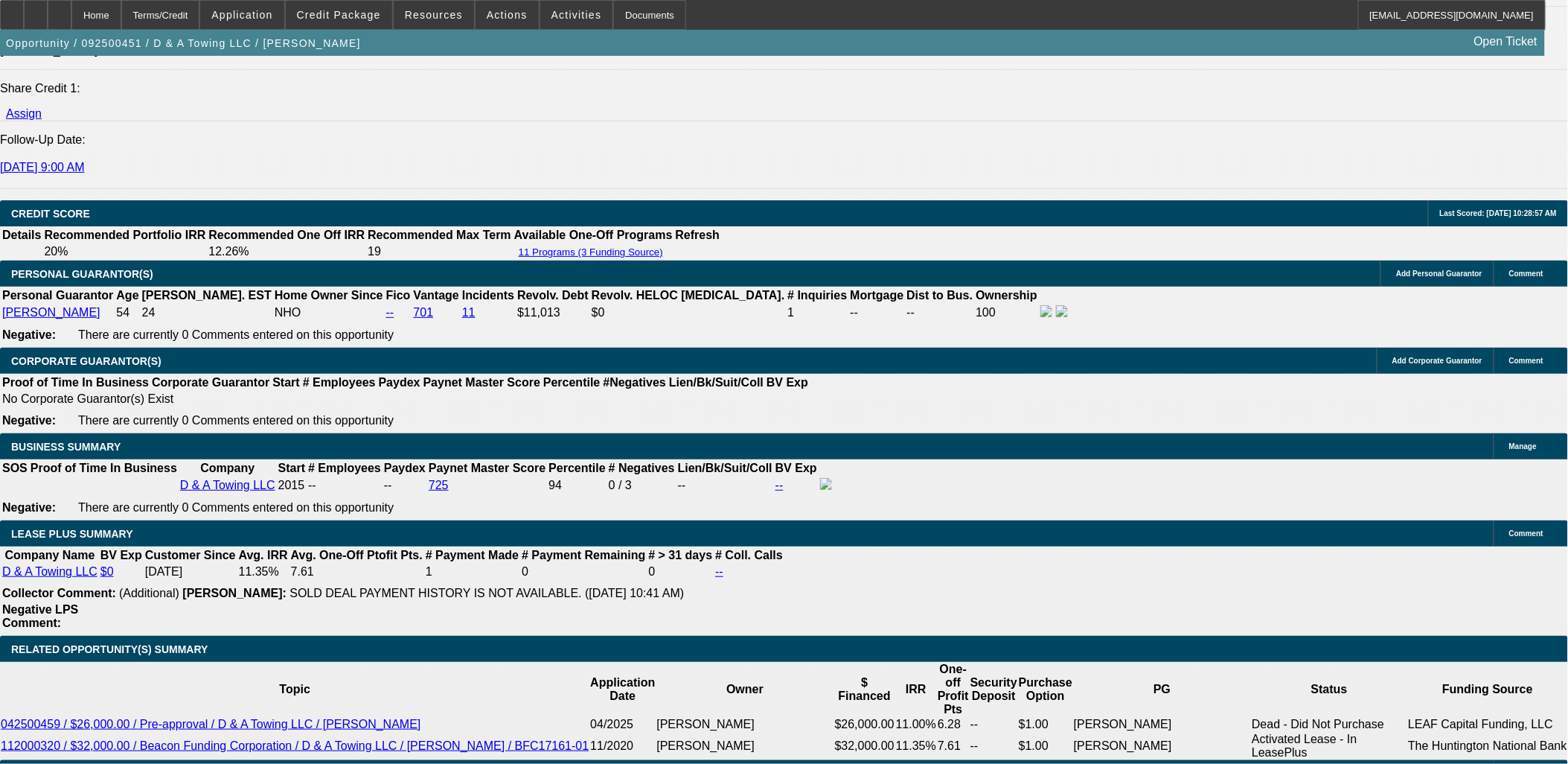
select select "0"
select select "3"
select select "0.15"
select select "16"
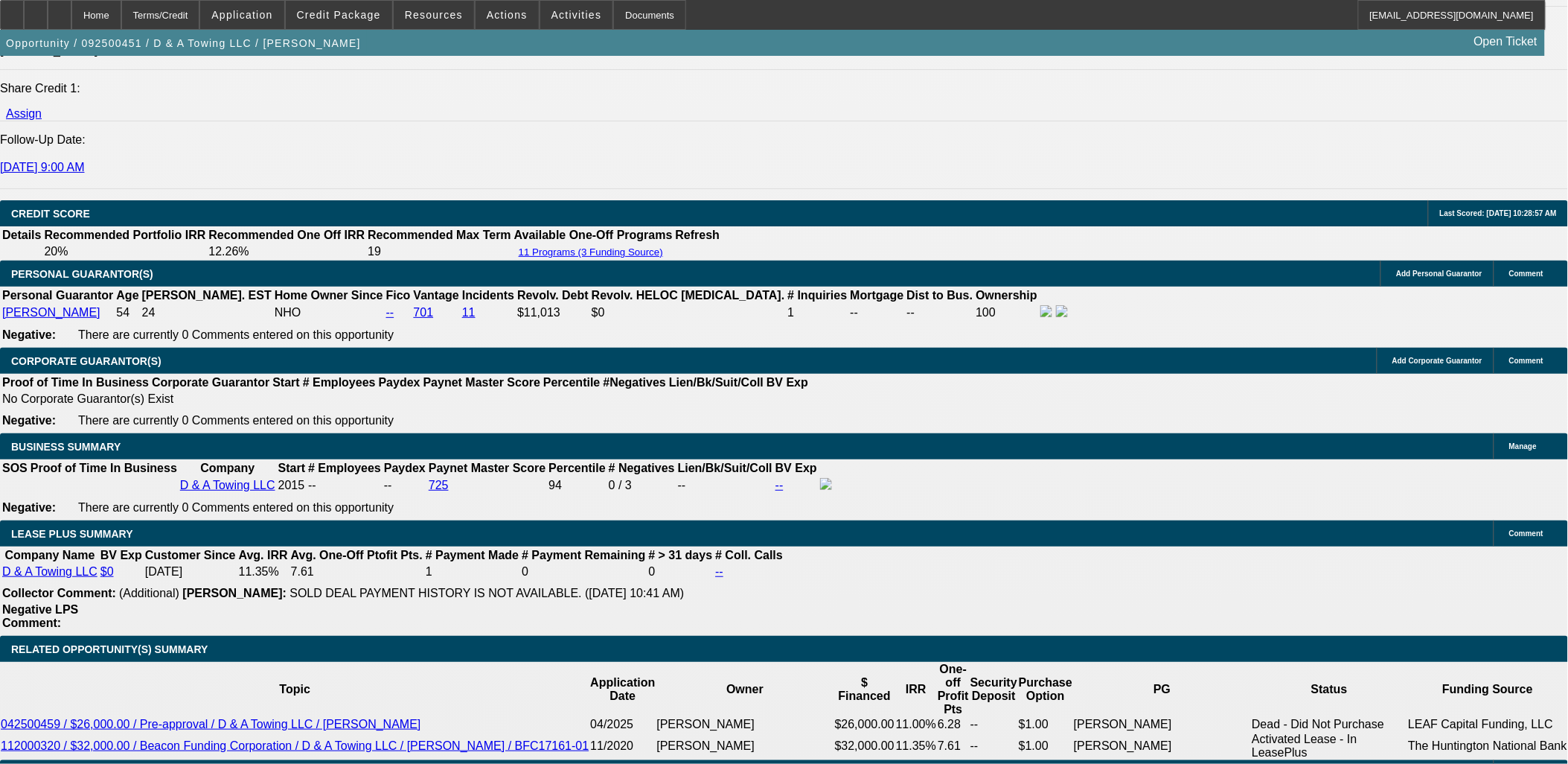
select select "0"
select select "3"
select select "0.1"
select select "4"
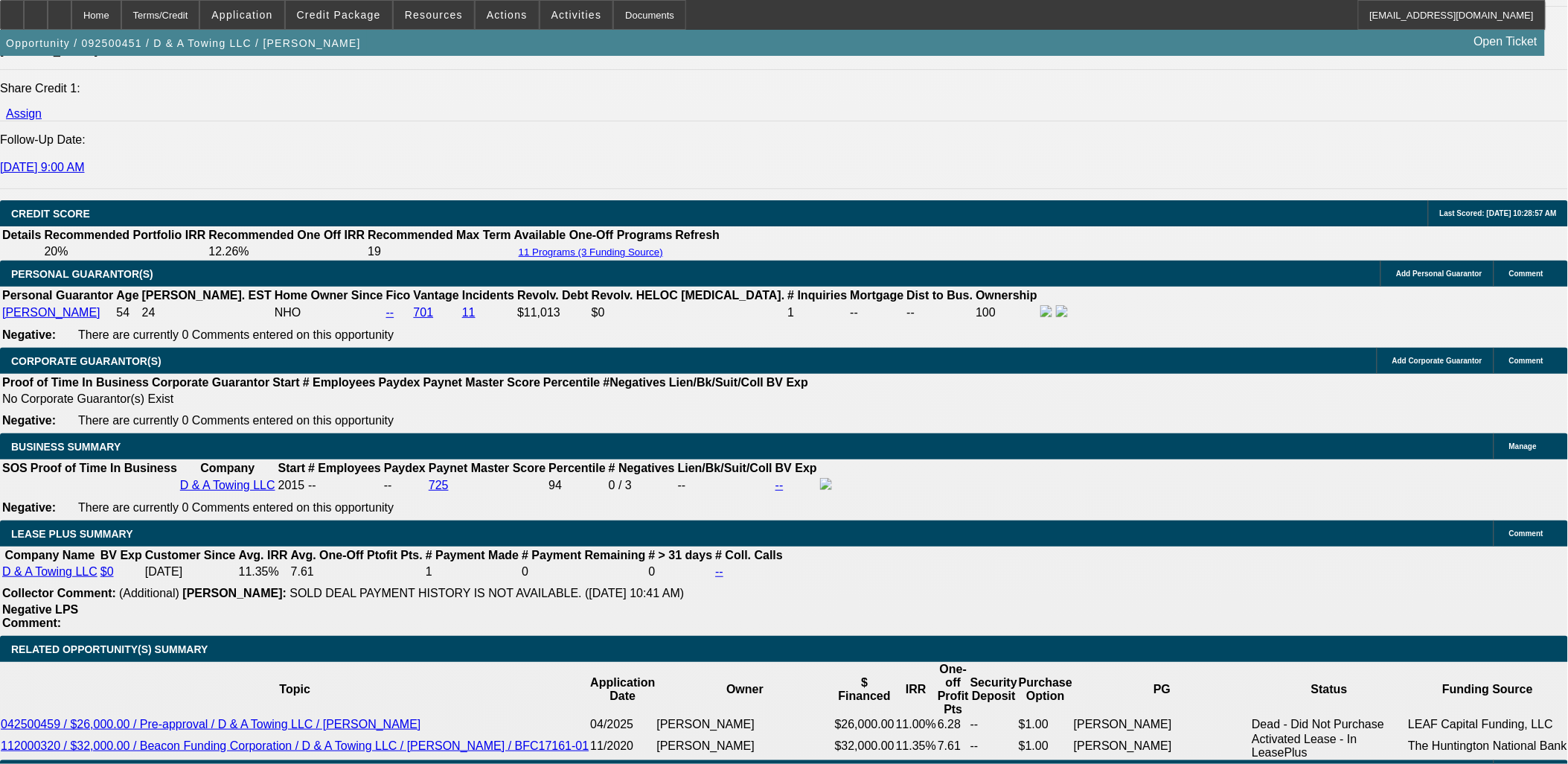
select select "0"
select select "3"
select select "0"
select select "2"
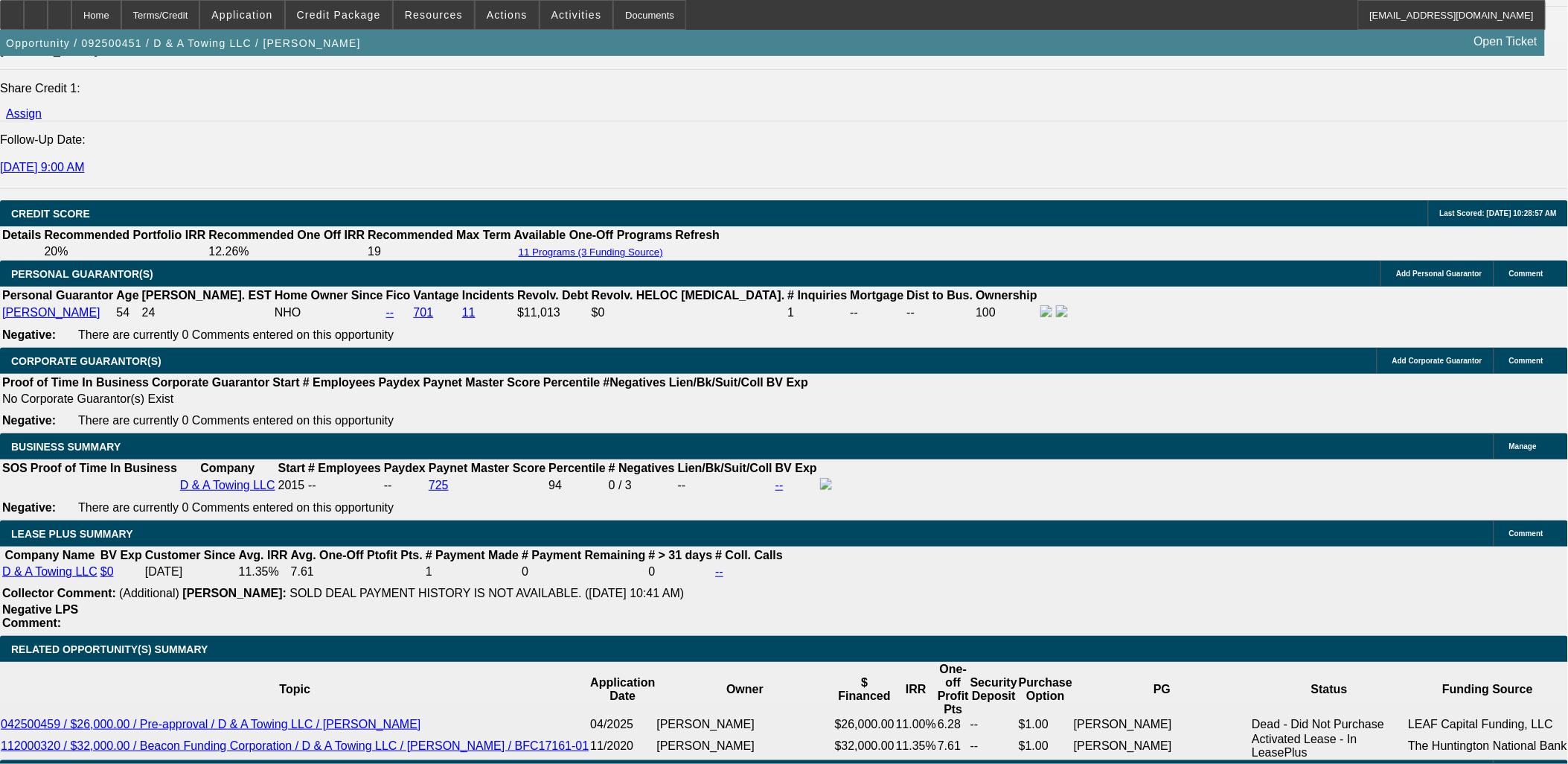
select select "0"
select select "3"
select select "0"
select select "2"
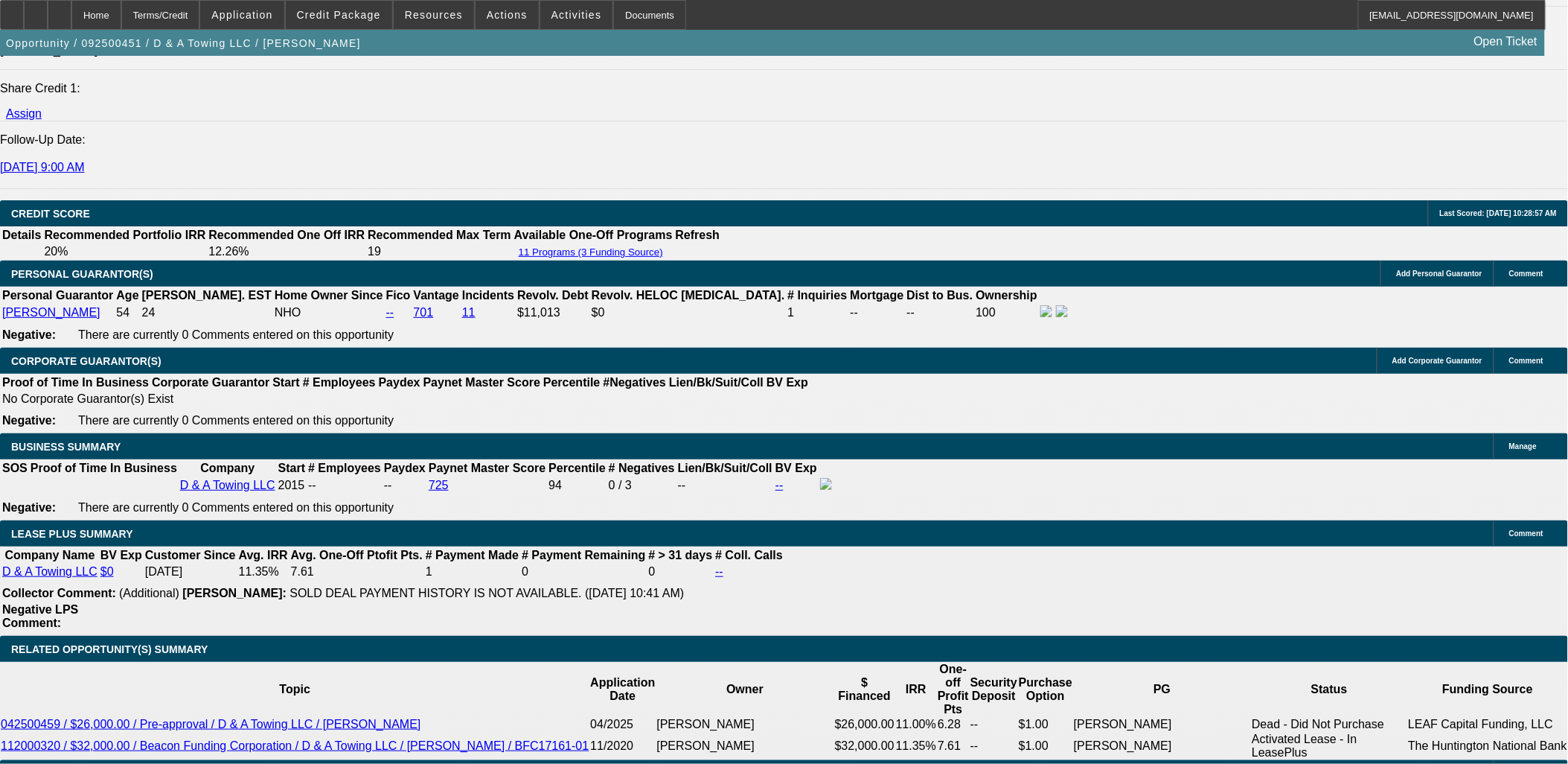
select select "0"
select select "3"
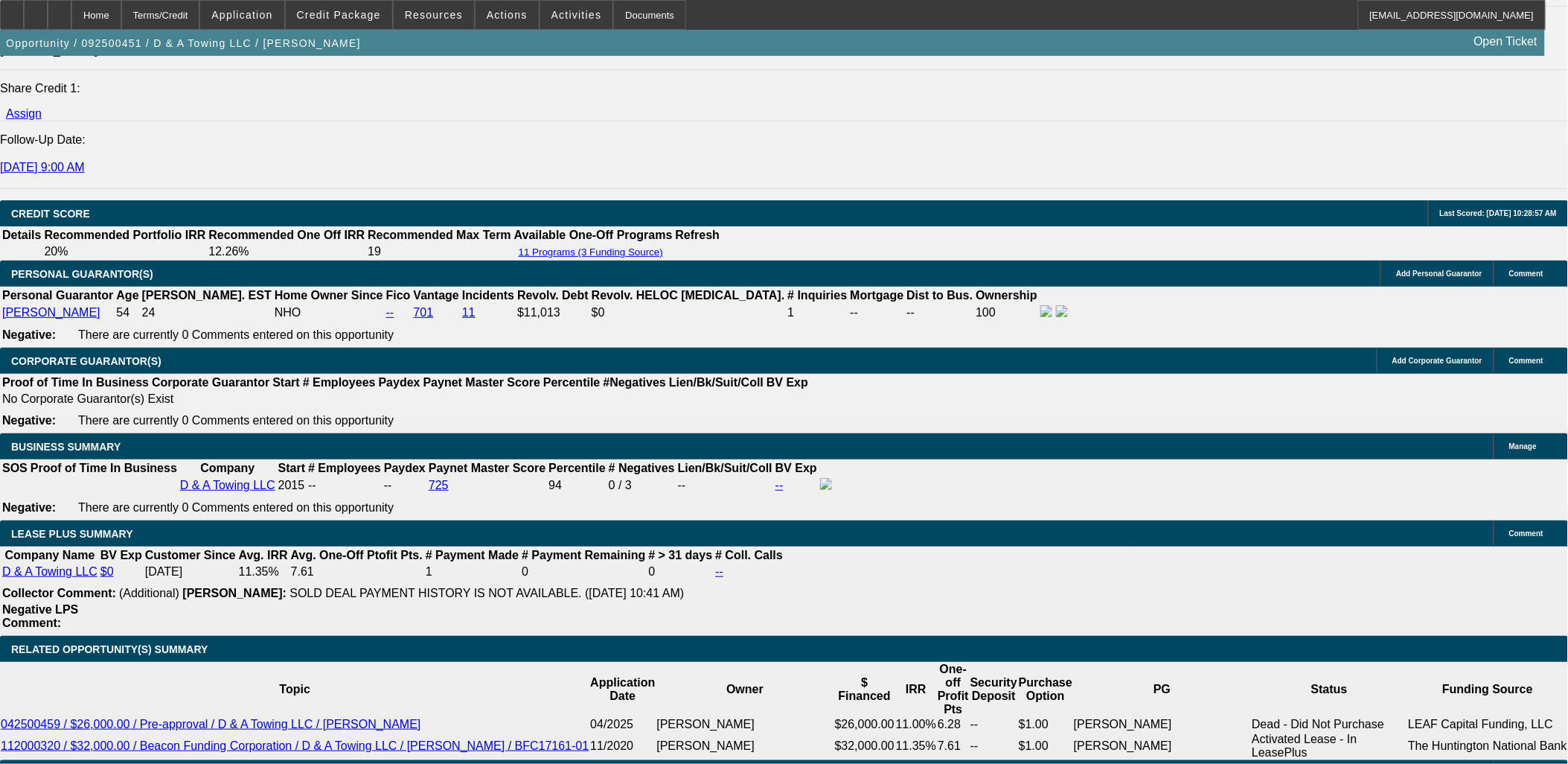
select select "0.1"
select select "4"
select select "0"
select select "3"
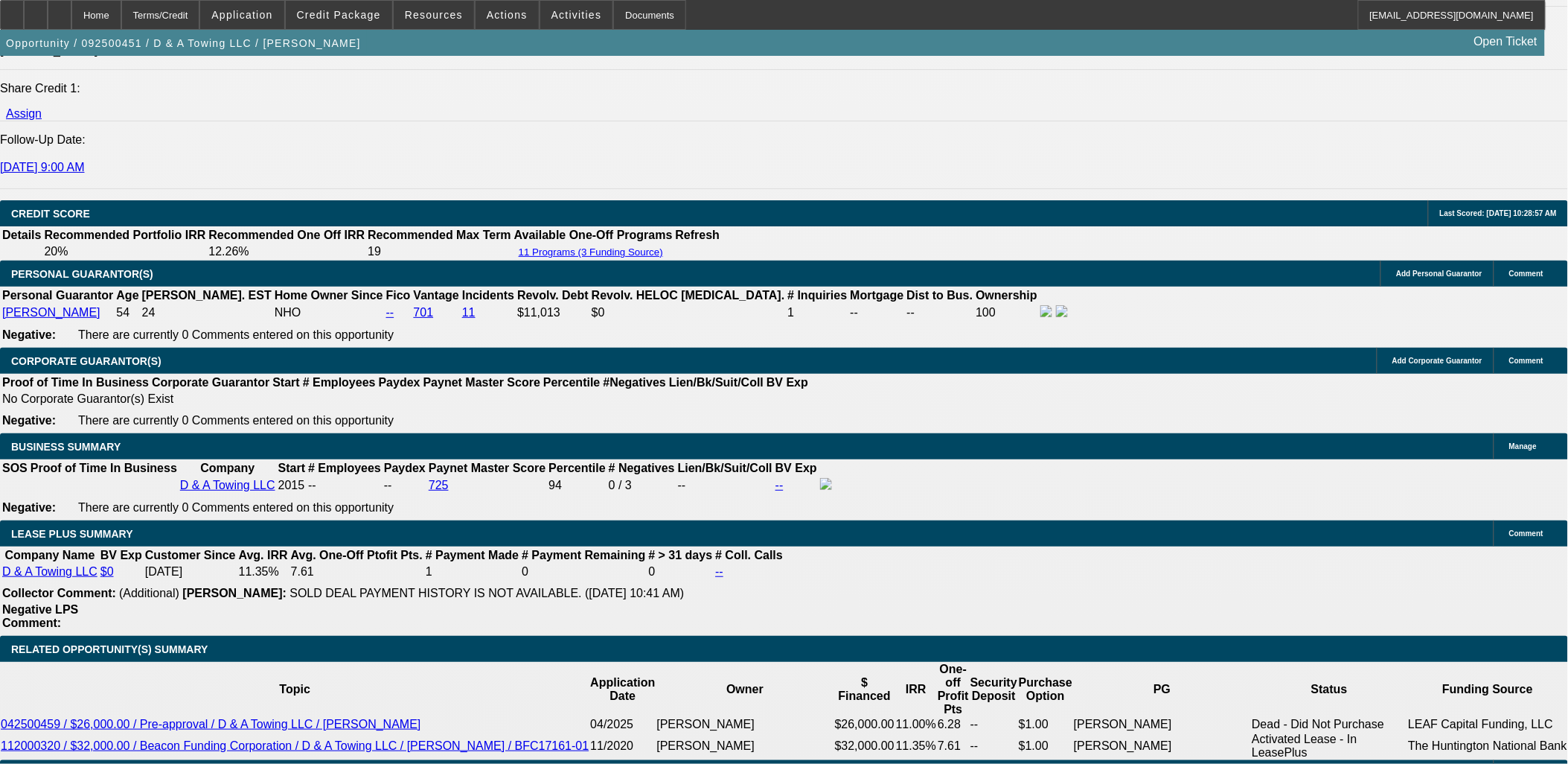
select select "0.1"
select select "4"
select select "0"
select select "3"
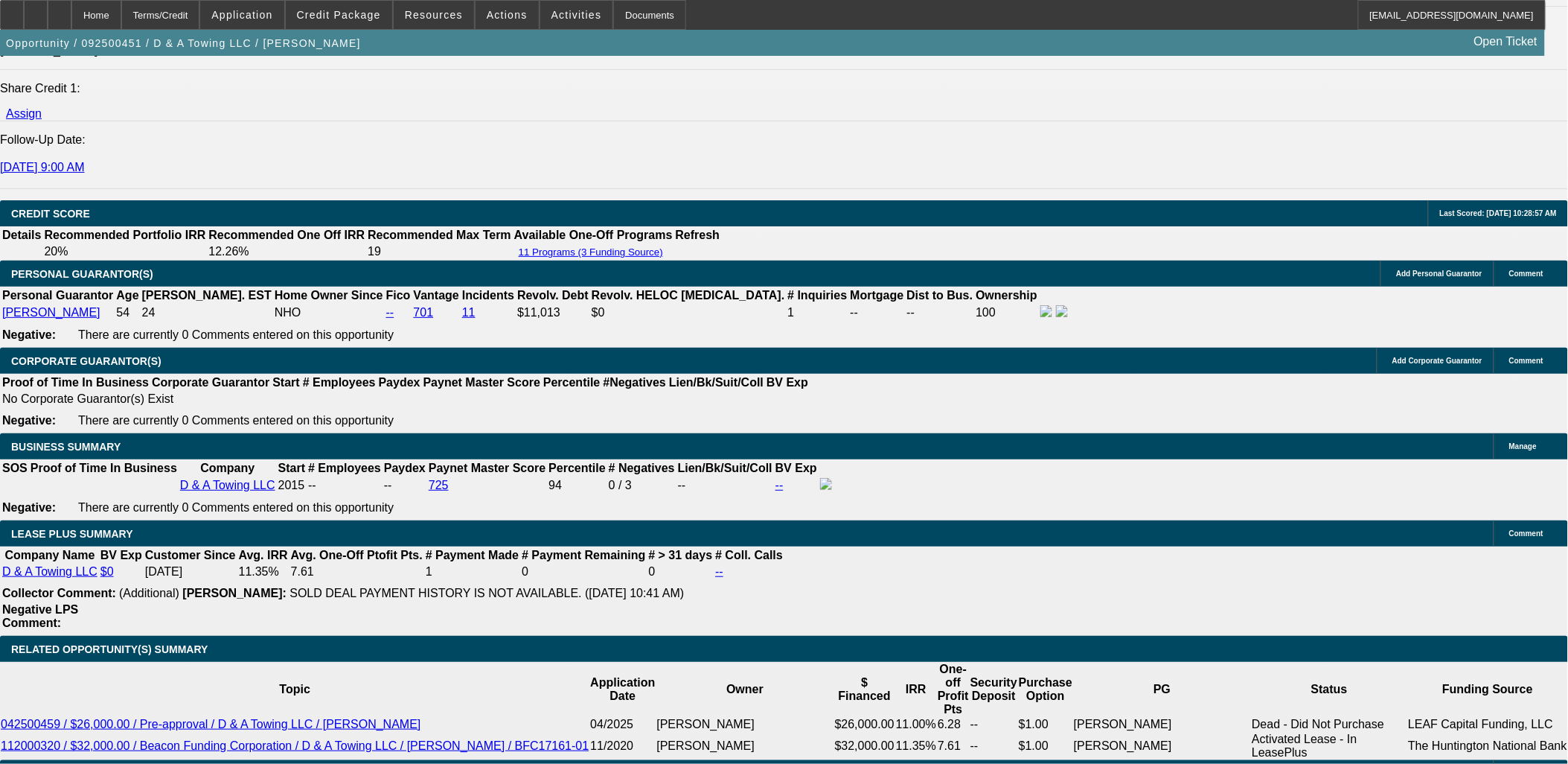
select select "0.1"
select select "4"
select select "0"
select select "3"
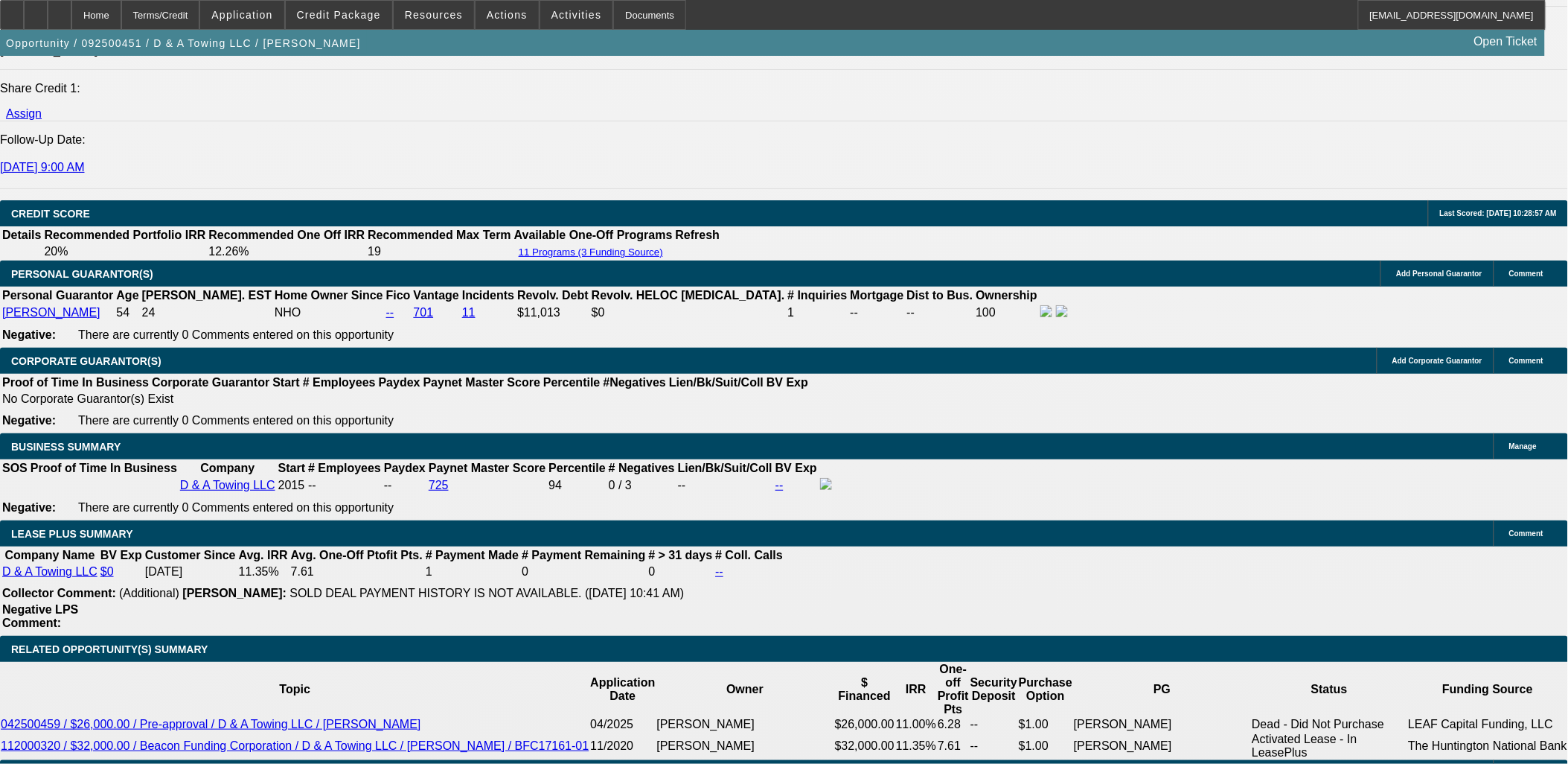
select select "0.2"
select select "17"
type input "$1,729.13"
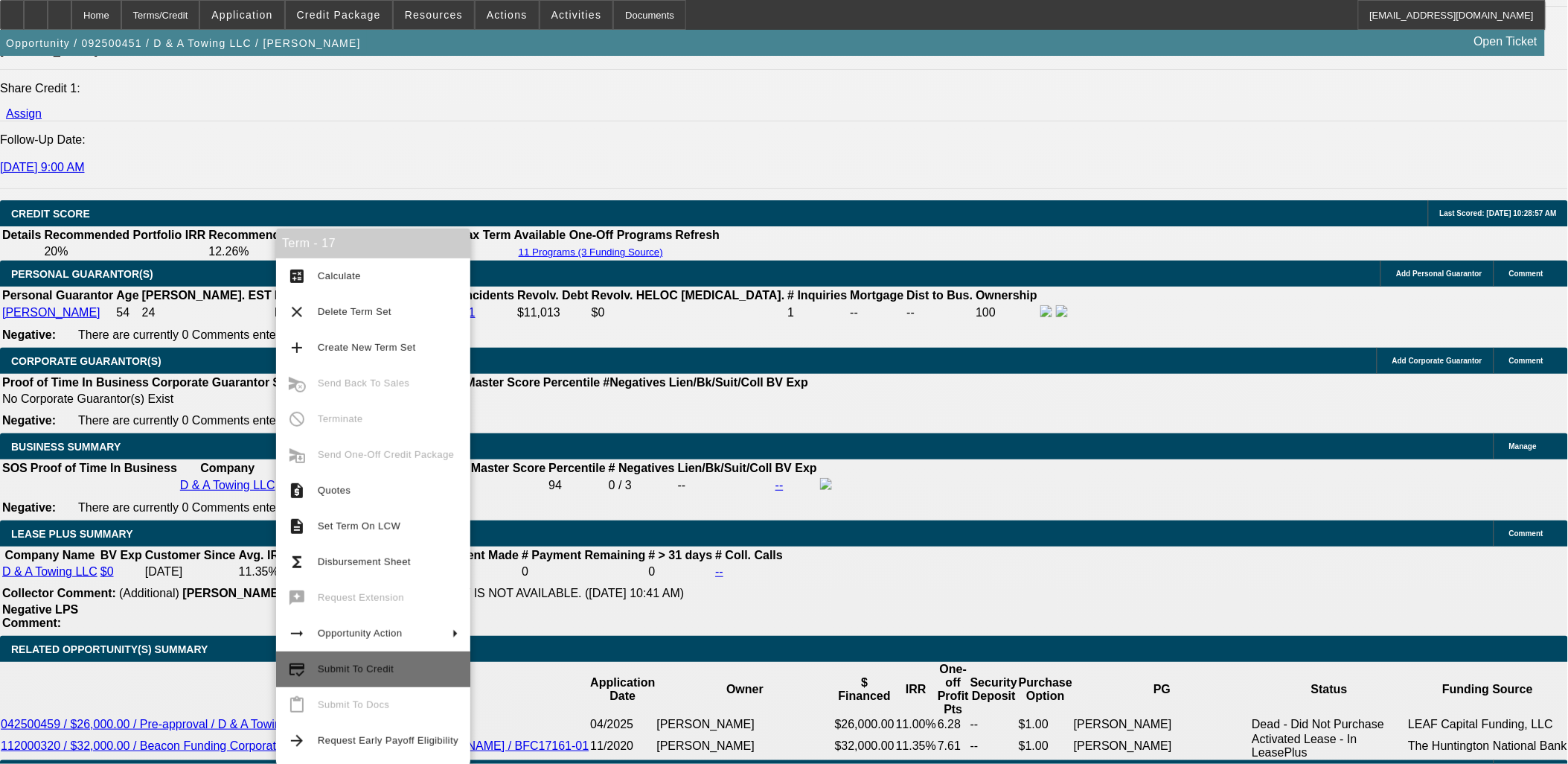
click at [439, 670] on span "Submit To Credit" at bounding box center [387, 669] width 140 height 18
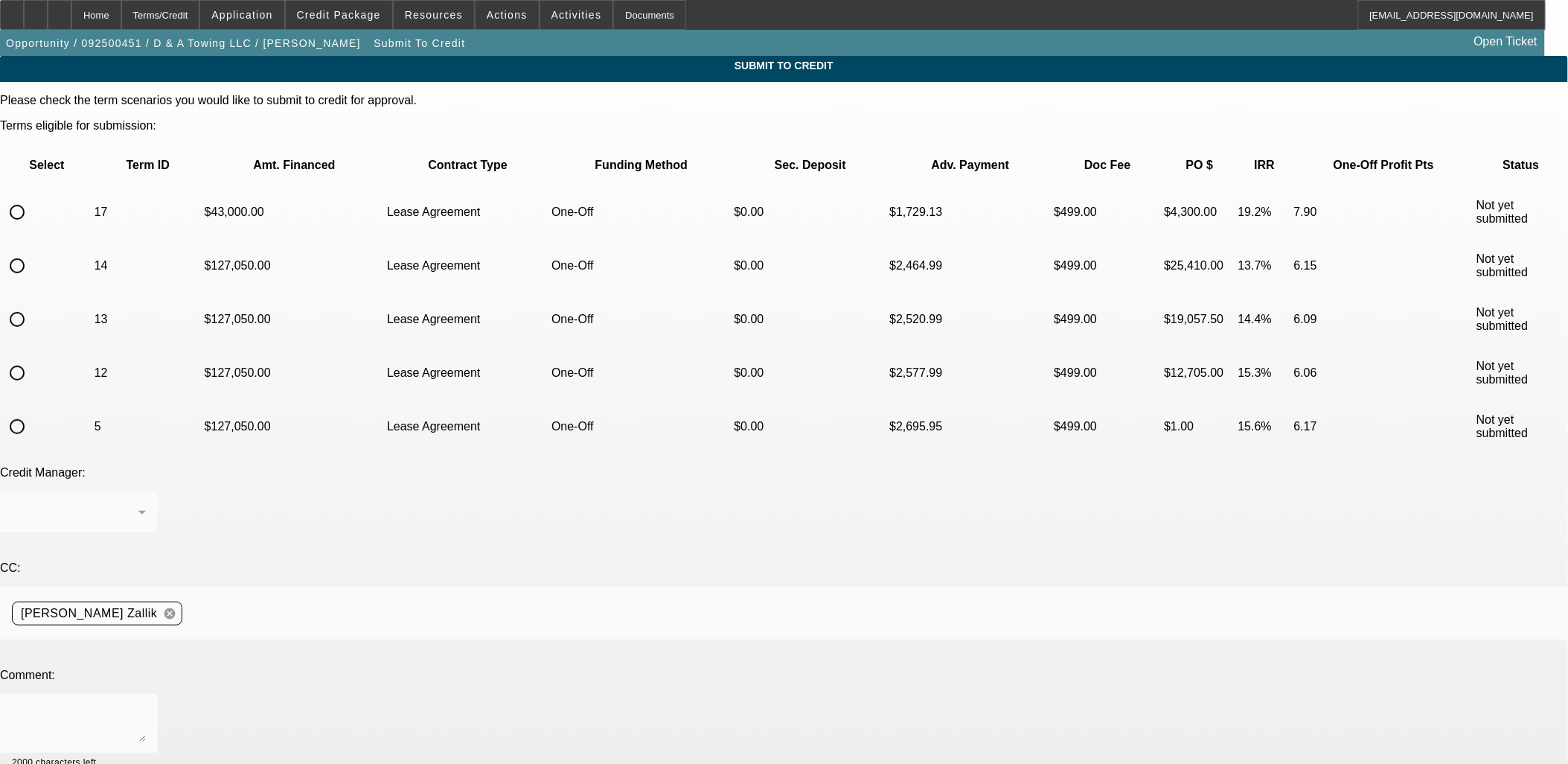
click at [69, 186] on td at bounding box center [47, 212] width 91 height 52
click at [32, 198] on input "radio" at bounding box center [17, 213] width 30 height 30
radio input "true"
click at [146, 706] on textarea at bounding box center [78, 724] width 134 height 36
type textarea "-"
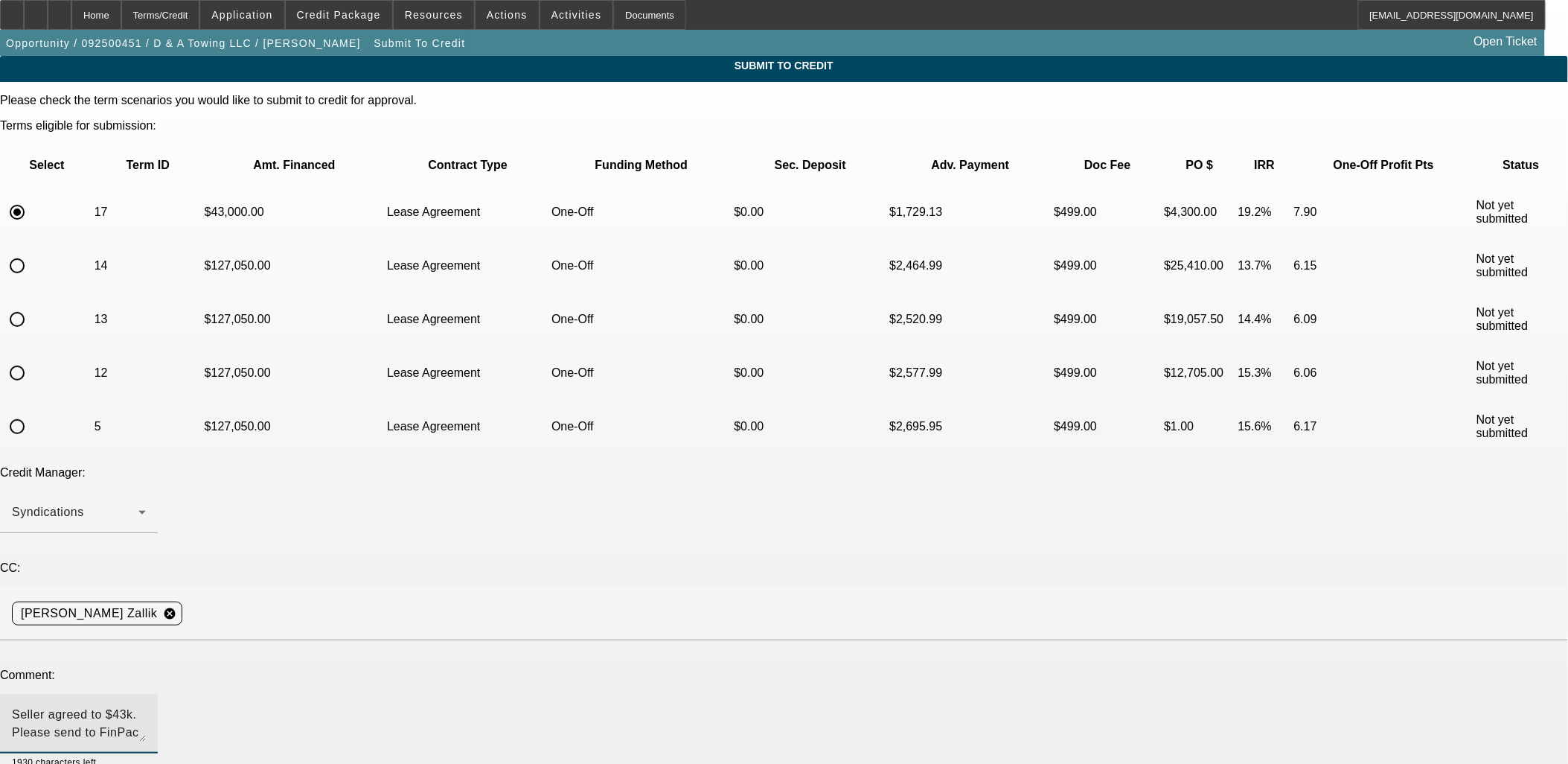
type textarea "Seller agreed to $43k. Please send to FinPac to approve. Thanks, Asher"
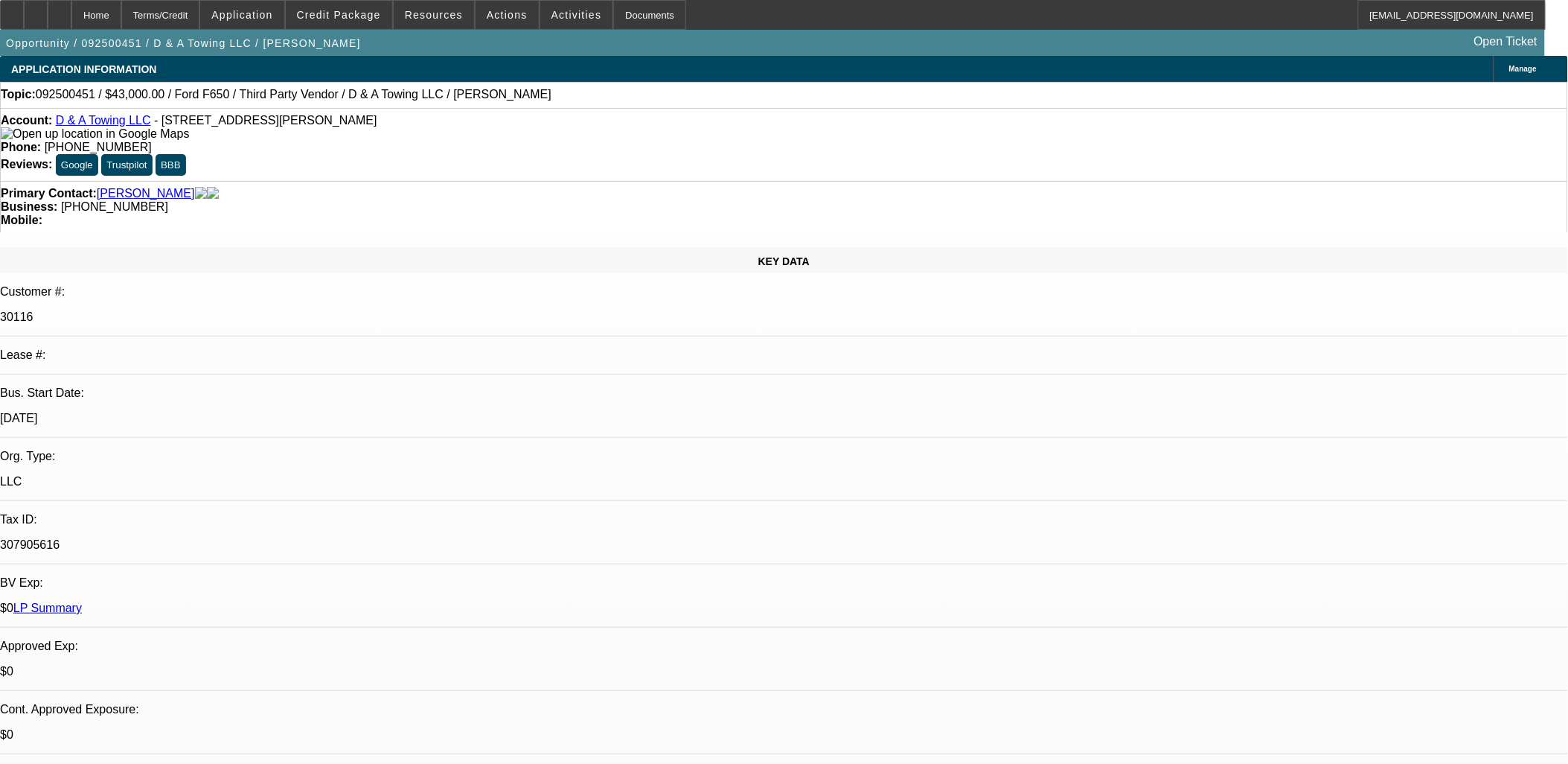
select select "0"
select select "3"
select select "0.1"
select select "4"
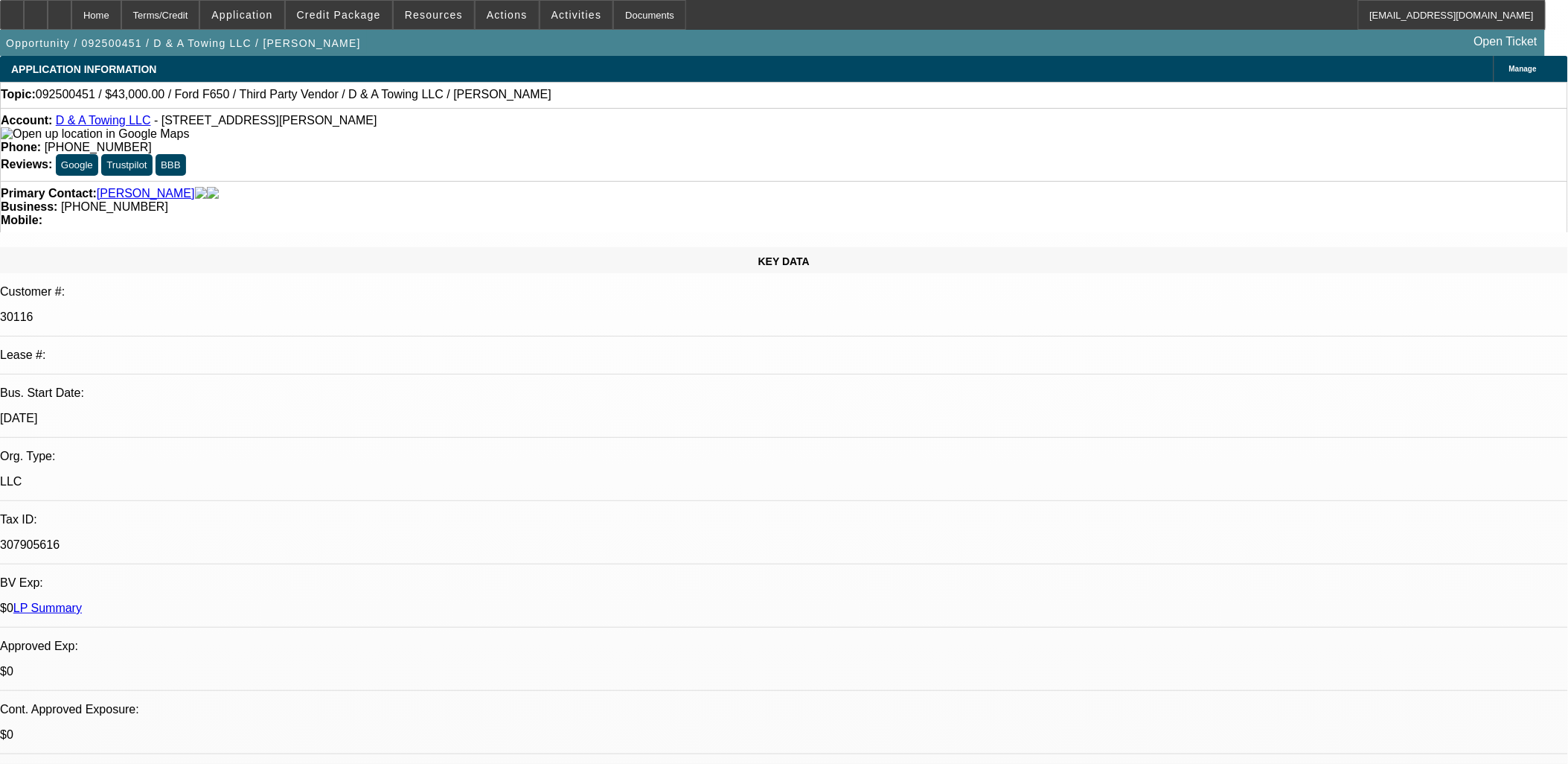
select select "0"
select select "3"
select select "0.1"
select select "4"
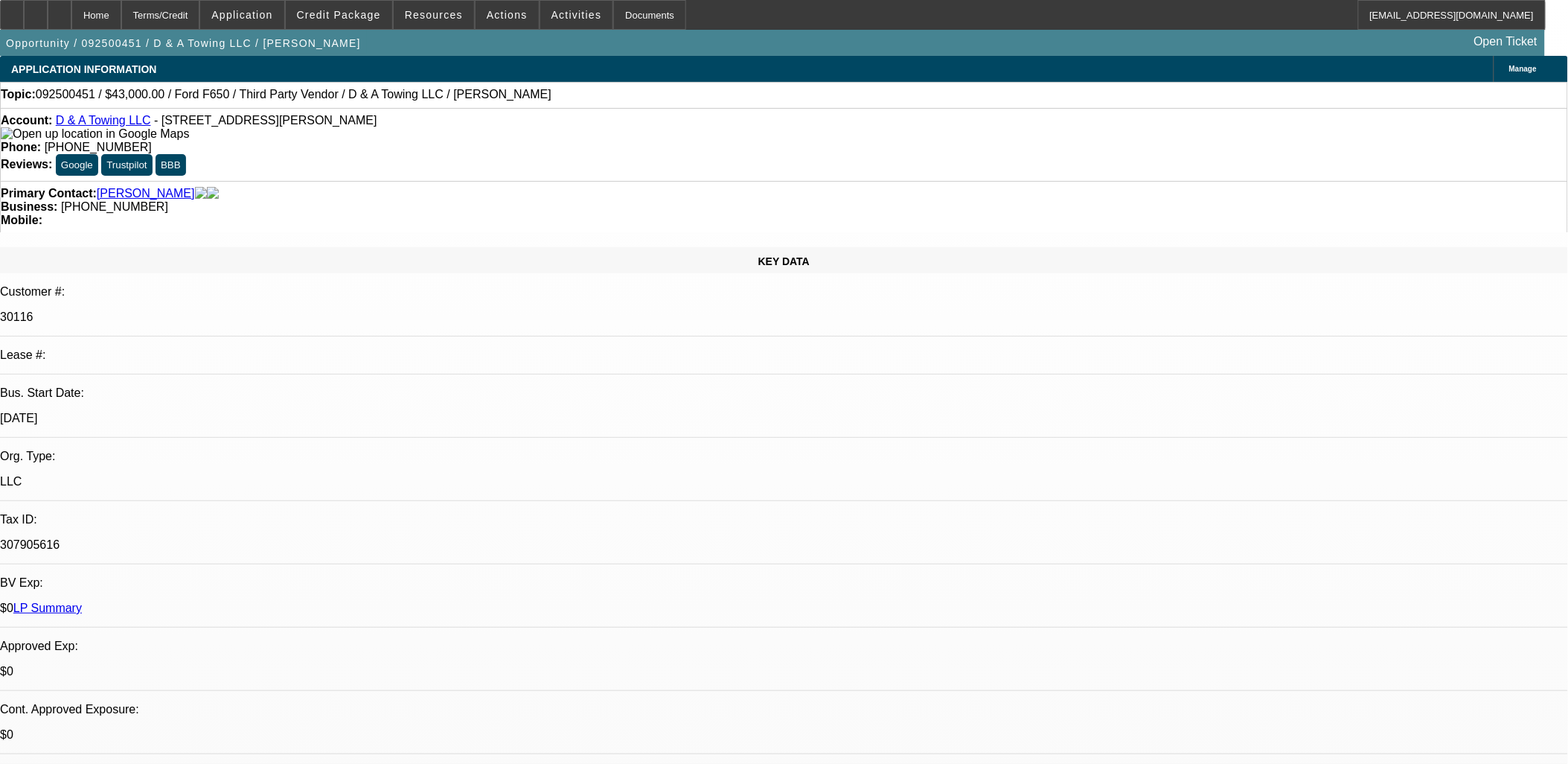
select select "0"
select select "3"
select select "0.1"
select select "4"
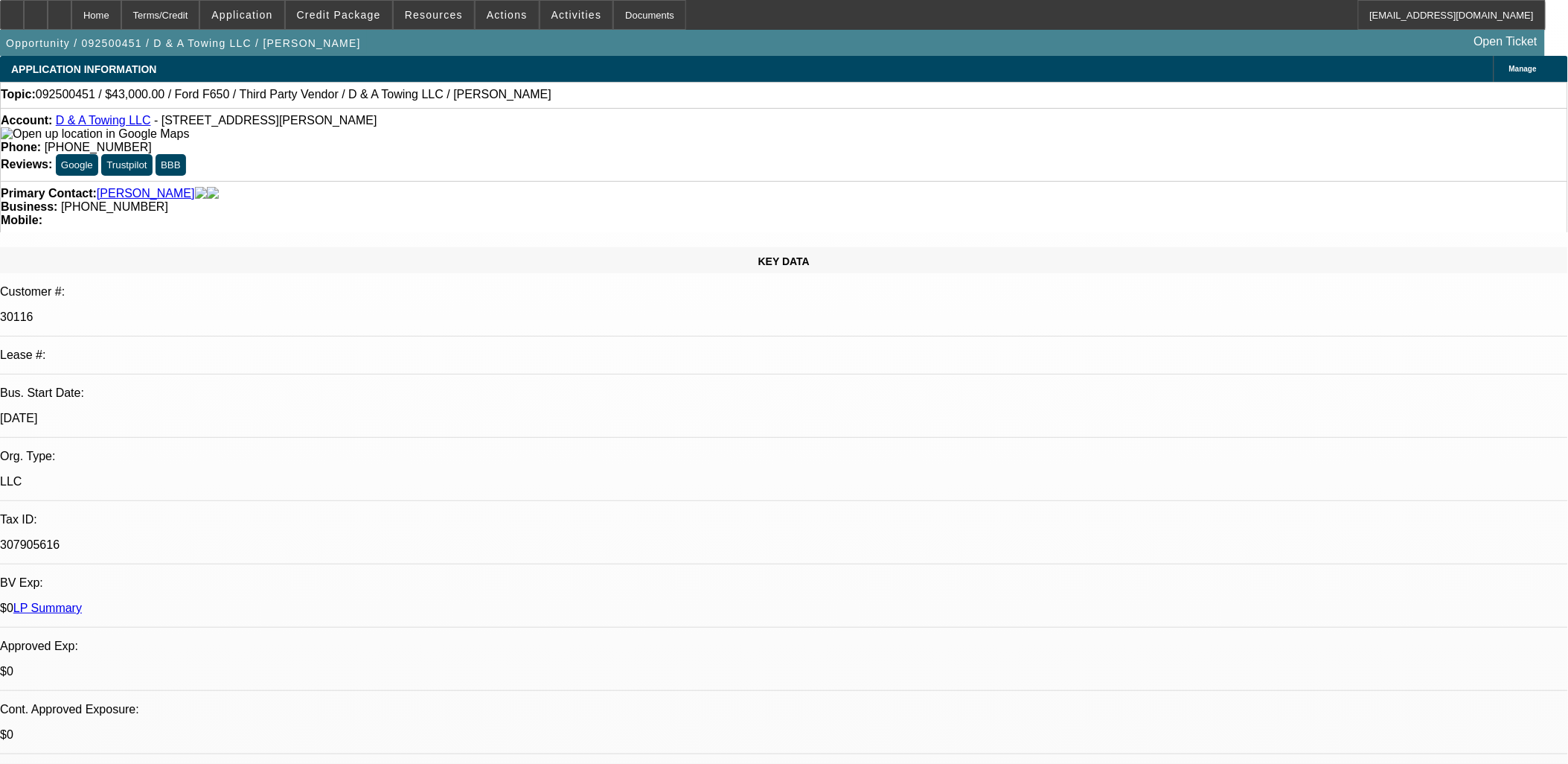
select select "0"
select select "3"
select select "0.2"
select select "17"
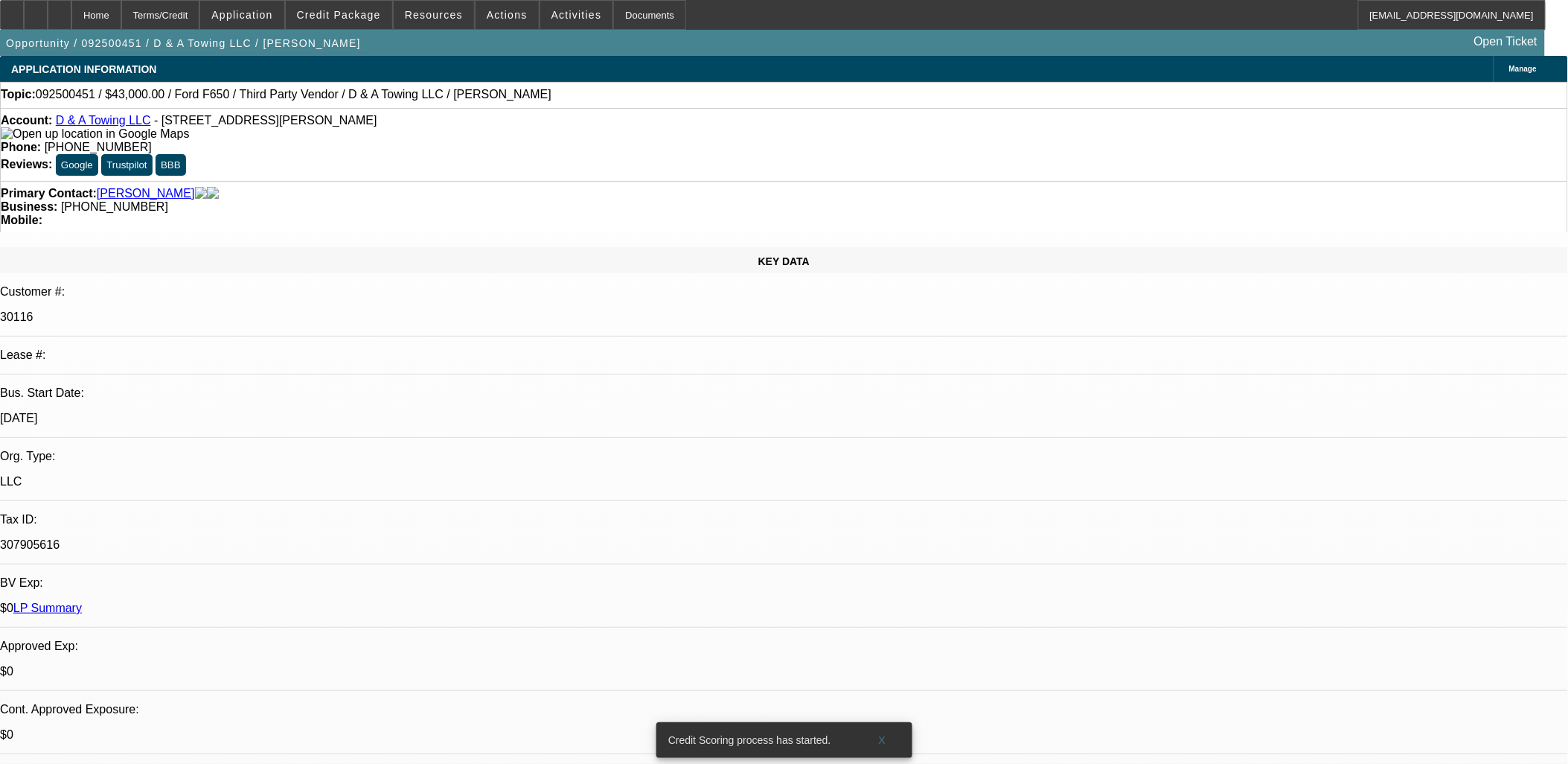
scroll to position [2694, 0]
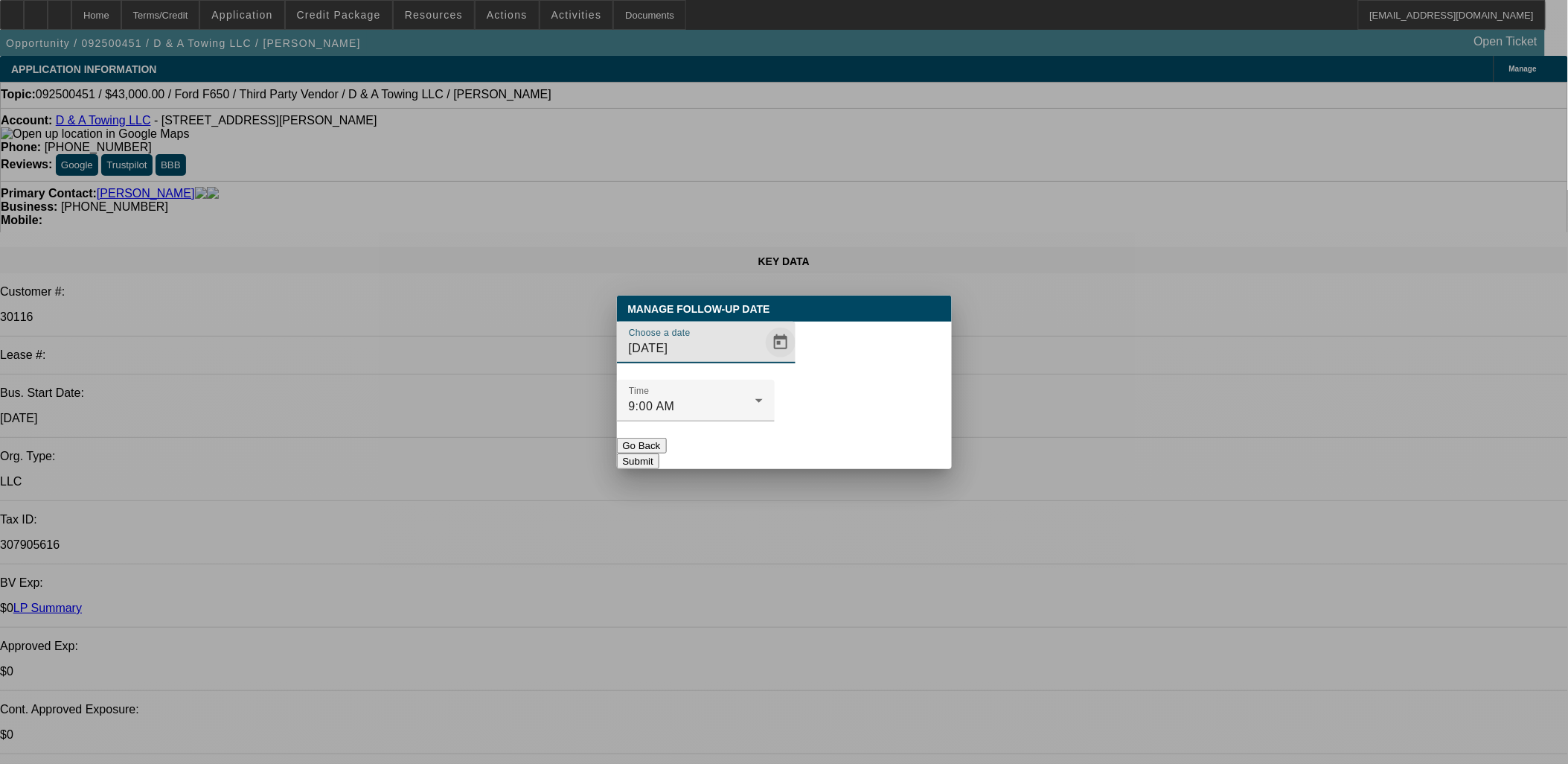
click at [763, 360] on span "Open calendar" at bounding box center [781, 343] width 36 height 36
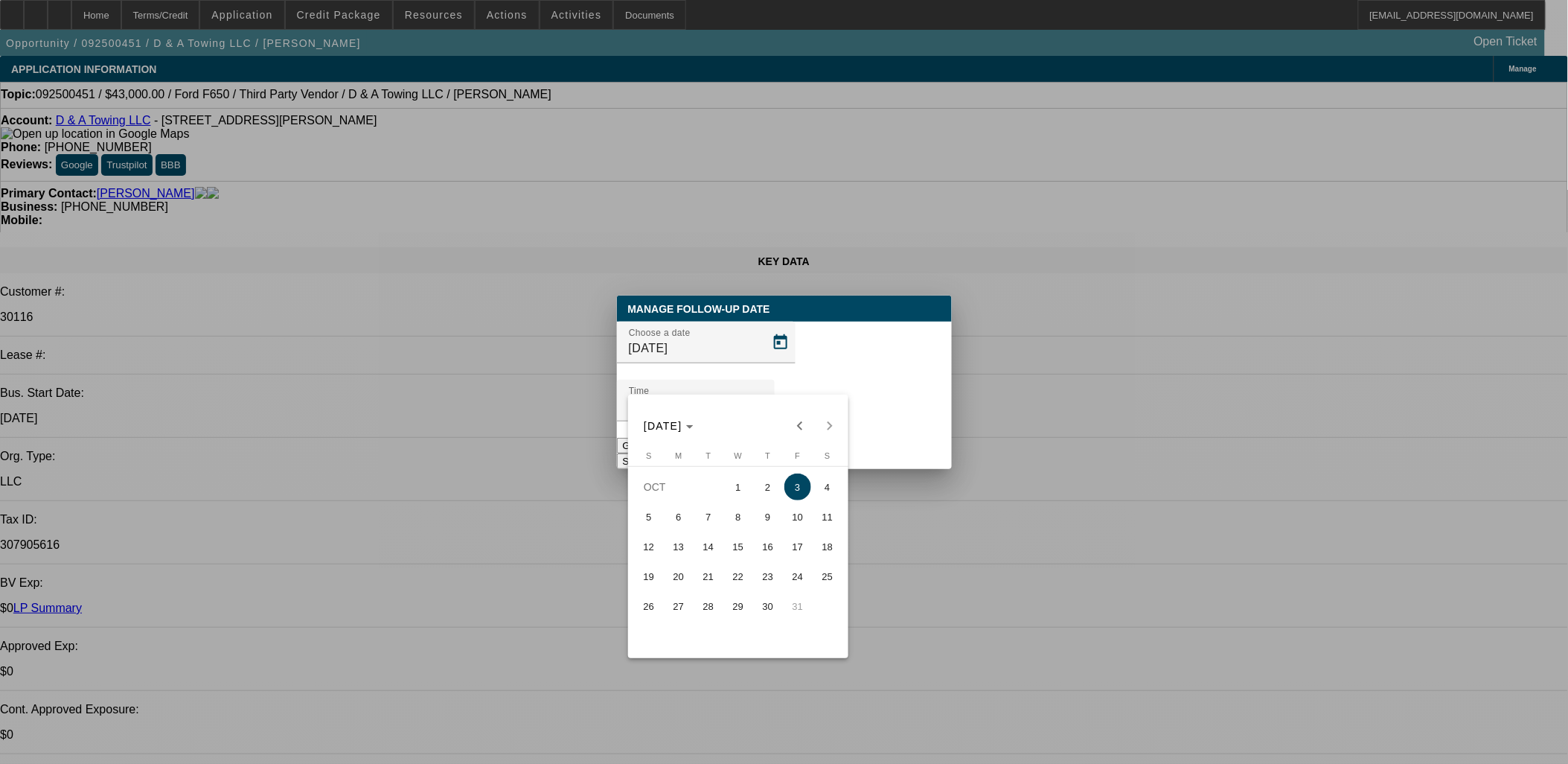
click at [748, 489] on span "1" at bounding box center [739, 487] width 27 height 27
type input "10/1/2025"
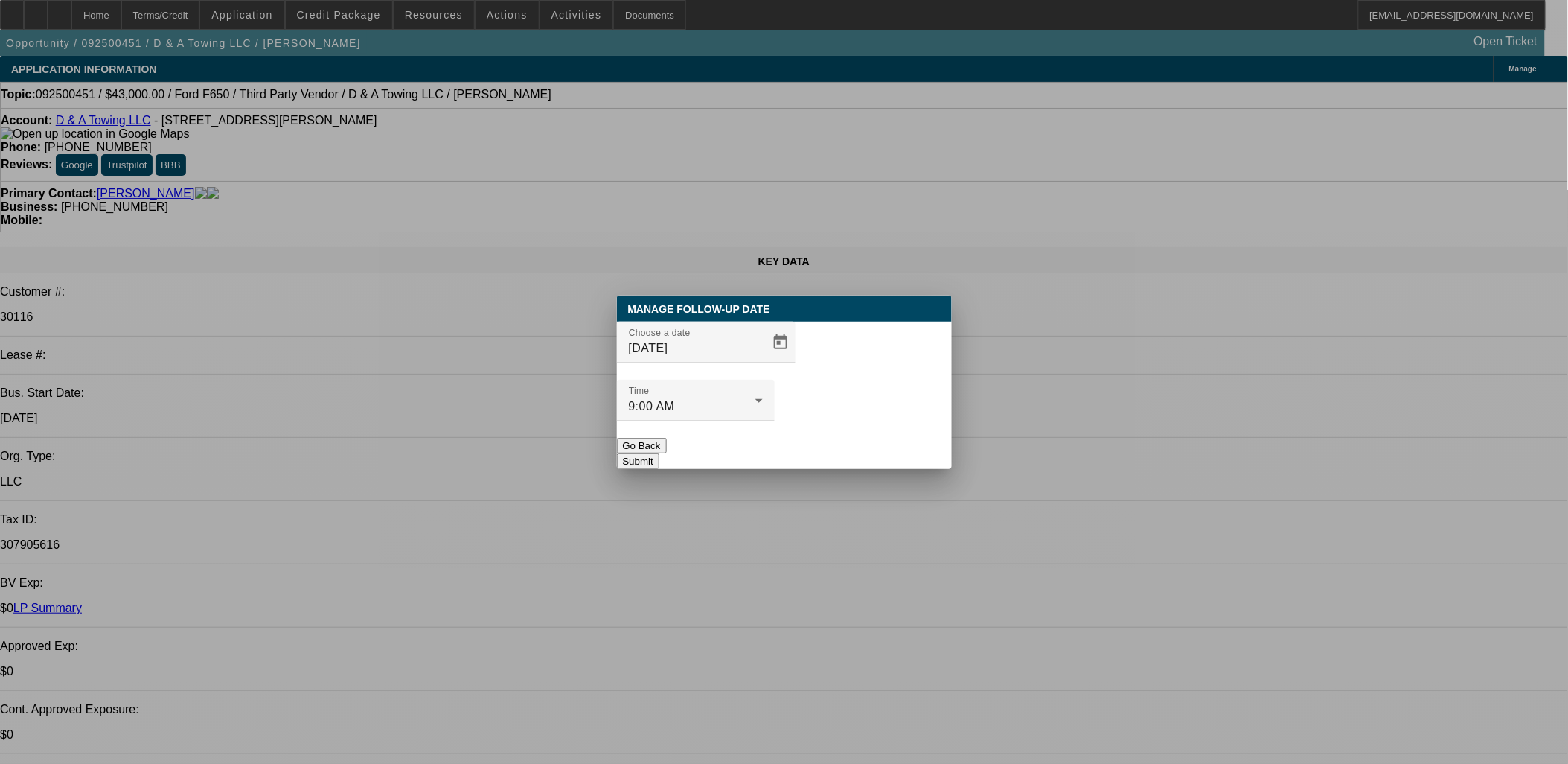
click at [659, 453] on button "Submit" at bounding box center [638, 461] width 42 height 16
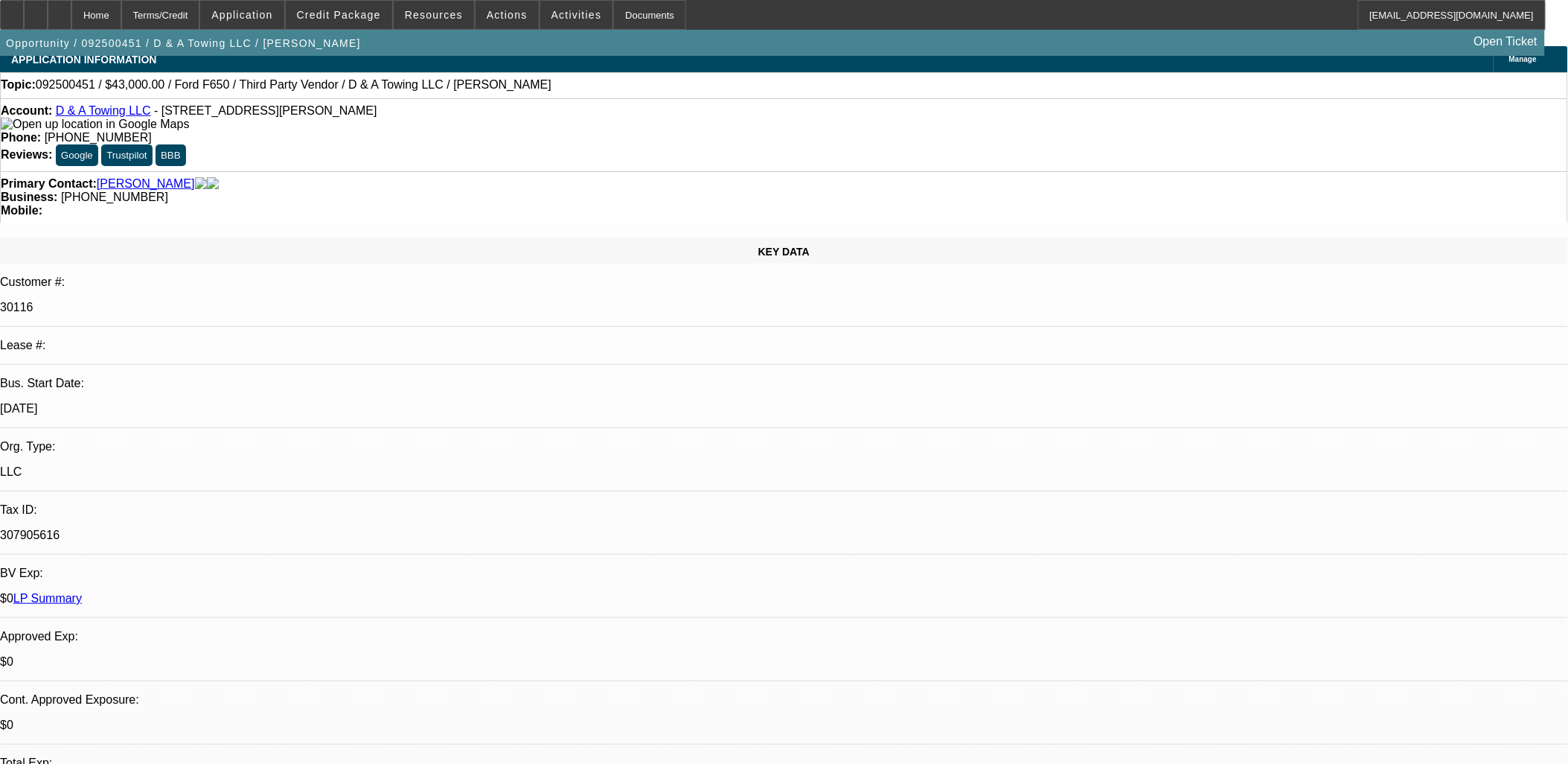
scroll to position [0, 0]
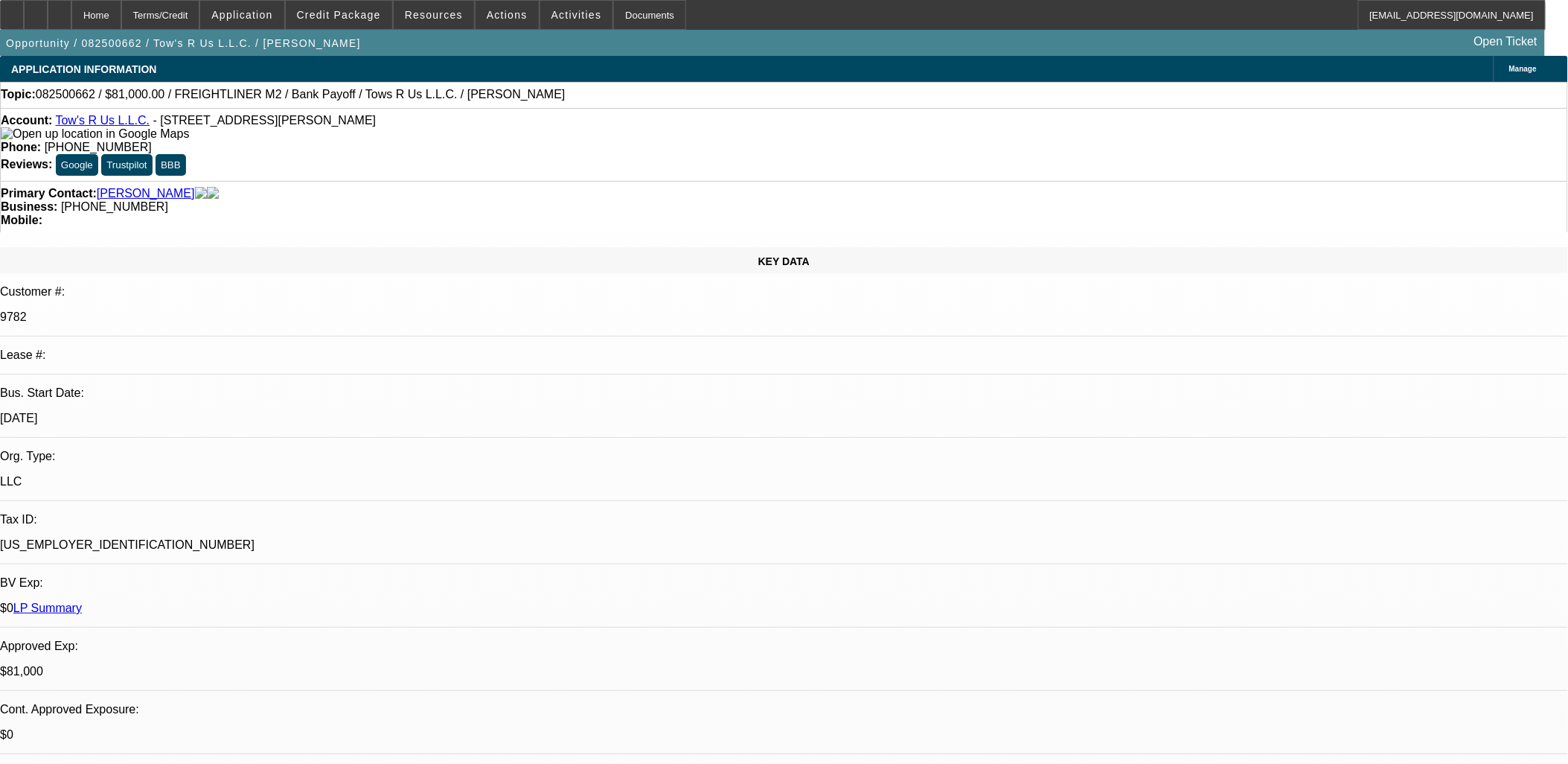
select select "0.1"
select select "2"
select select "0.1"
select select "2"
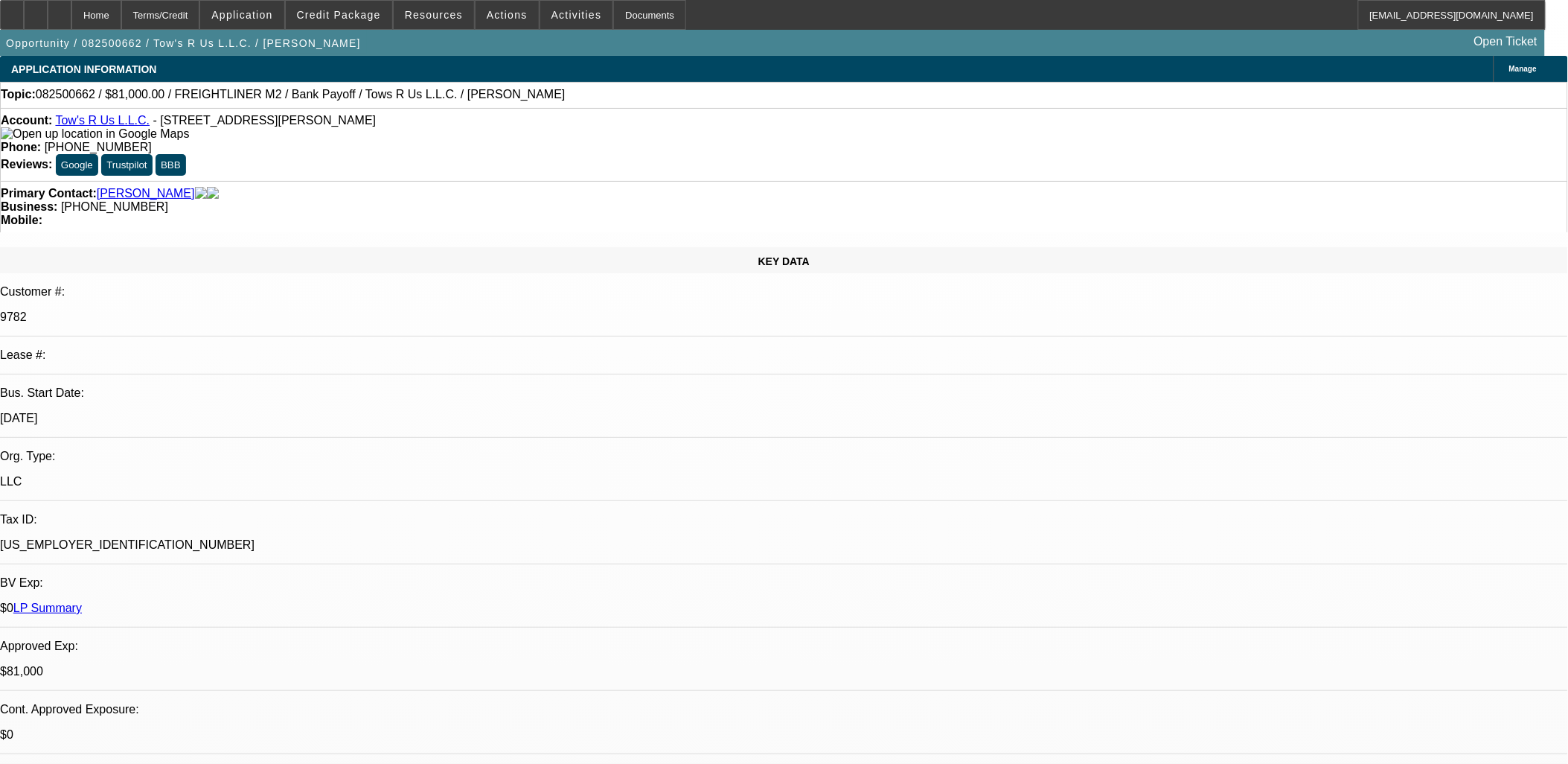
select select "0.1"
select select "2"
select select "0.1"
select select "0"
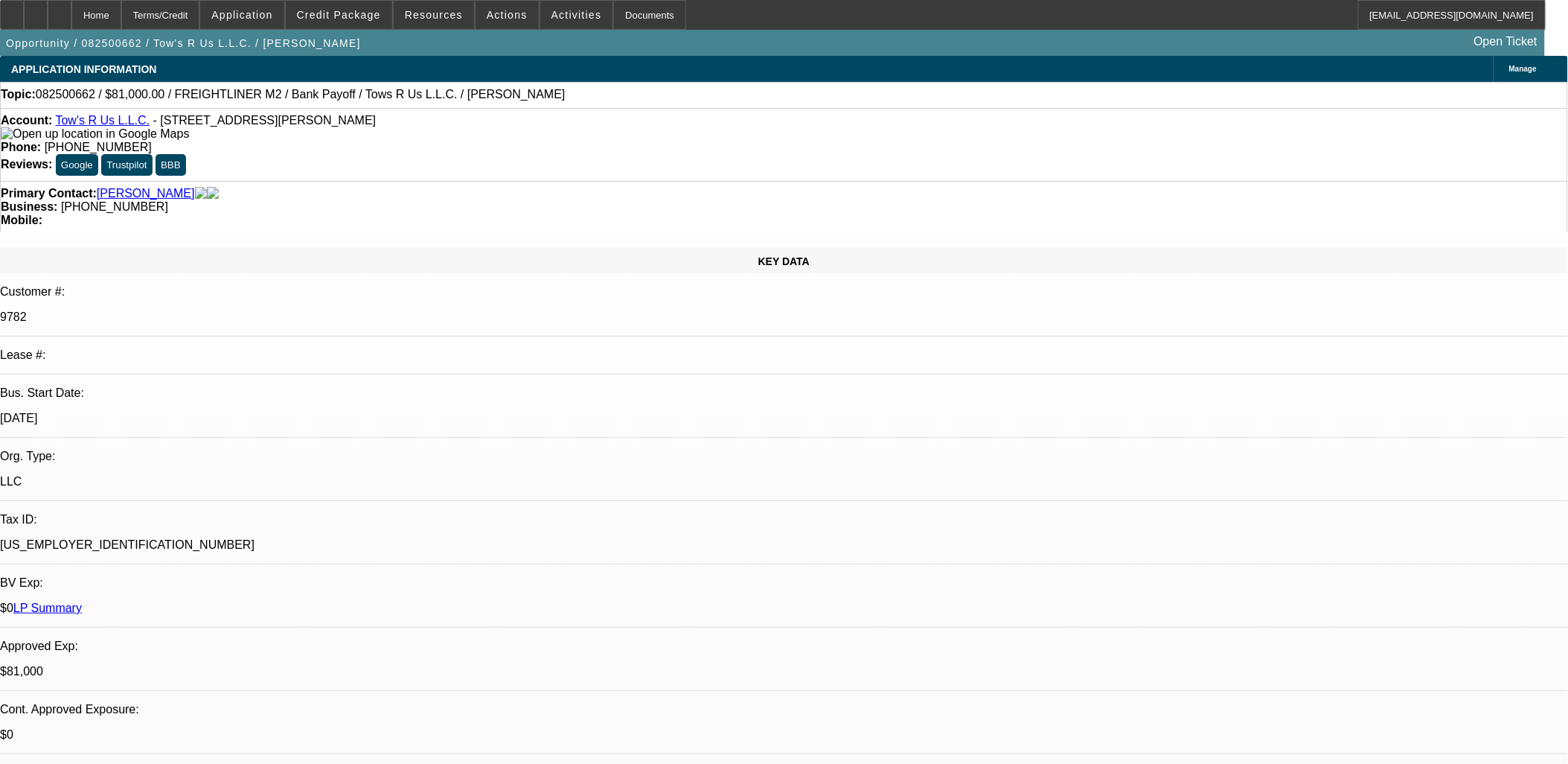
select select "2"
select select "0.1"
select select "1"
select select "2"
select select "4"
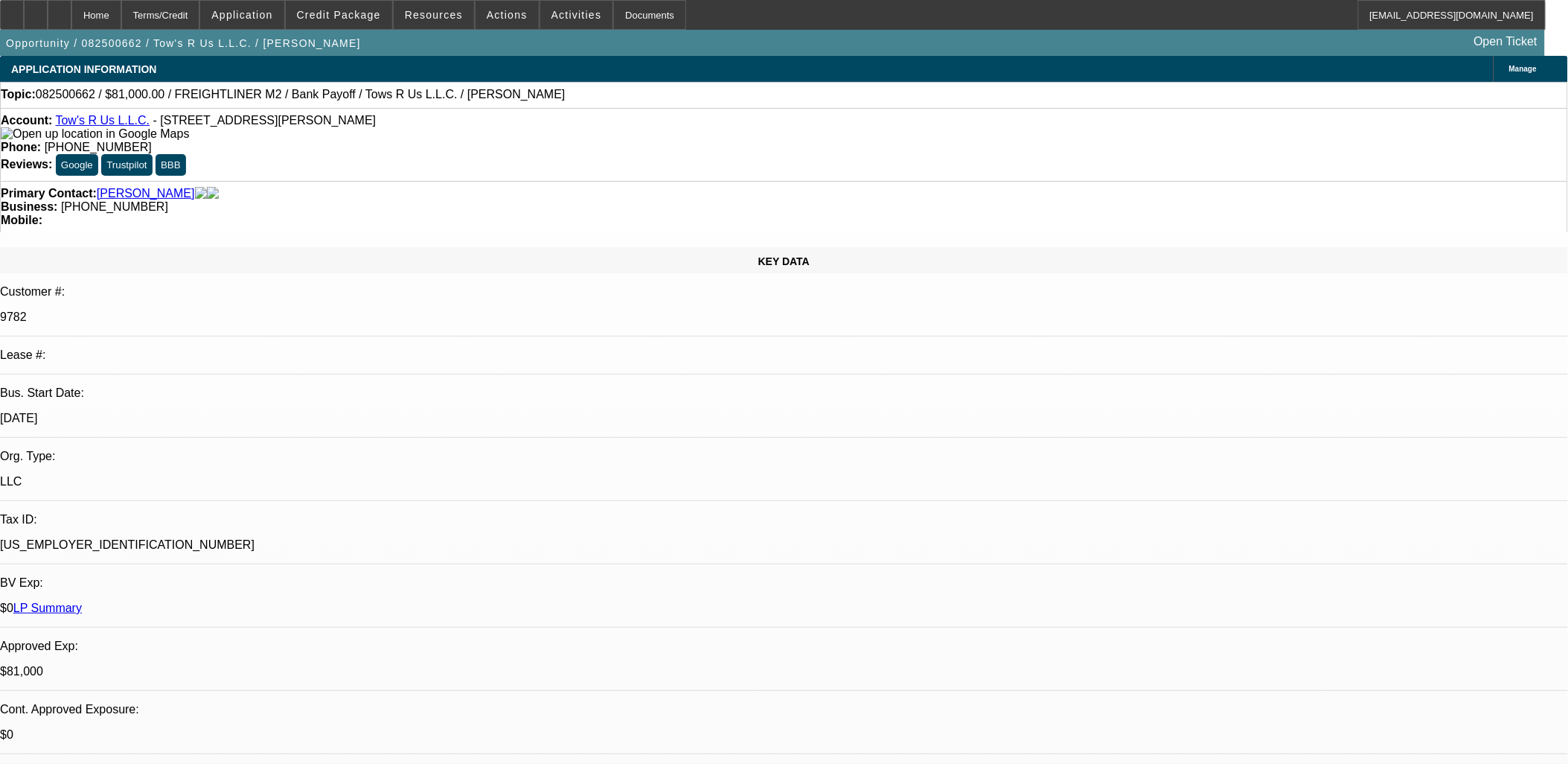
select select "1"
select select "2"
select select "4"
select select "1"
select select "2"
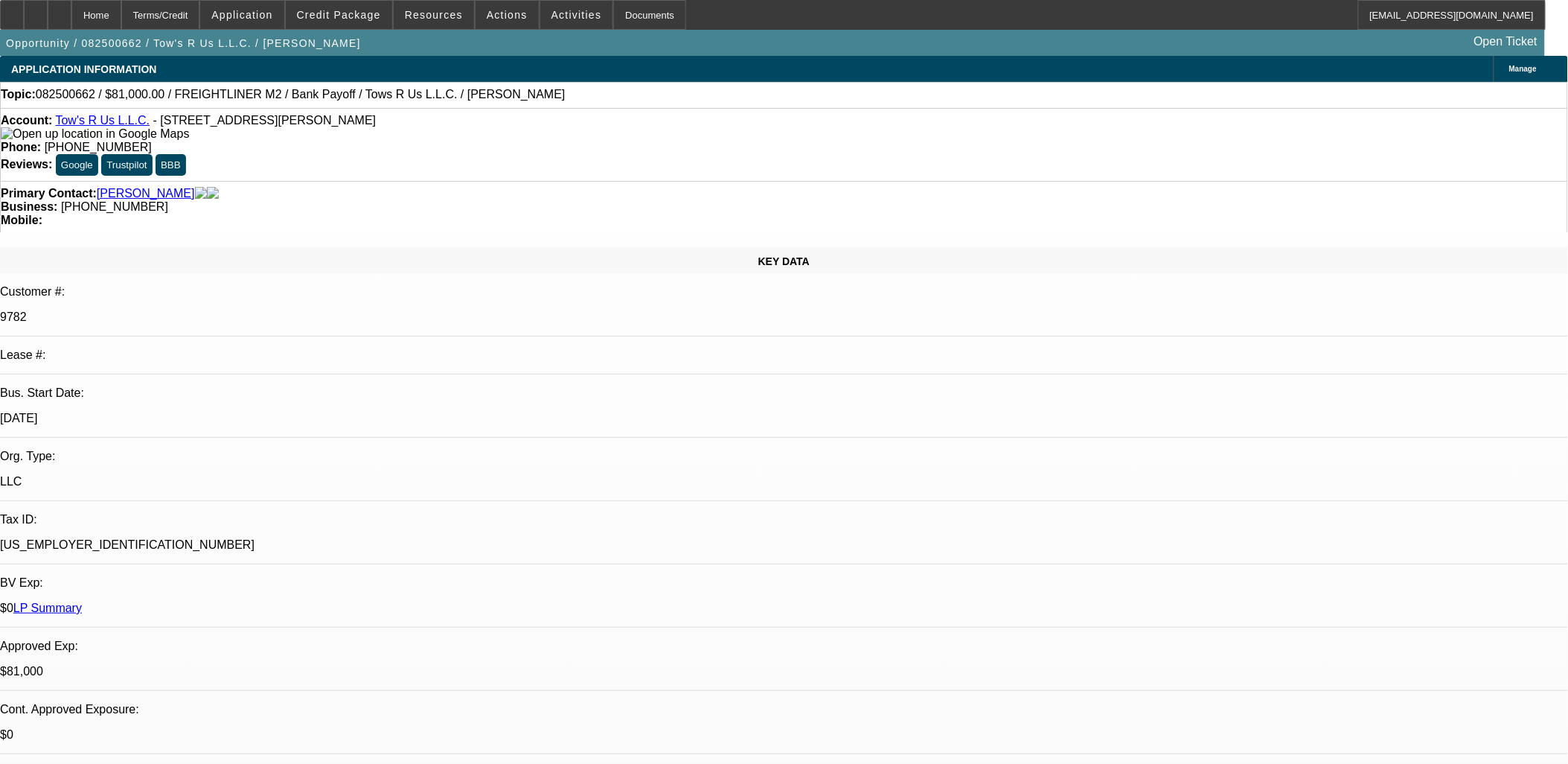
select select "4"
select select "1"
select select "2"
select select "4"
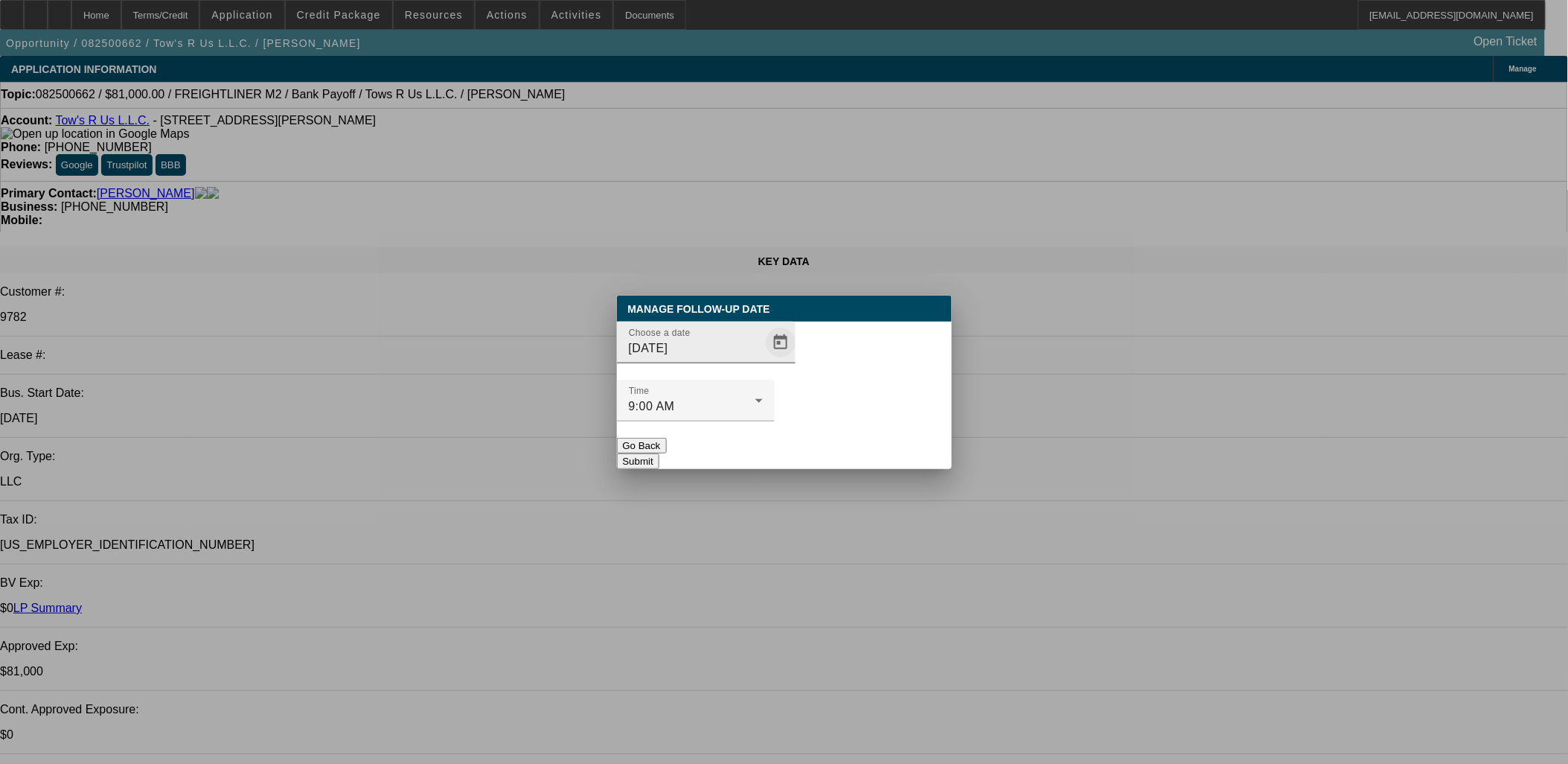
click at [763, 360] on span "Open calendar" at bounding box center [781, 343] width 36 height 36
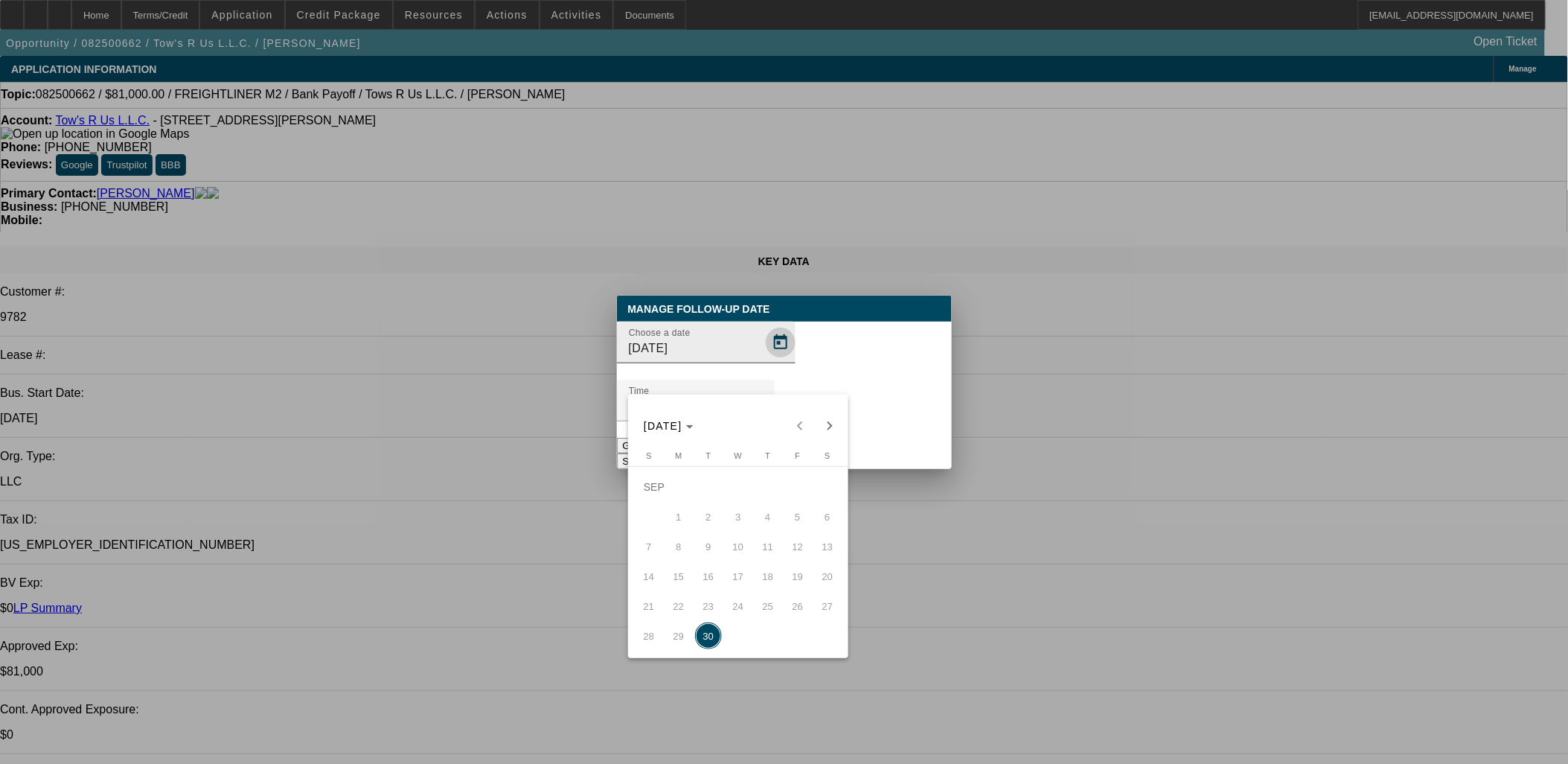
click at [752, 377] on div at bounding box center [784, 382] width 1568 height 764
drag, startPoint x: 829, startPoint y: 419, endPoint x: 801, endPoint y: 448, distance: 40.3
click at [828, 421] on span "Next month" at bounding box center [829, 426] width 30 height 30
click at [723, 523] on tr "5 6 7 8 9 10 11" at bounding box center [739, 517] width 209 height 30
click at [731, 520] on span "8" at bounding box center [739, 517] width 27 height 27
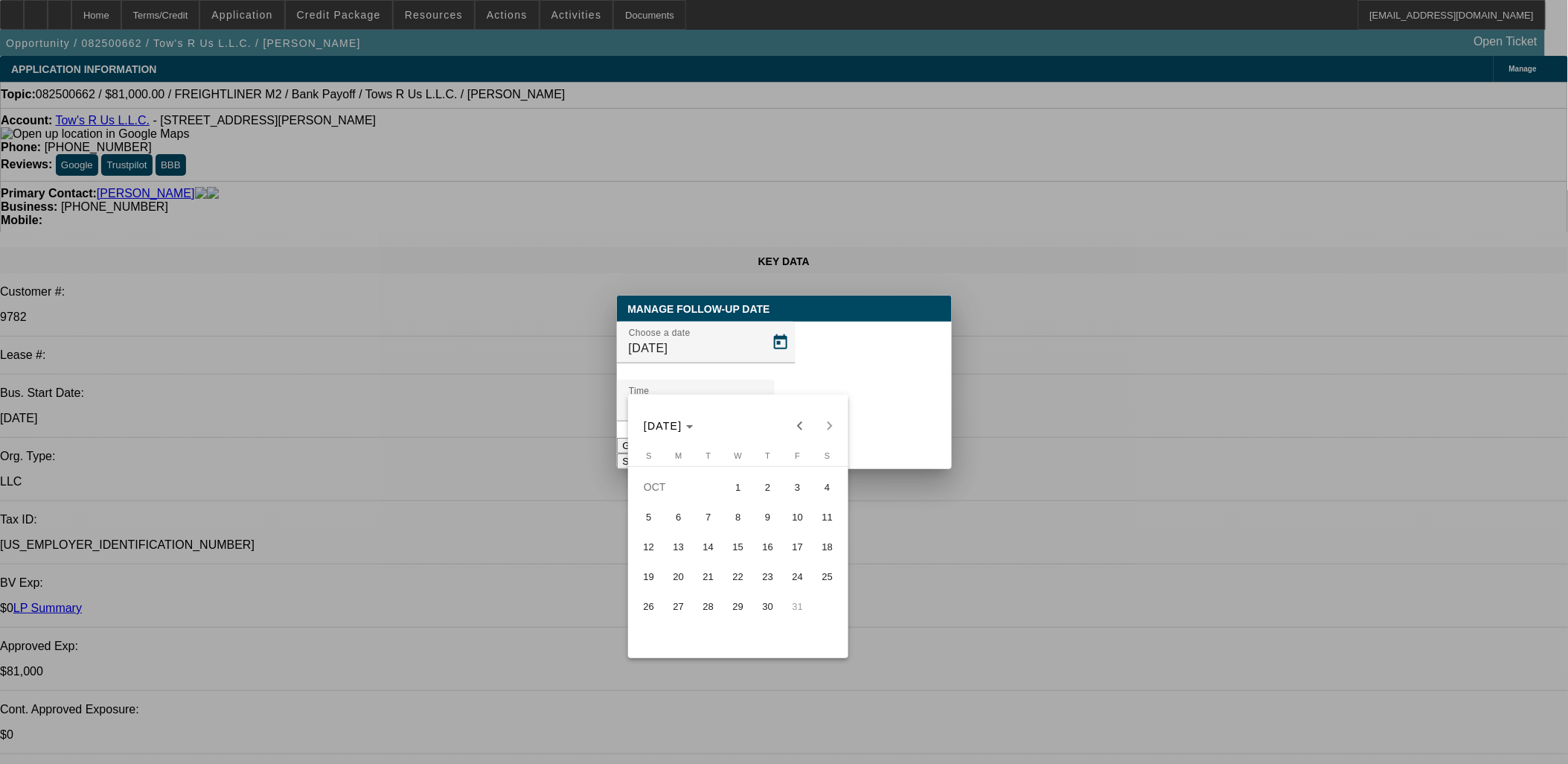
type input "10/8/2025"
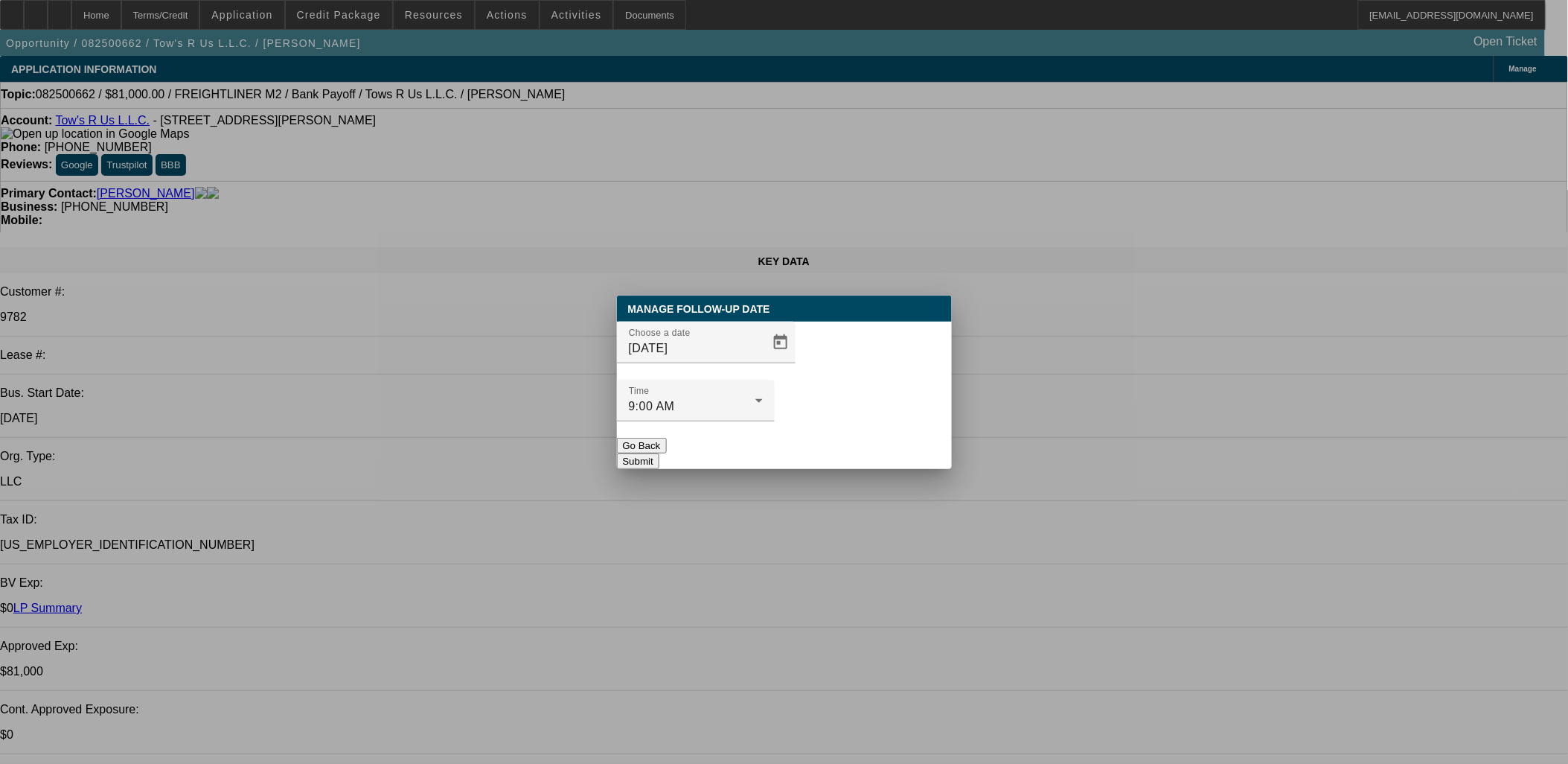
click at [659, 453] on button "Submit" at bounding box center [638, 461] width 42 height 16
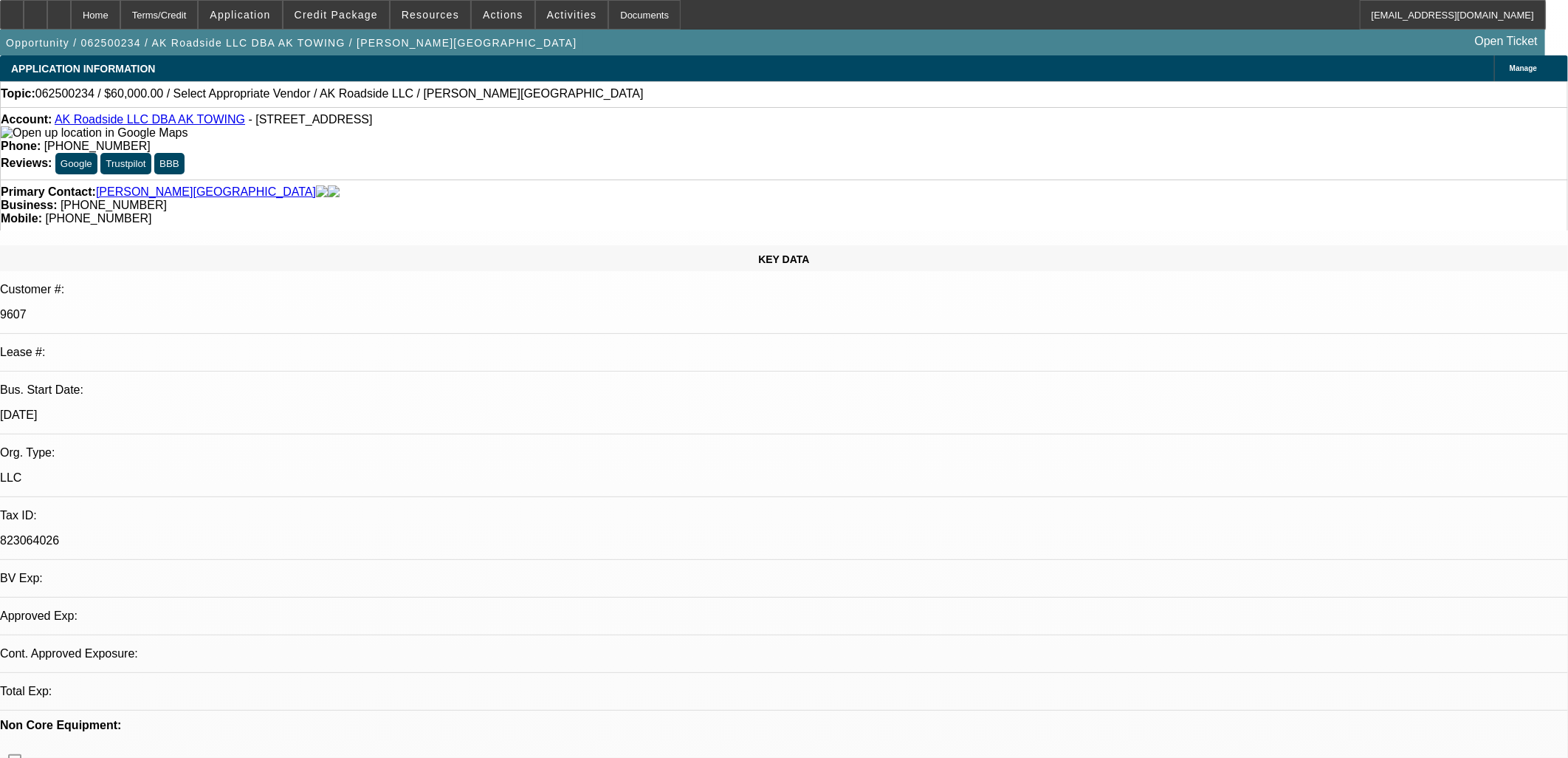
select select "0"
select select "2"
select select "0.1"
select select "4"
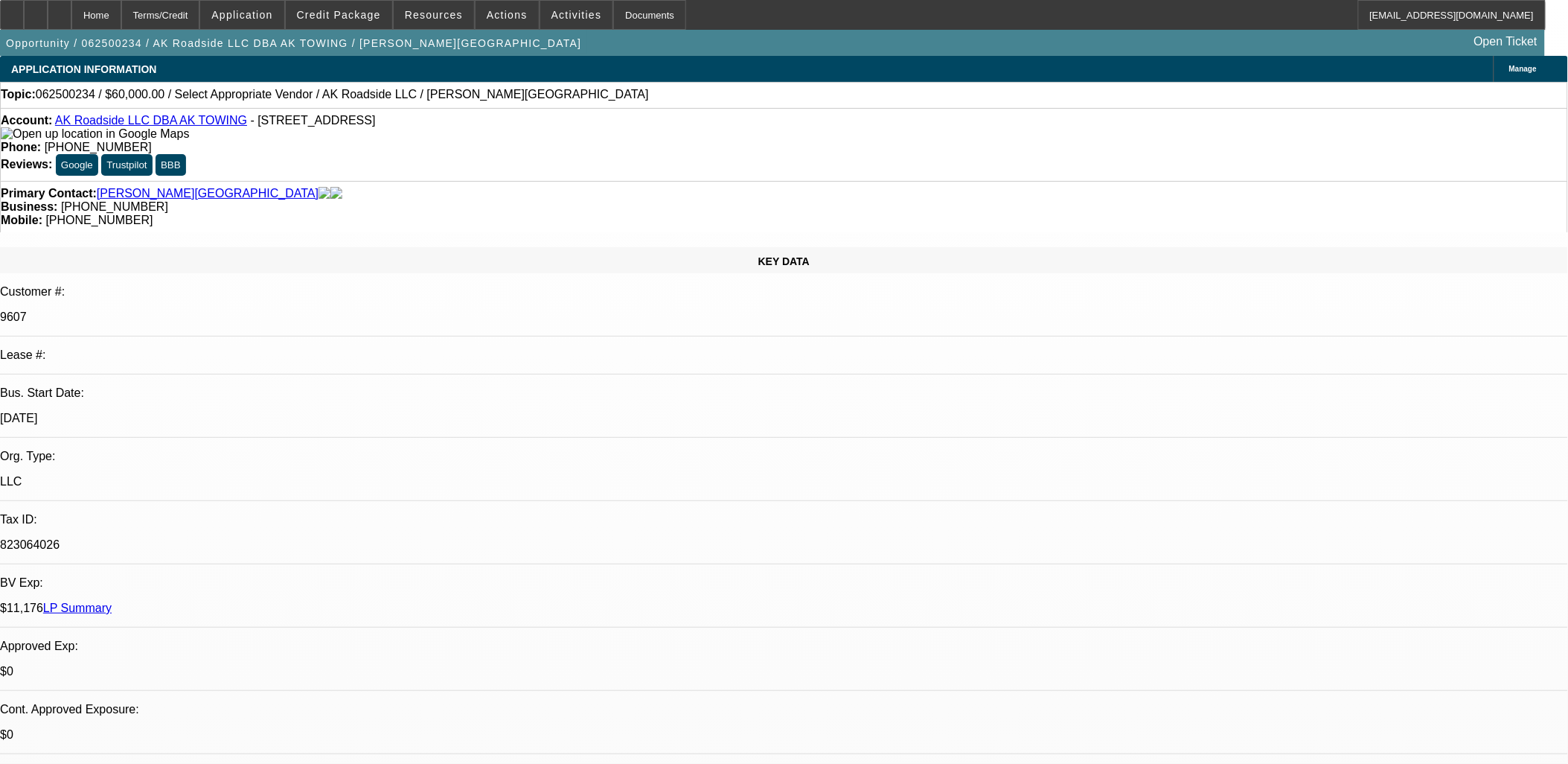
drag, startPoint x: 1261, startPoint y: 204, endPoint x: 1267, endPoint y: 218, distance: 15.2
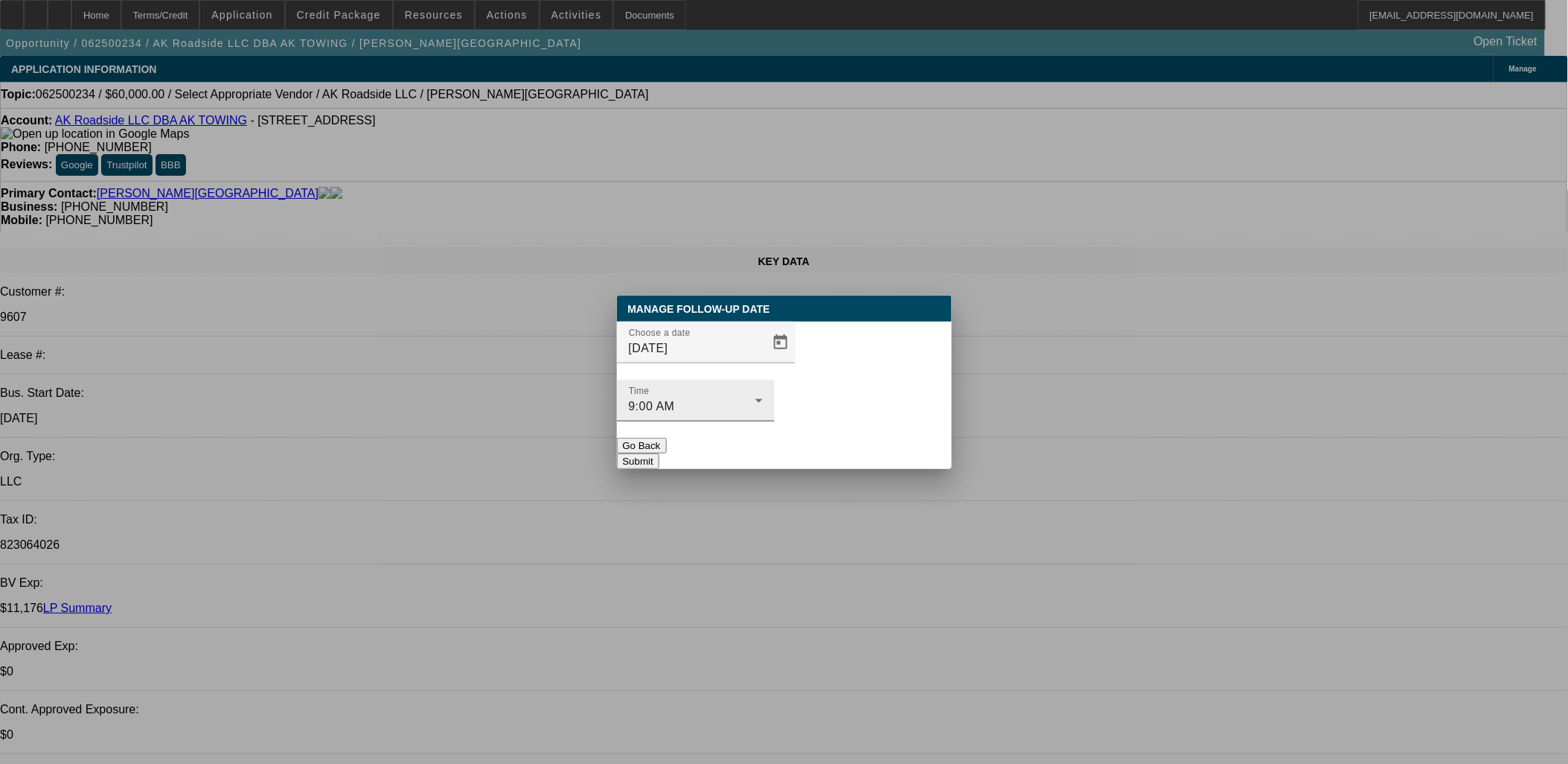
click at [775, 380] on div "Time 9:00 AM" at bounding box center [695, 400] width 158 height 42
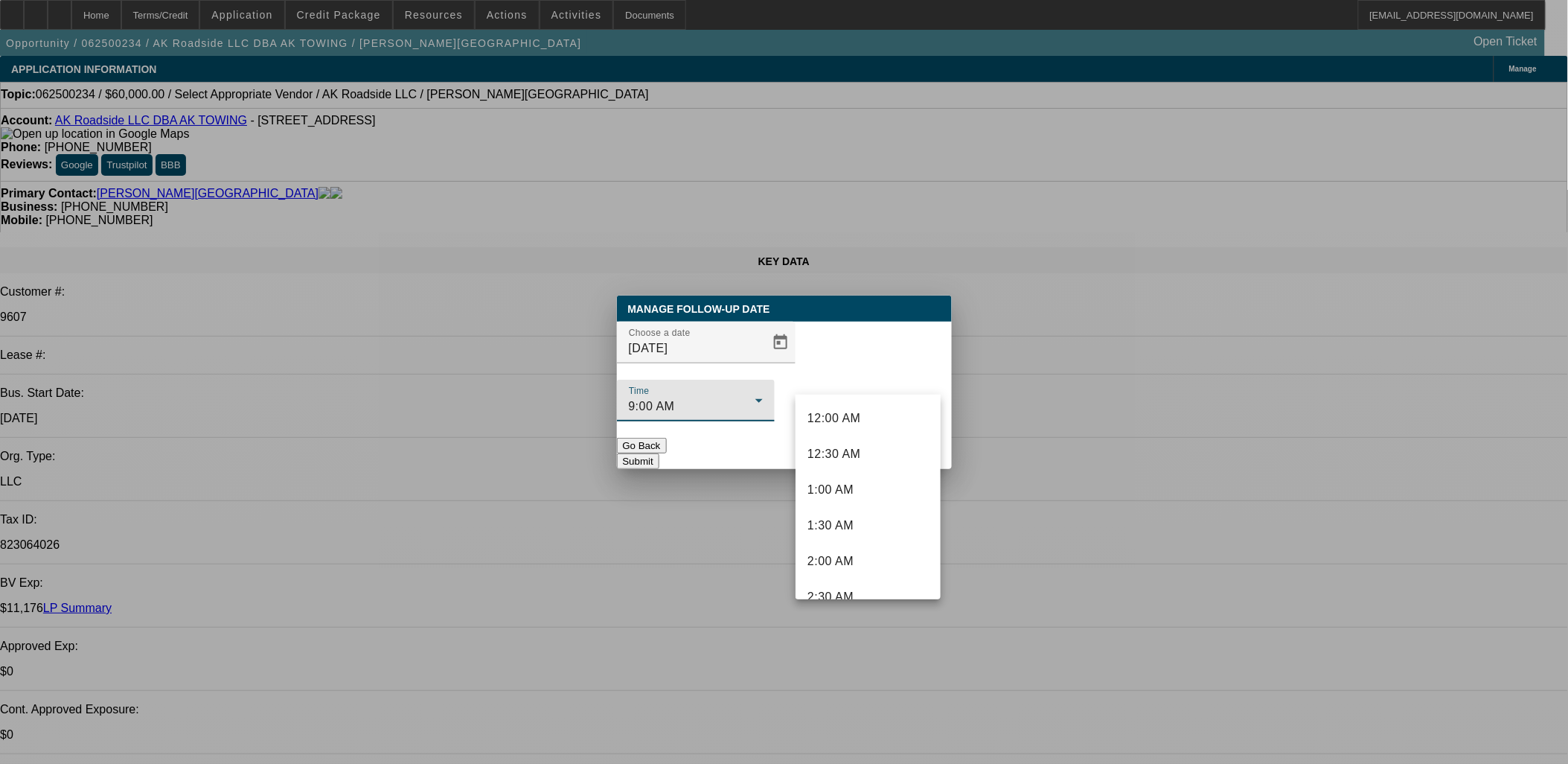
scroll to position [480, 0]
click at [755, 381] on div at bounding box center [784, 382] width 1568 height 764
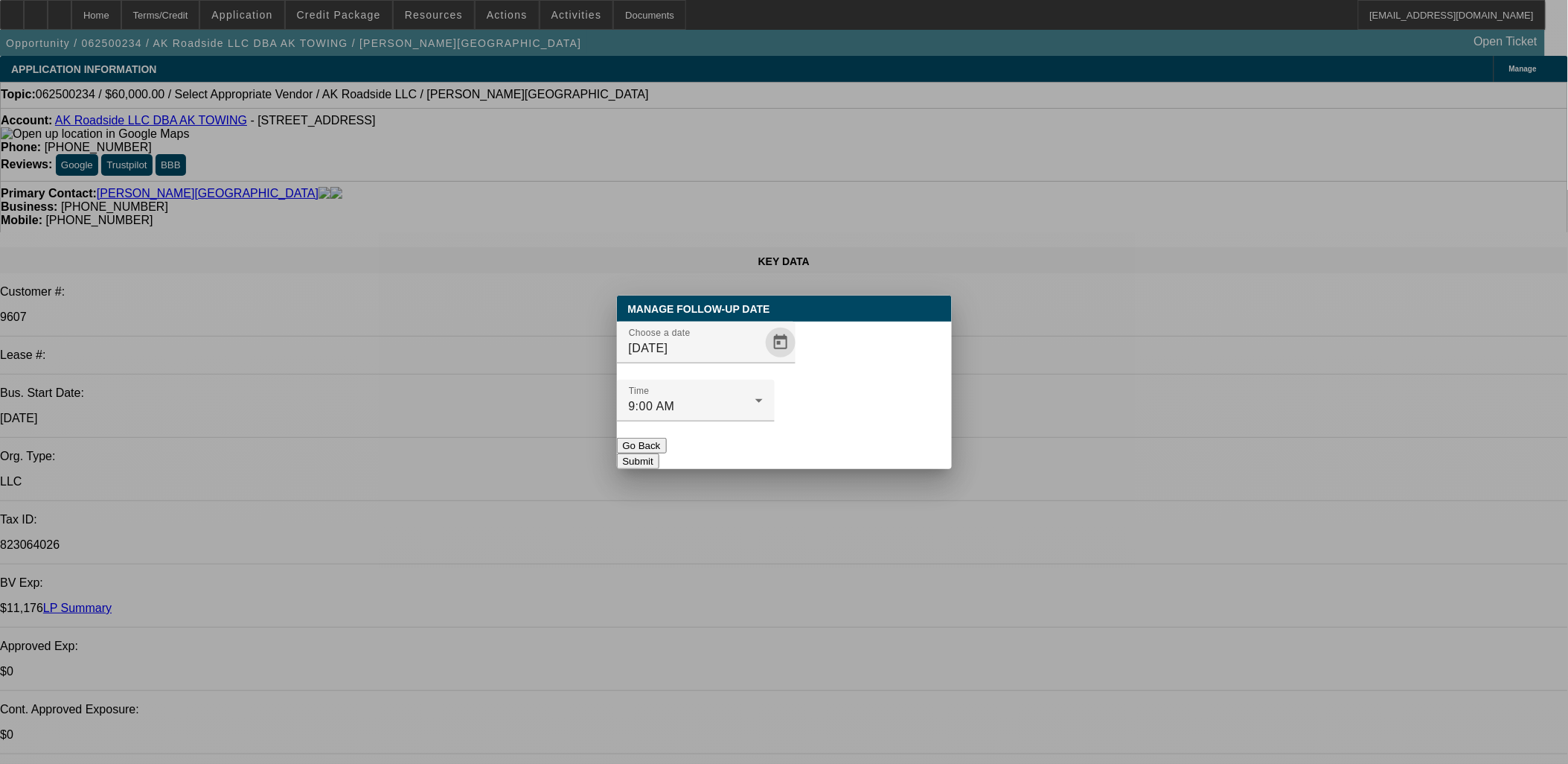
click at [763, 360] on span "Open calendar" at bounding box center [781, 343] width 36 height 36
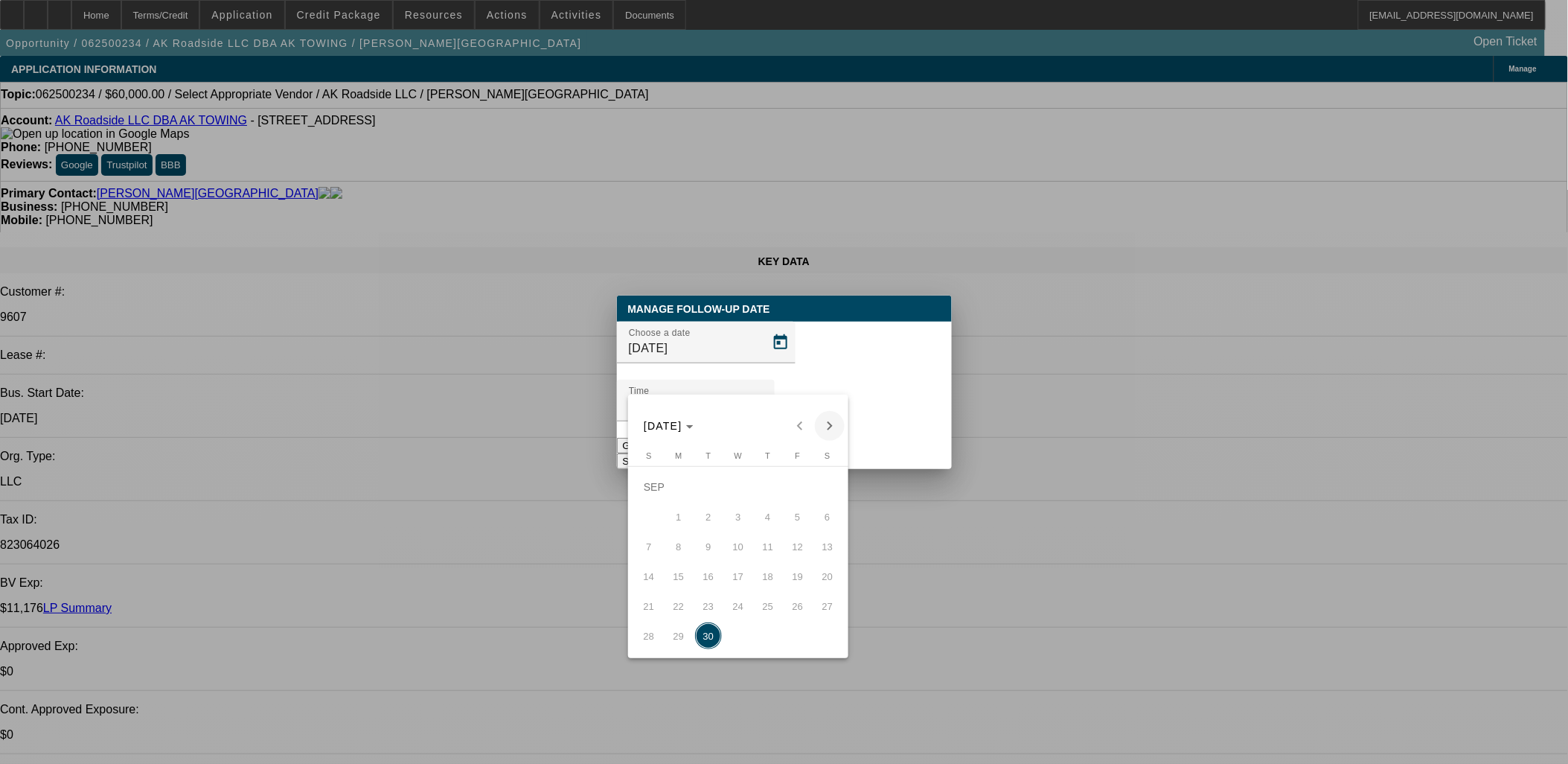
click at [830, 421] on span "Next month" at bounding box center [829, 426] width 30 height 30
click at [706, 555] on span "14" at bounding box center [709, 547] width 27 height 27
type input "10/14/2025"
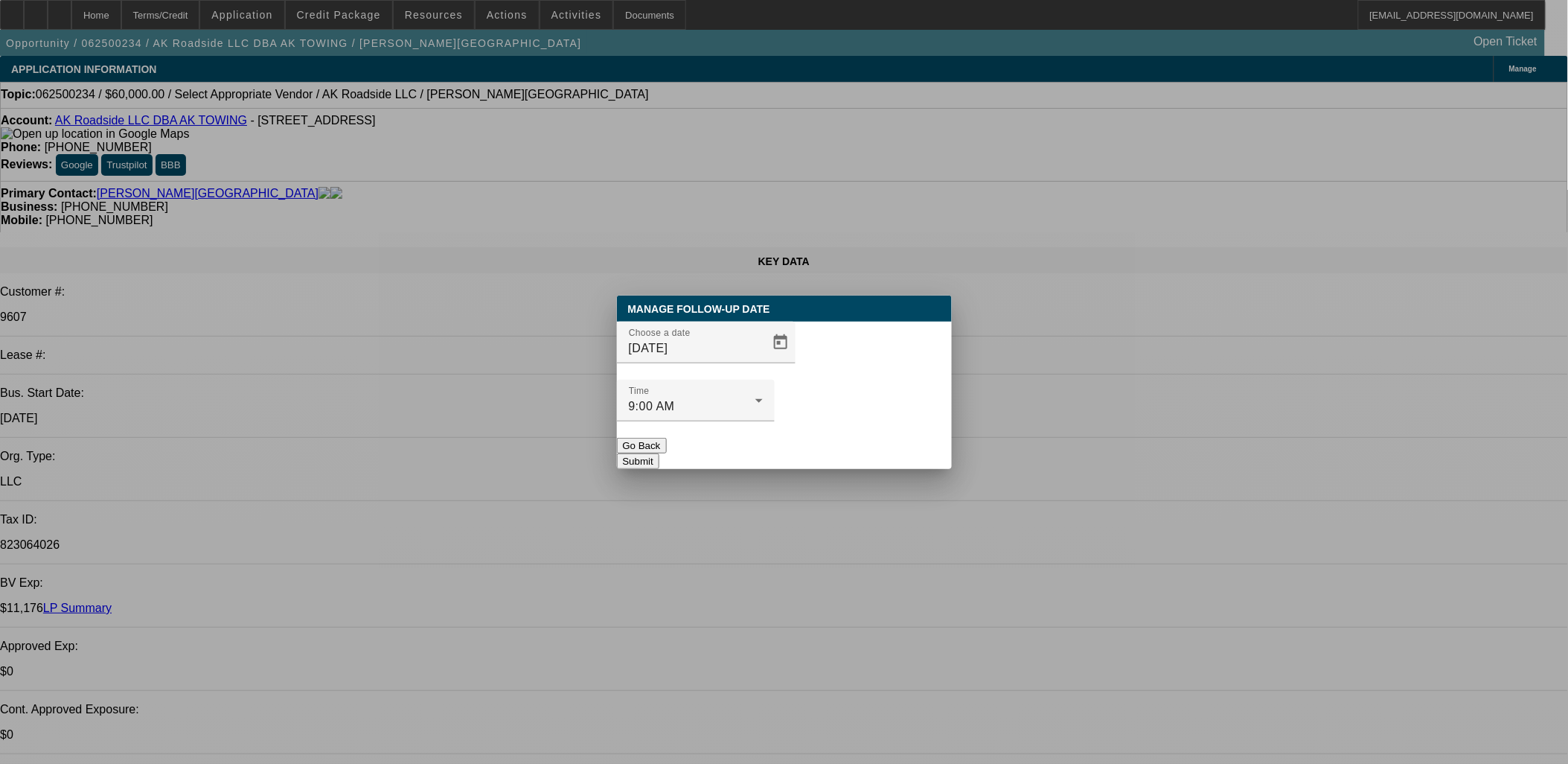
drag, startPoint x: 924, startPoint y: 443, endPoint x: 914, endPoint y: 437, distance: 11.7
click at [923, 442] on div "Manage Follow-Up Date Choose a date 10/14/2025 Time 9:00 AM Go Back Submit" at bounding box center [784, 382] width 335 height 173
drag, startPoint x: 913, startPoint y: 436, endPoint x: 913, endPoint y: 424, distance: 12.0
click at [659, 453] on button "Submit" at bounding box center [638, 461] width 42 height 16
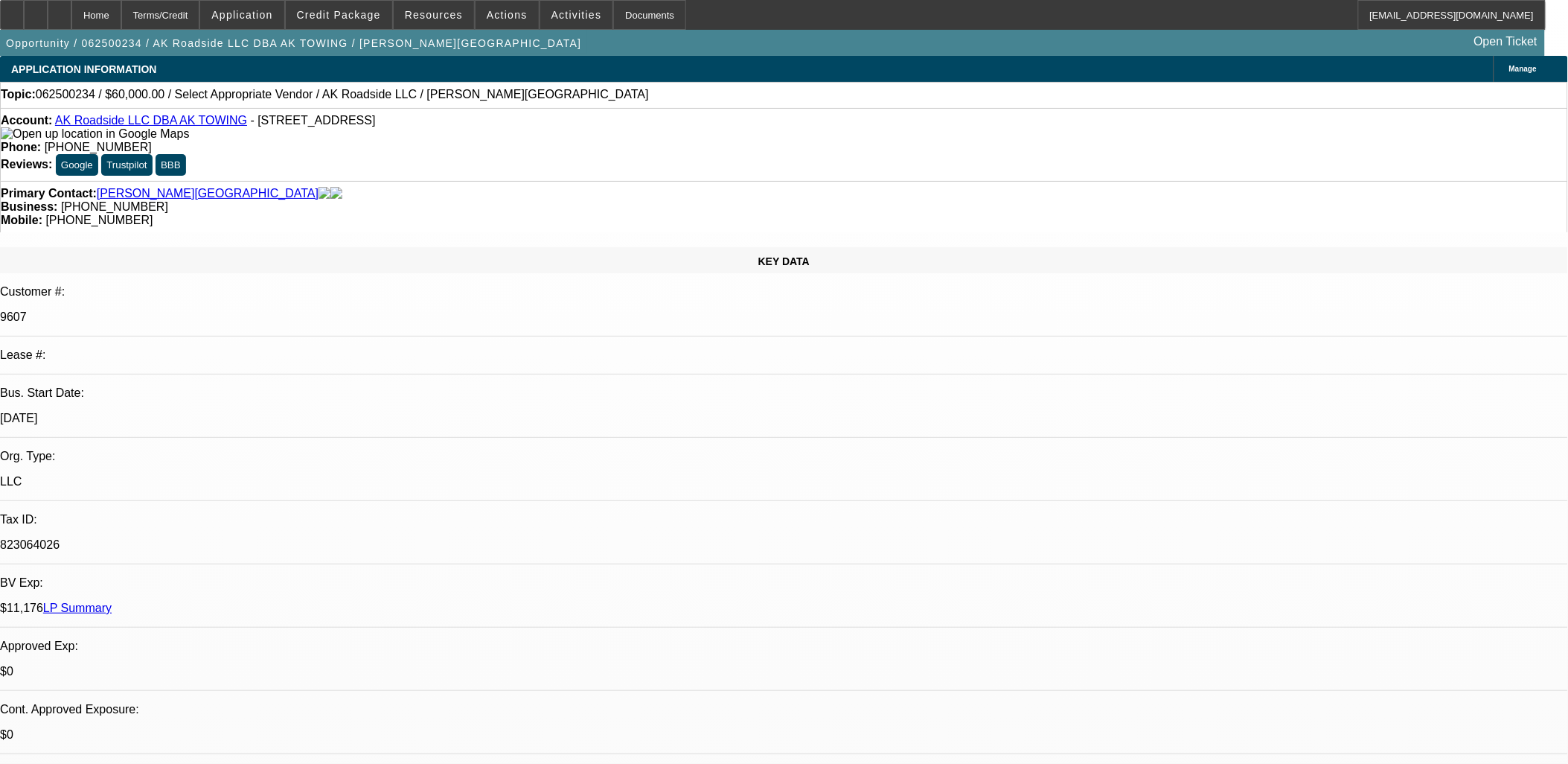
drag, startPoint x: 752, startPoint y: 429, endPoint x: 735, endPoint y: 423, distance: 18.0
drag, startPoint x: 735, startPoint y: 423, endPoint x: 452, endPoint y: 395, distance: 284.4
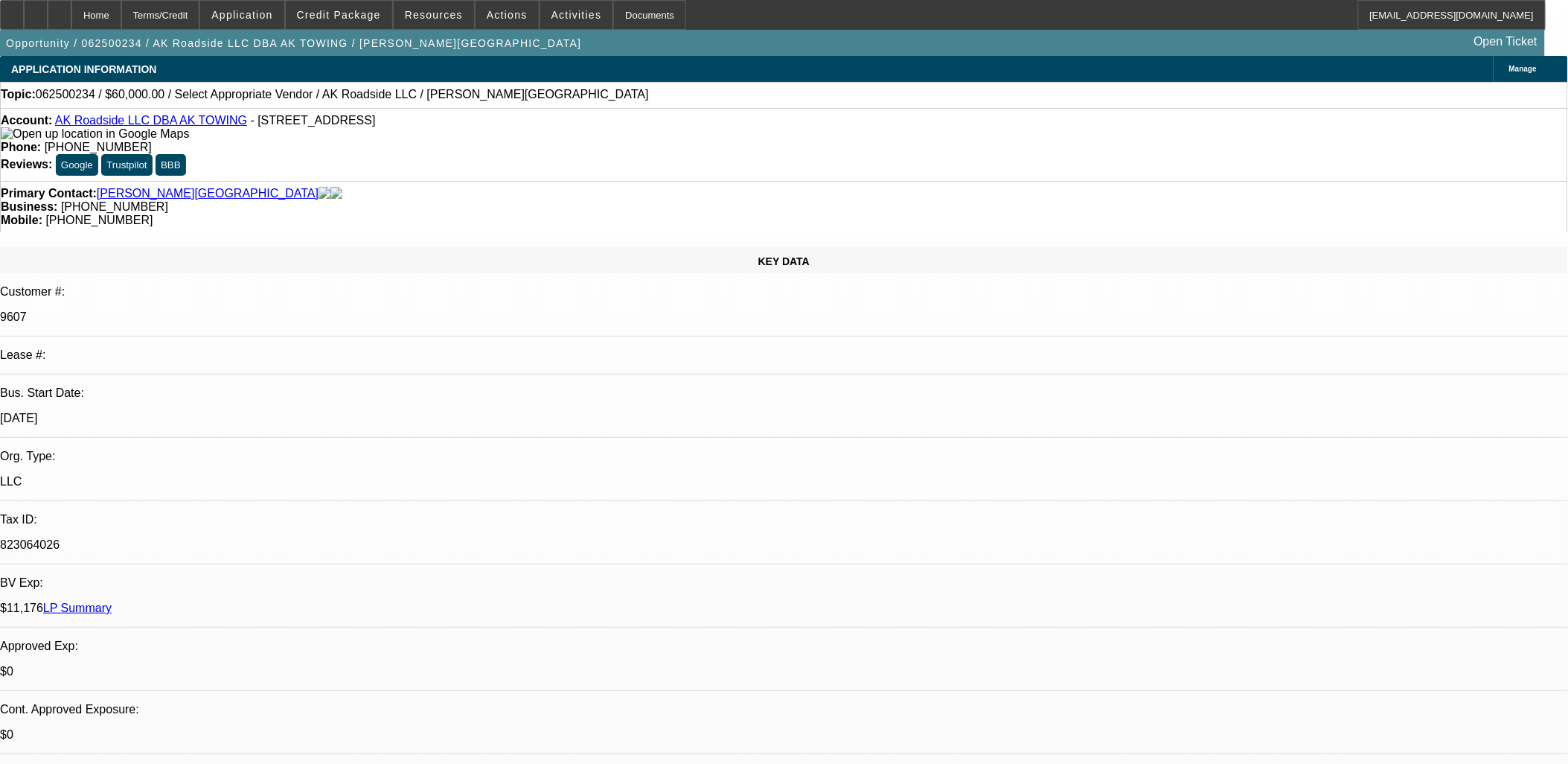
drag, startPoint x: 452, startPoint y: 395, endPoint x: 268, endPoint y: 126, distance: 325.9
click at [268, 126] on span "- 13025 100th Ave NE, Kirkland, WA 98034" at bounding box center [313, 120] width 125 height 13
click at [268, 124] on span "- 13025 100th Ave NE, Kirkland, WA 98034" at bounding box center [313, 120] width 125 height 13
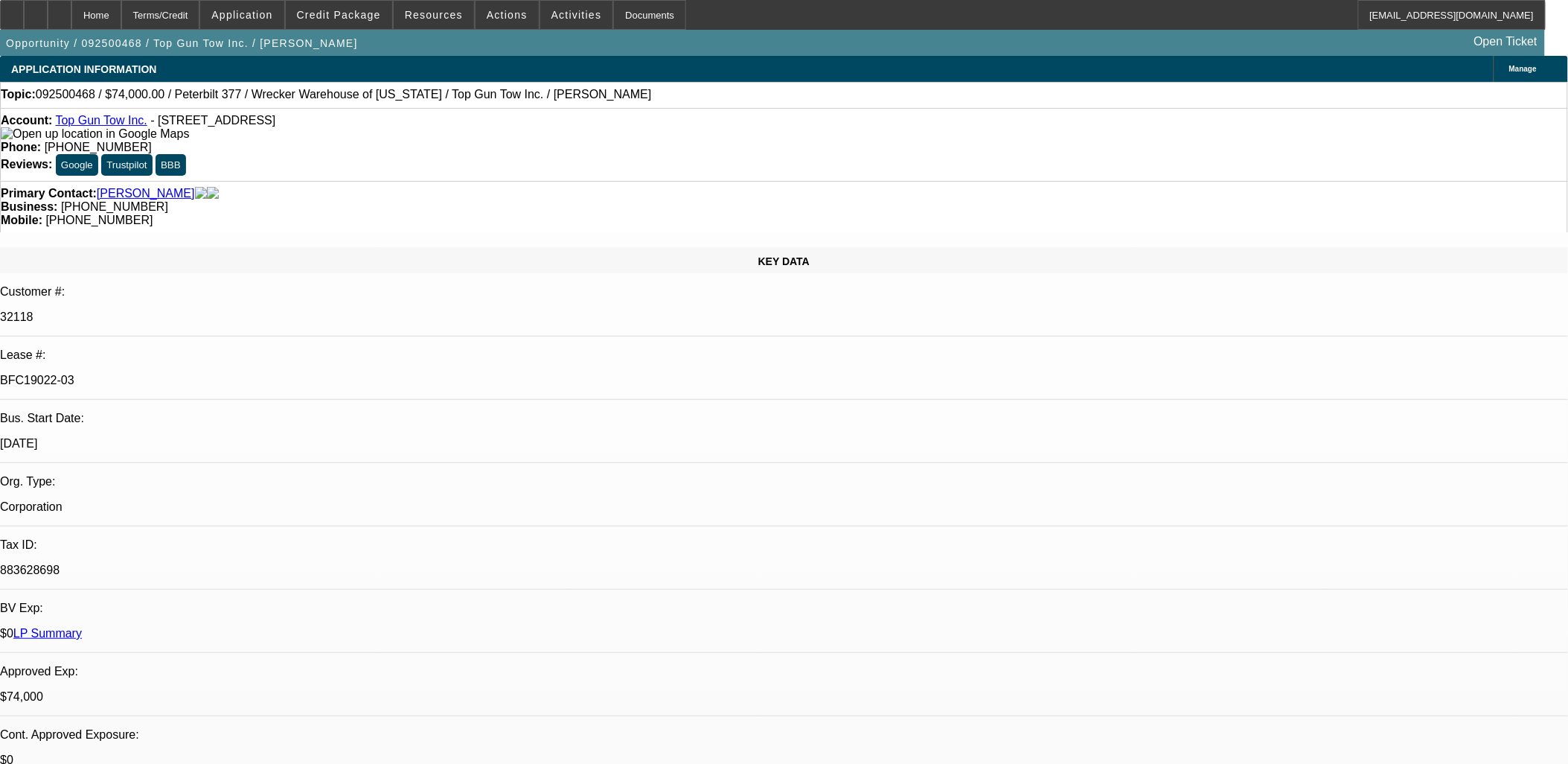
select select "0"
select select "2"
select select "0.1"
select select "0"
select select "2"
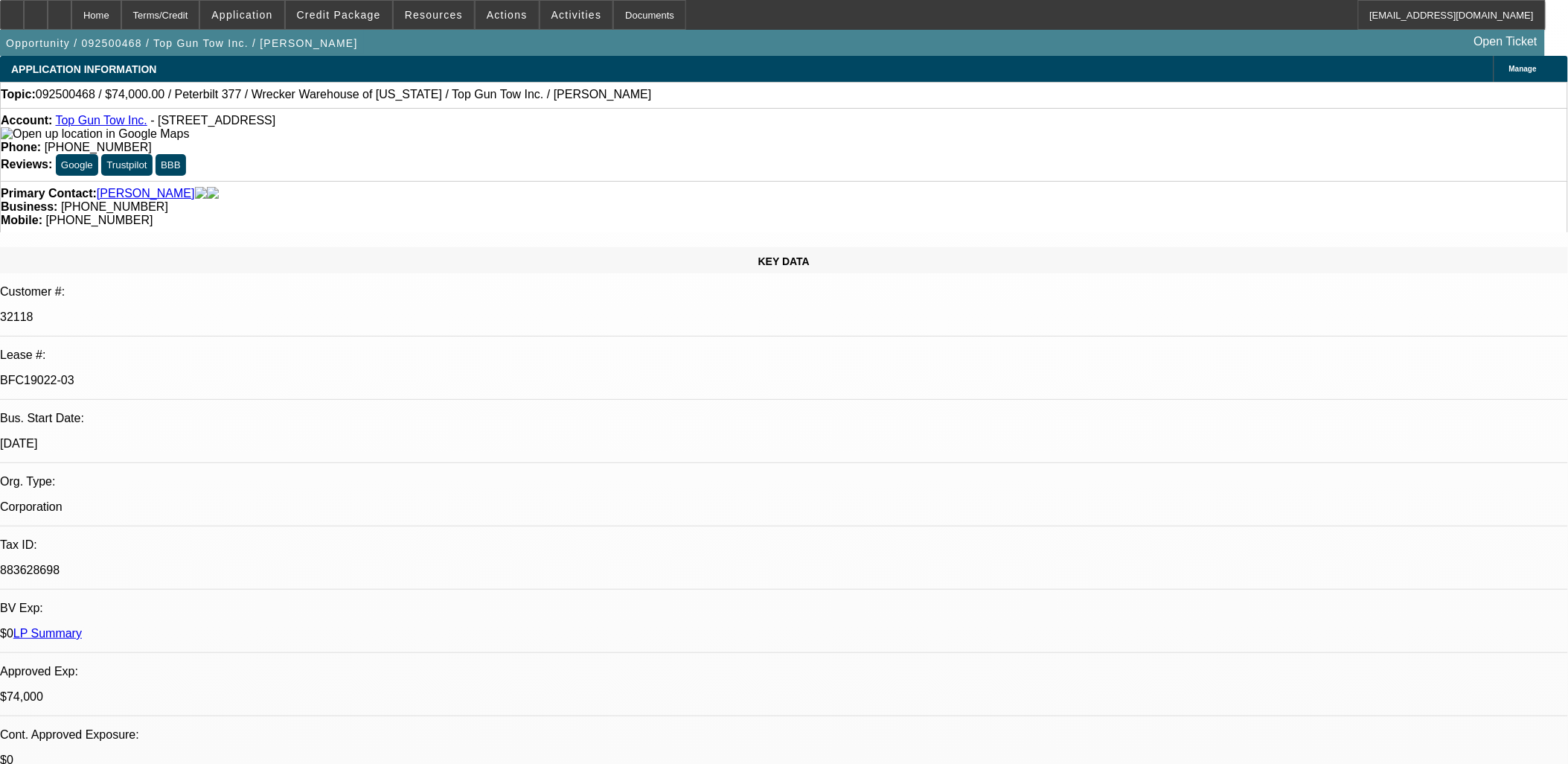
select select "0.1"
select select "0"
select select "2"
select select "0.1"
select select "0"
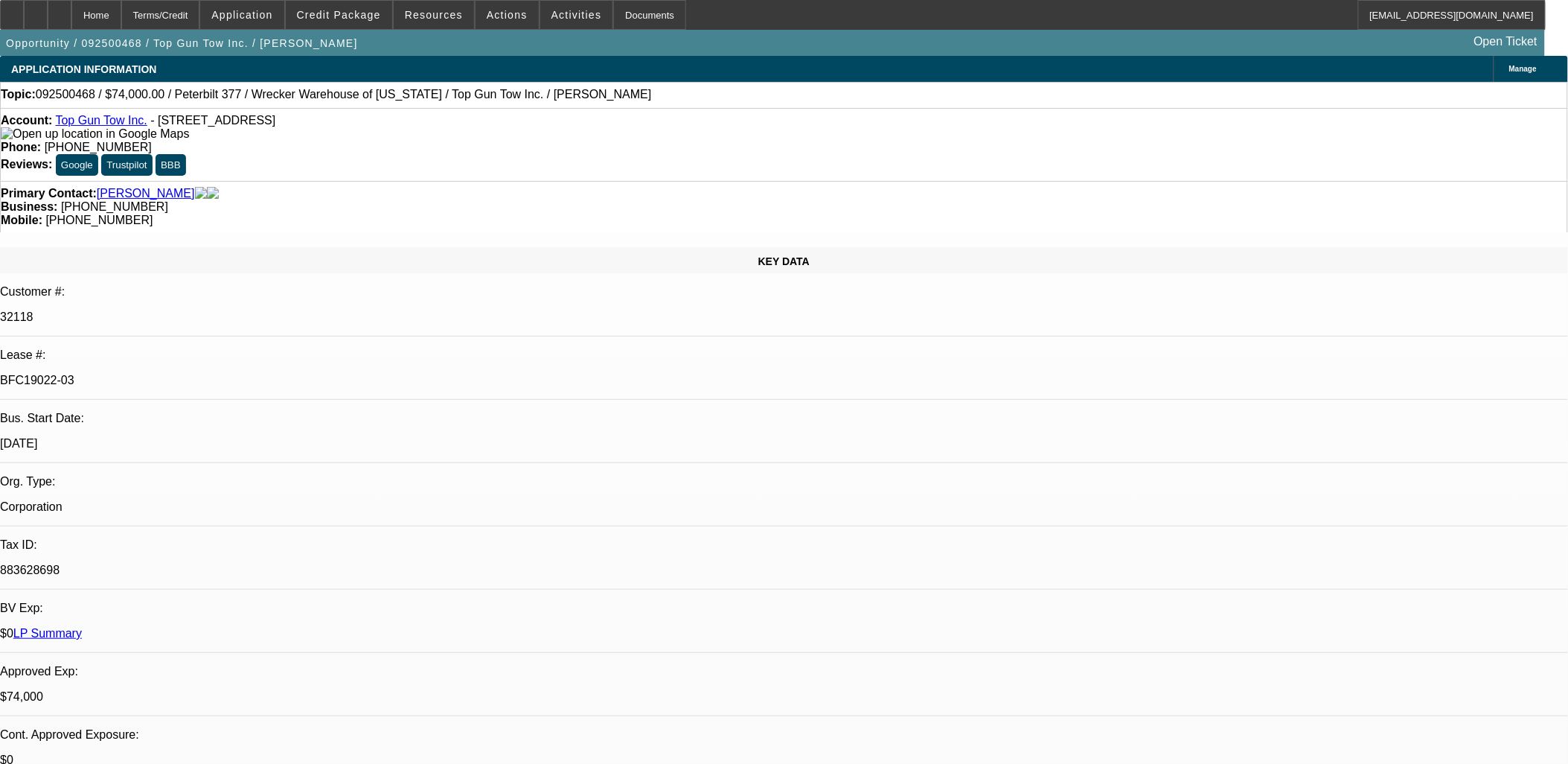
select select "2"
select select "0.1"
select select "1"
select select "2"
select select "4"
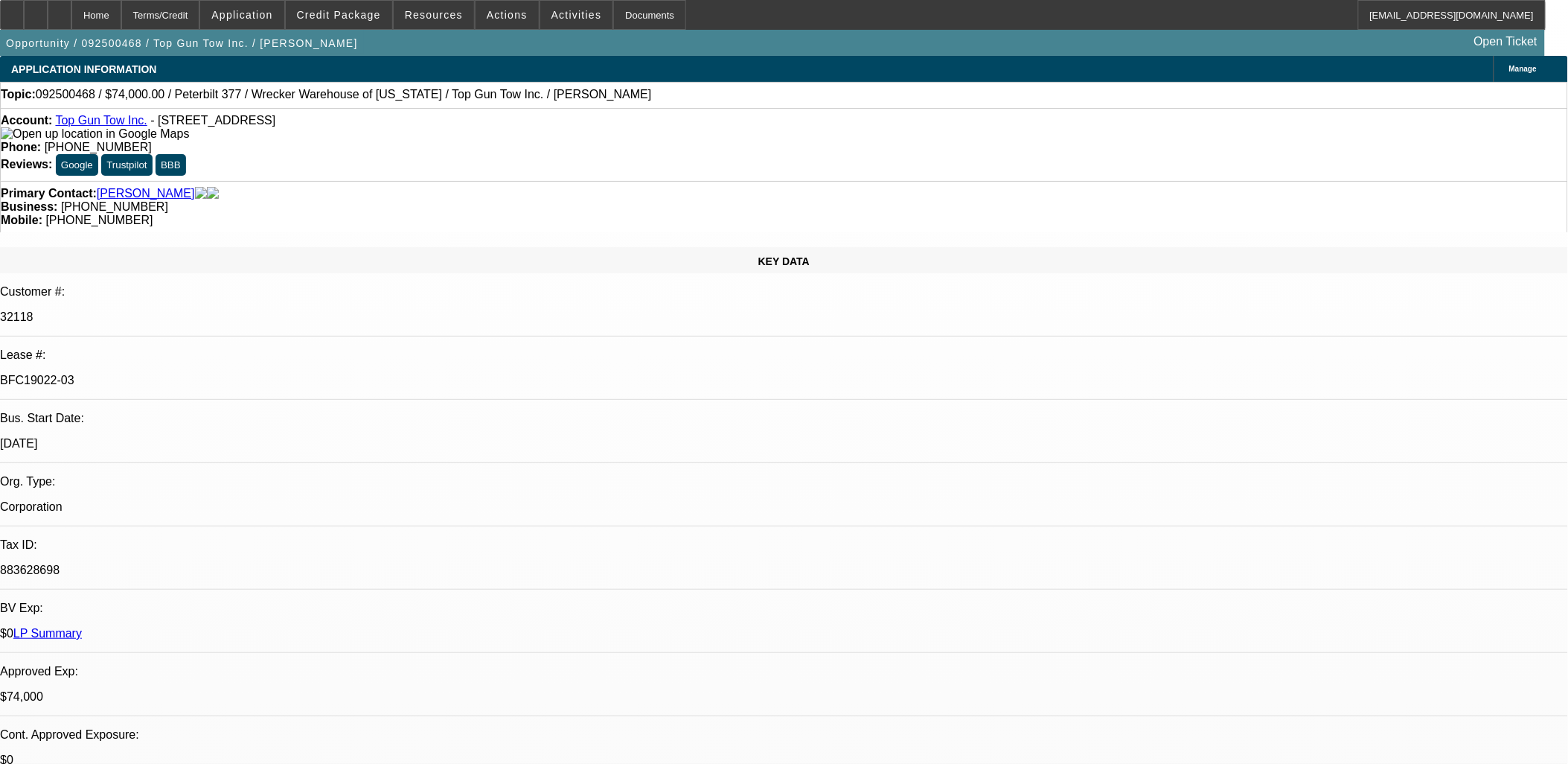
select select "1"
select select "2"
select select "4"
select select "1"
select select "2"
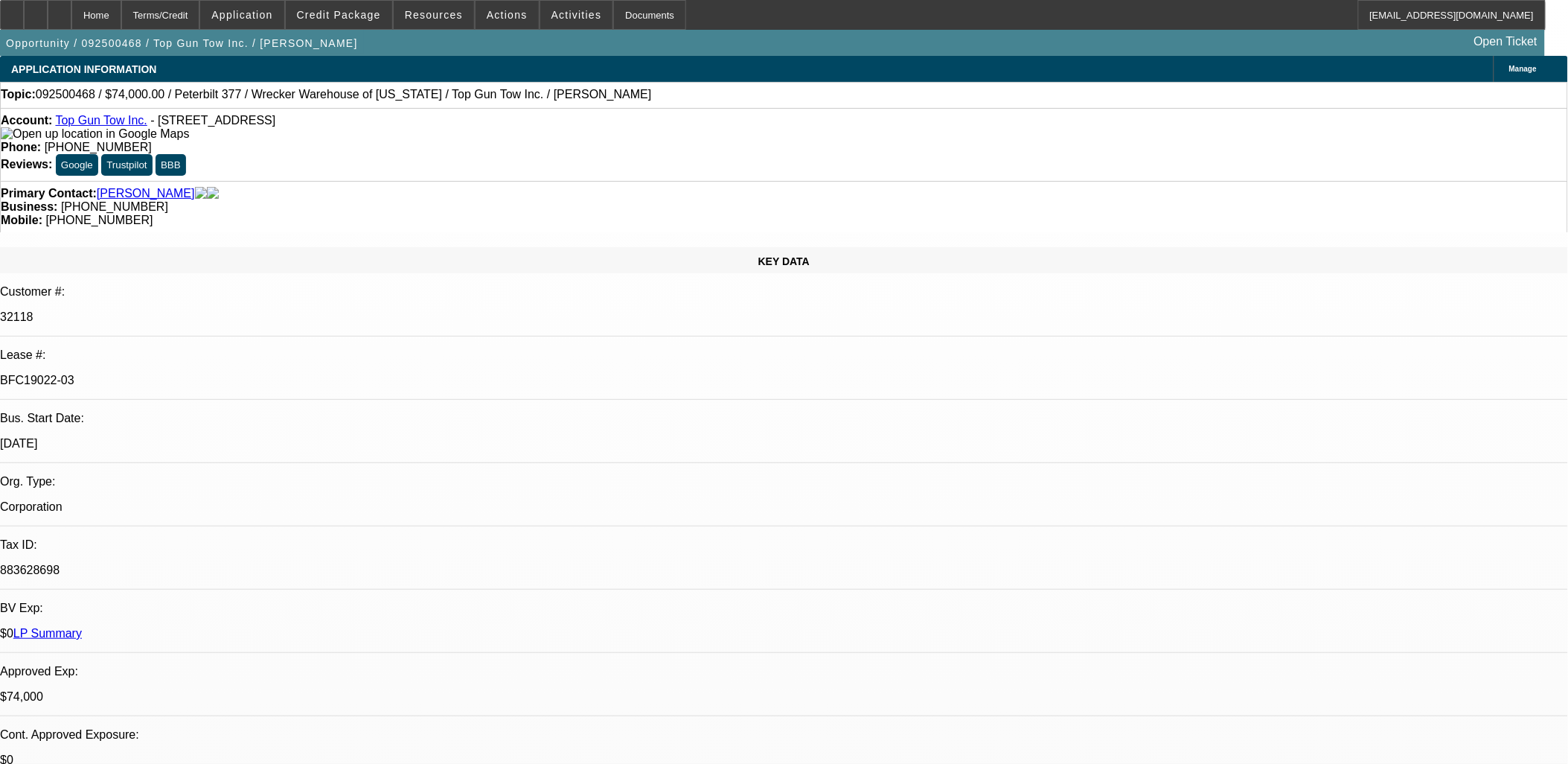
select select "4"
select select "1"
select select "2"
select select "4"
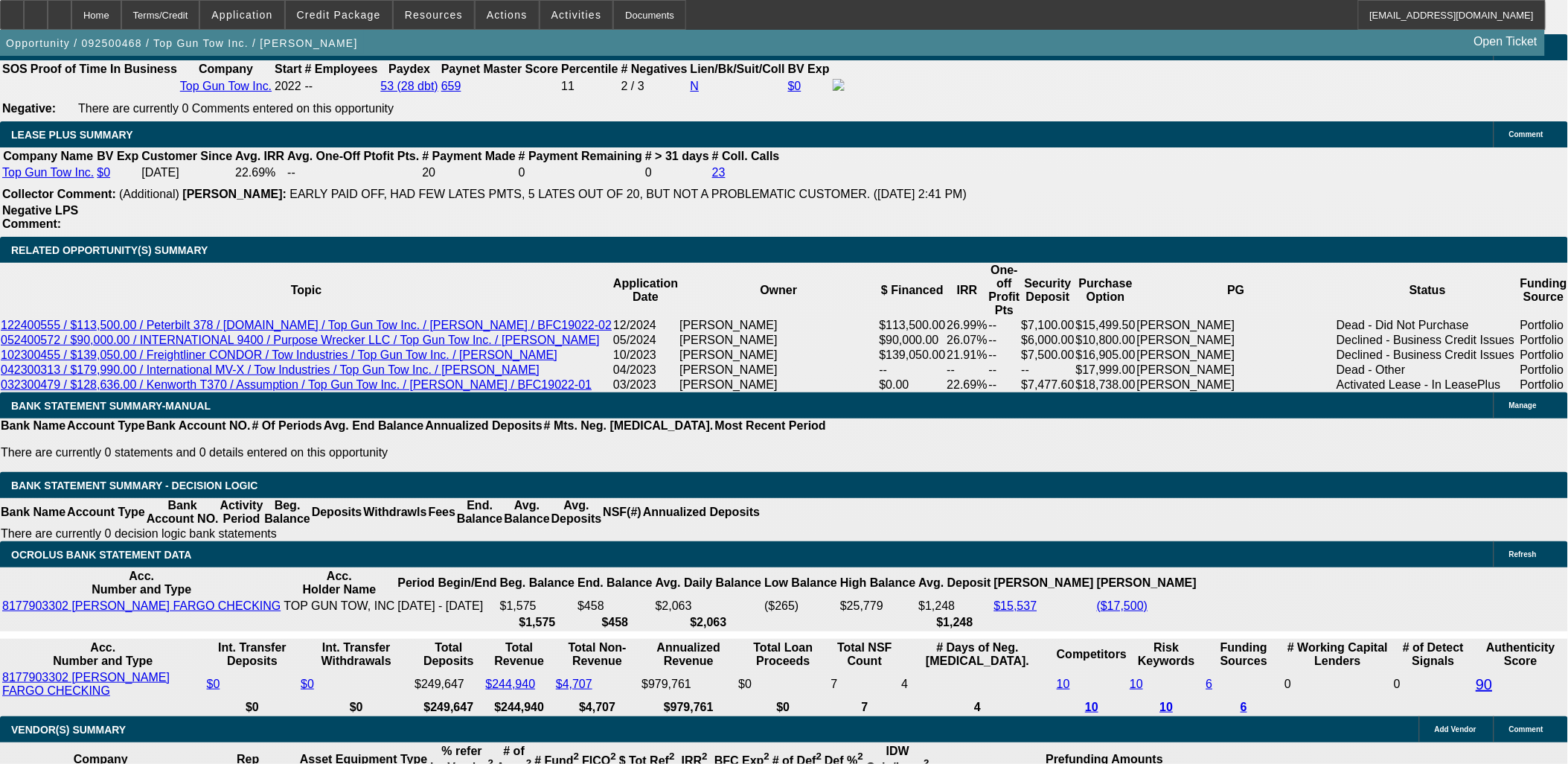
scroll to position [2760, 0]
